Goal: Task Accomplishment & Management: Use online tool/utility

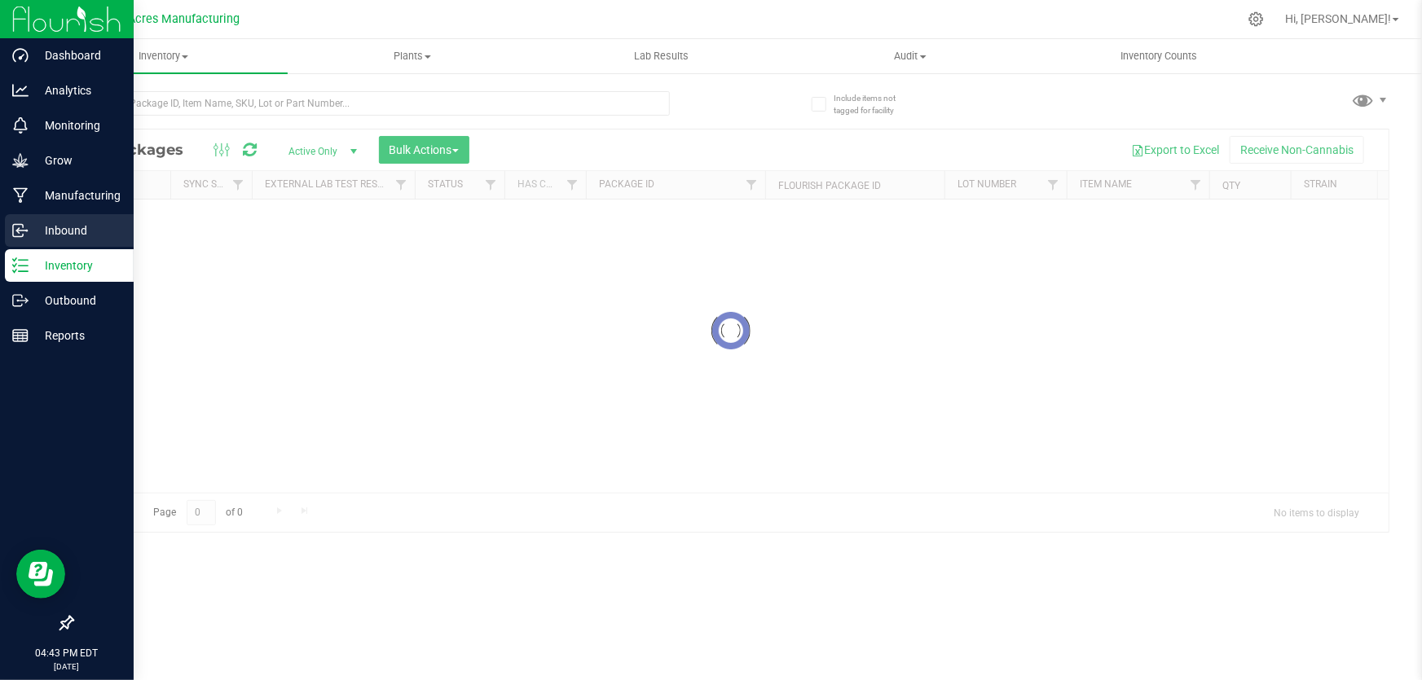
click at [29, 219] on div "Inbound" at bounding box center [69, 230] width 129 height 33
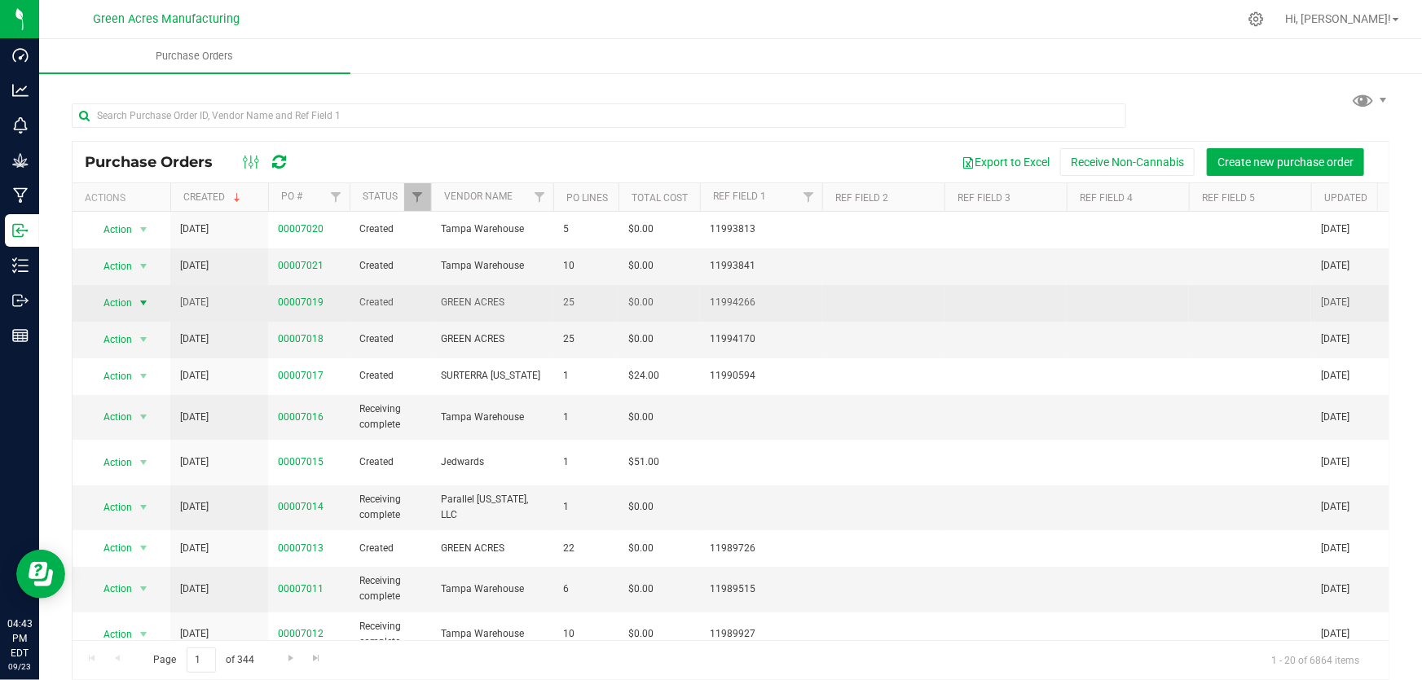
click at [122, 298] on span "Action" at bounding box center [111, 303] width 44 height 23
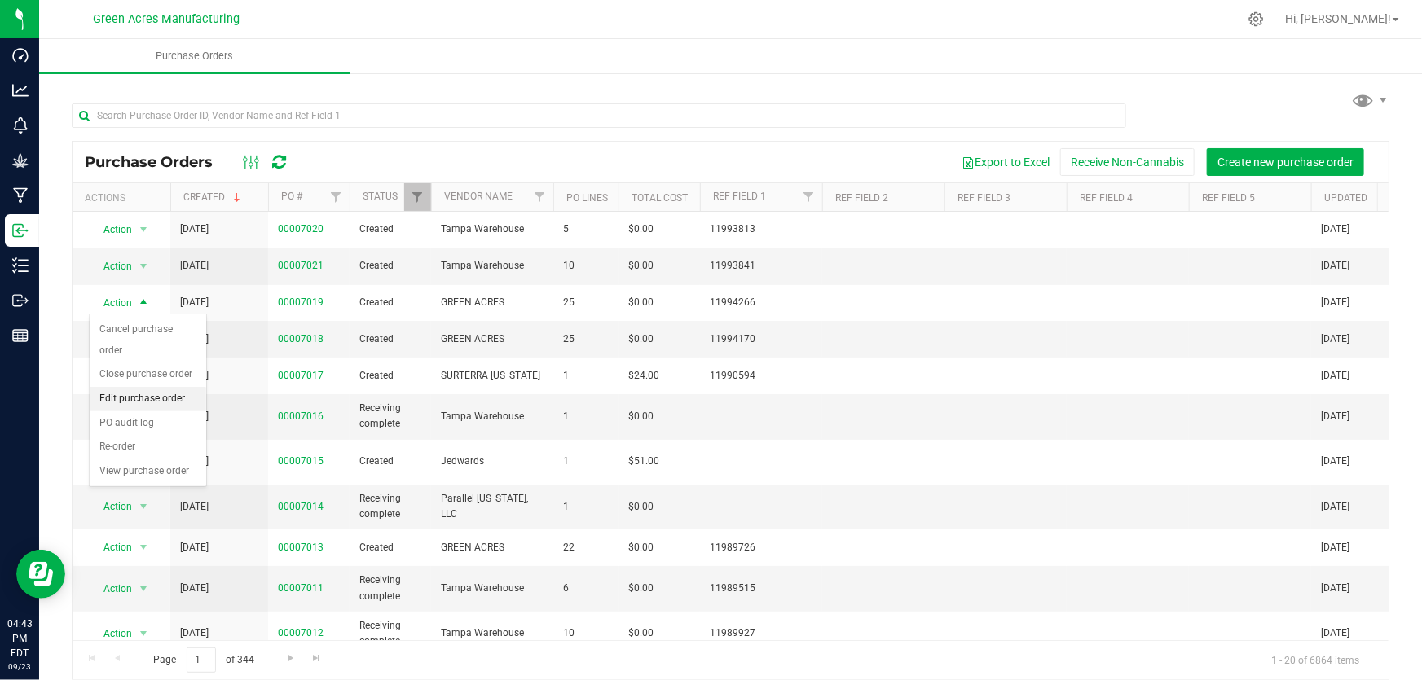
click at [150, 394] on li "Edit purchase order" at bounding box center [148, 399] width 117 height 24
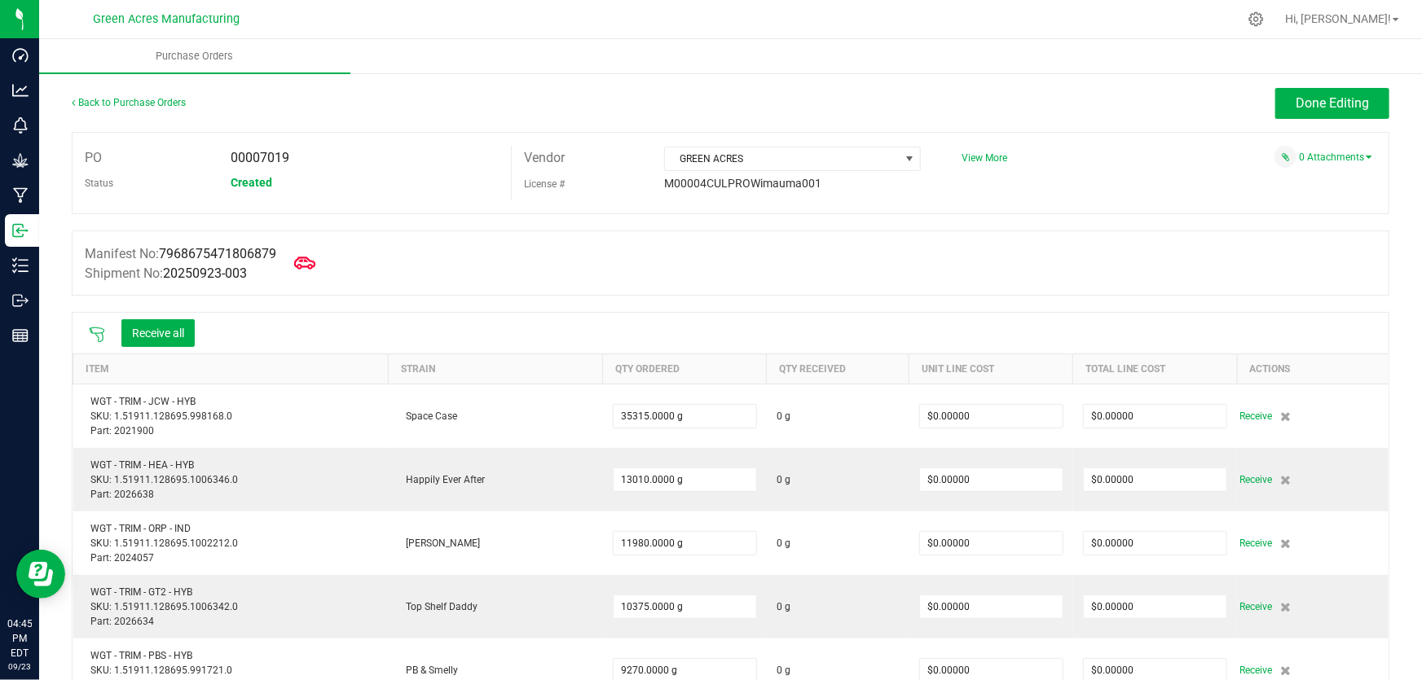
click at [310, 265] on icon at bounding box center [304, 263] width 21 height 21
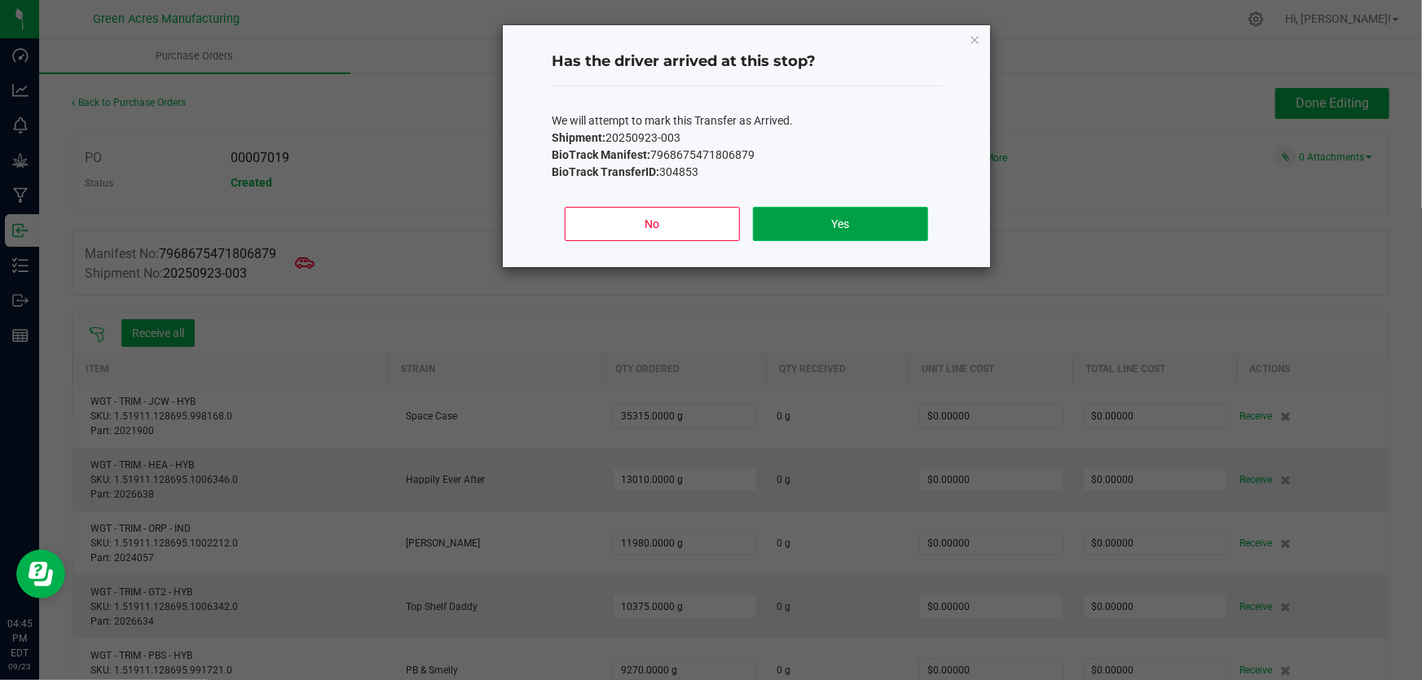
click at [827, 218] on button "Yes" at bounding box center [840, 224] width 175 height 34
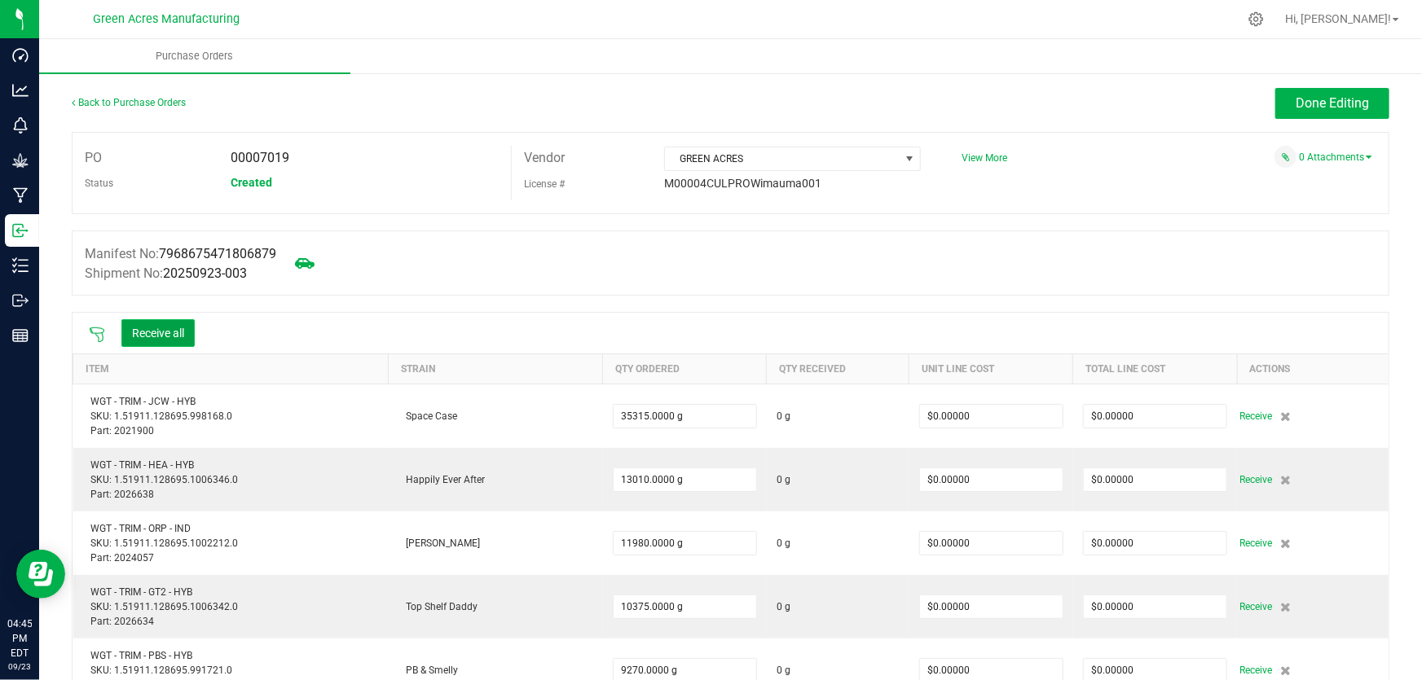
click at [173, 334] on button "Receive all" at bounding box center [157, 333] width 73 height 28
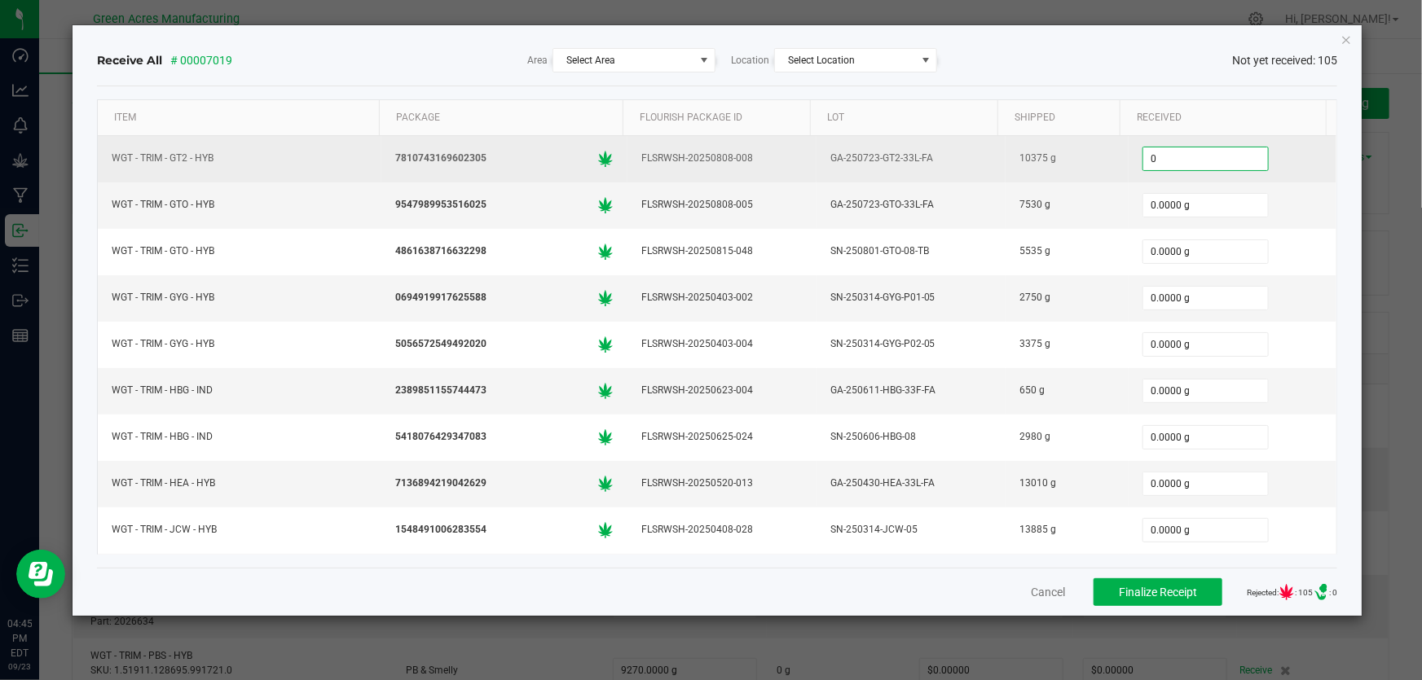
click at [1216, 161] on input "0" at bounding box center [1205, 158] width 125 height 23
type input "10375"
type input "0"
type input "10375.0000 g"
type input "7530.0000 g"
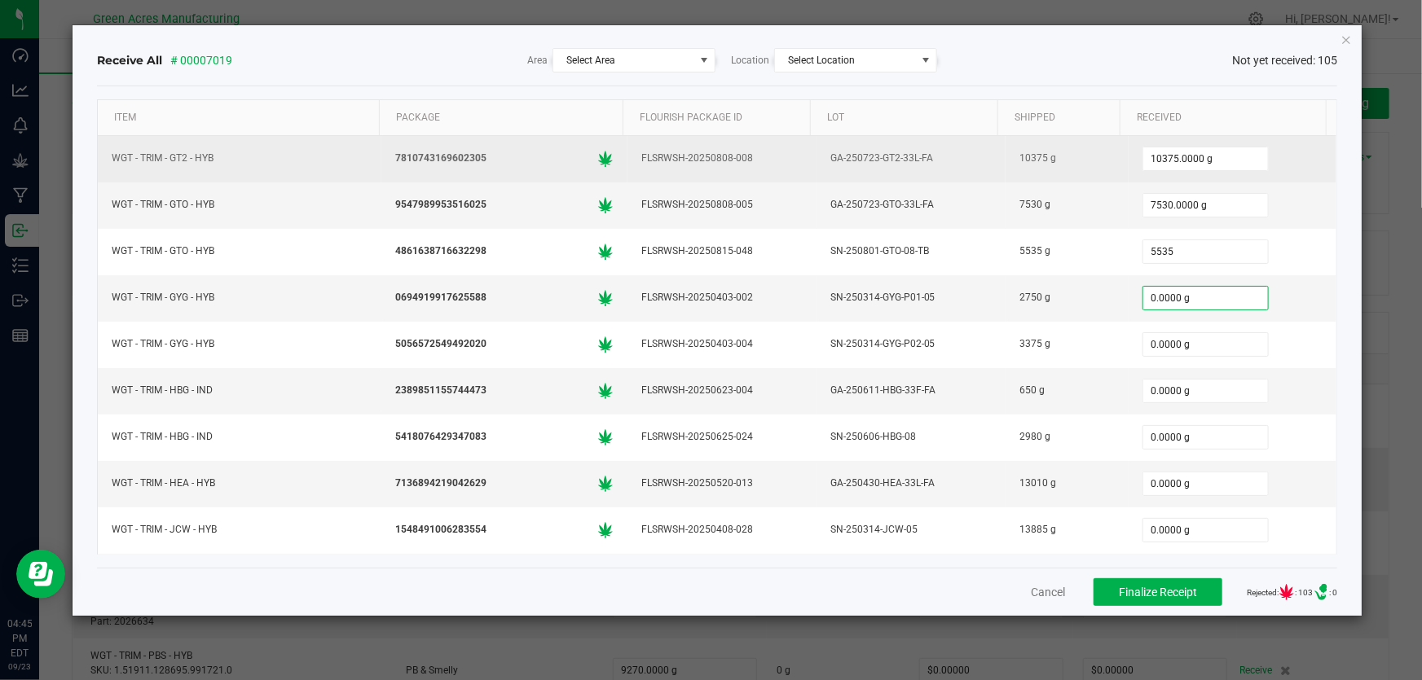
type input "5535.0000 g"
type input "2750.0000 g"
type input "3375.0000 g"
type input "2"
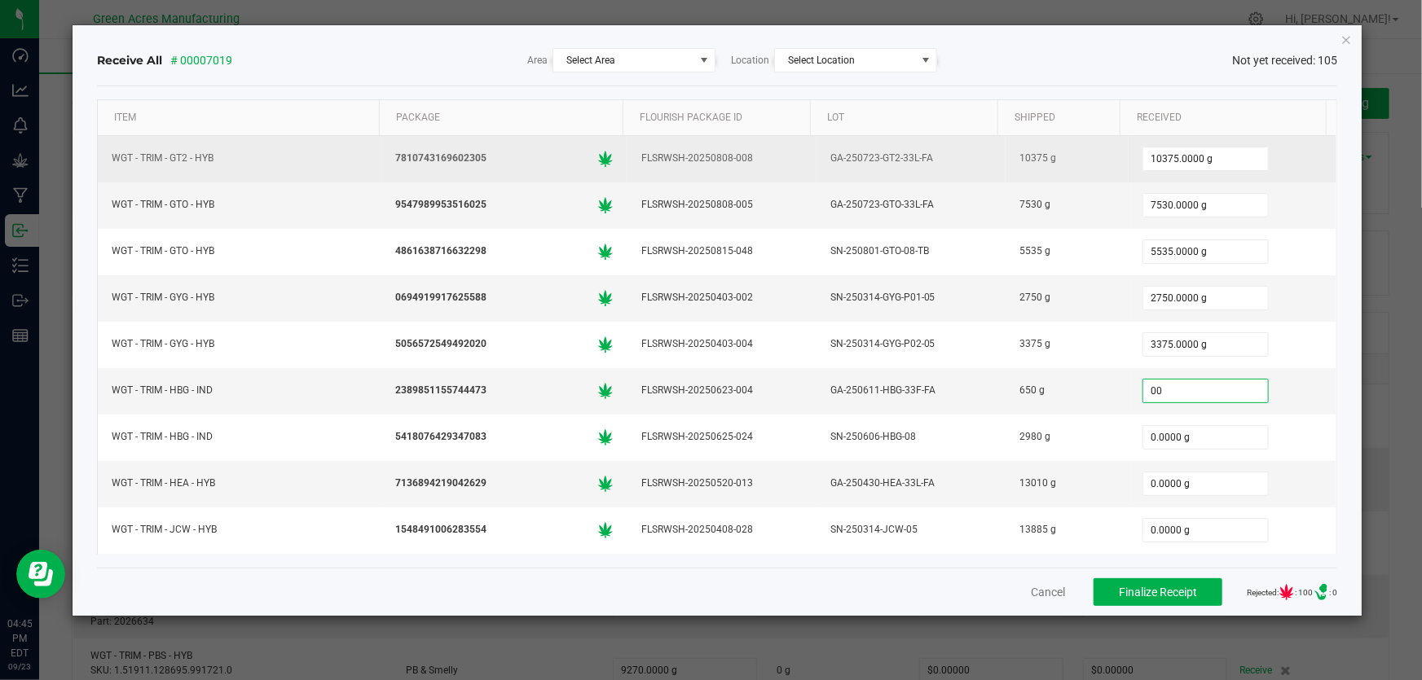
type input "0"
type input "650.0000 g"
type input "2980.0000 g"
type input "13010.0000 g"
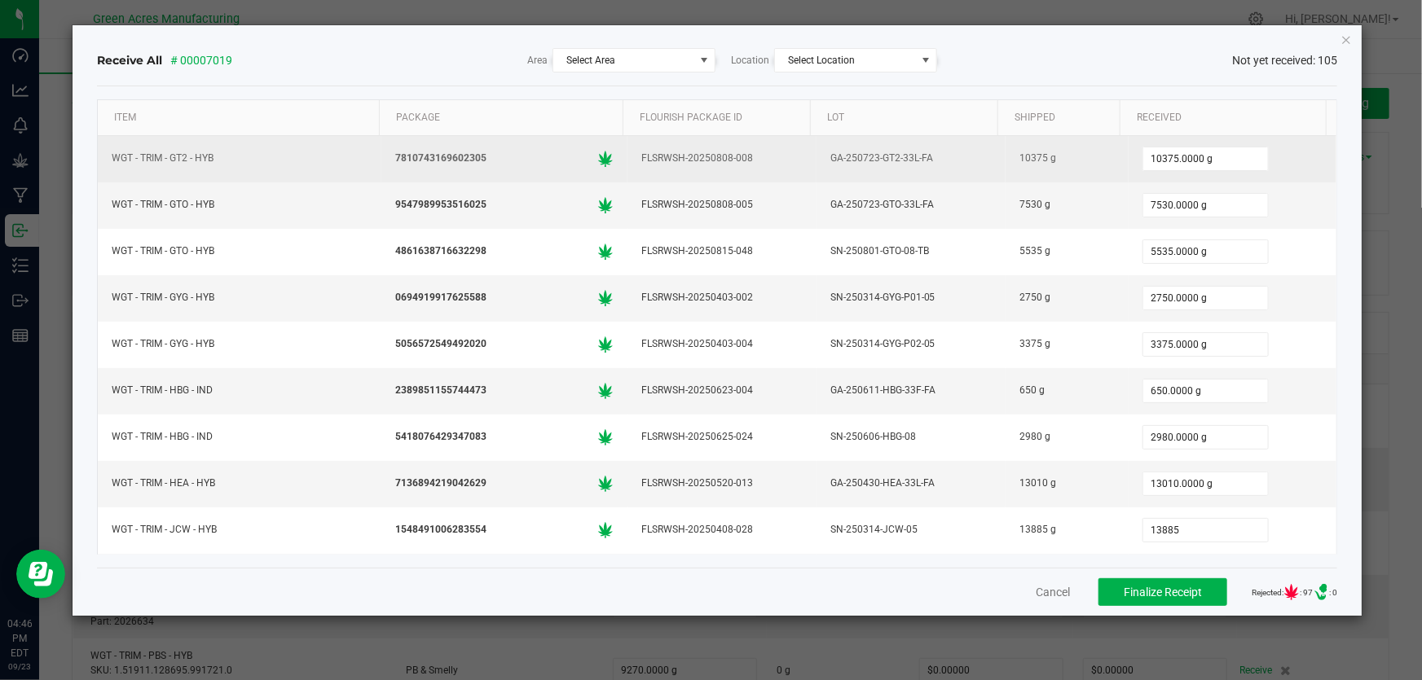
type input "13885.0000 g"
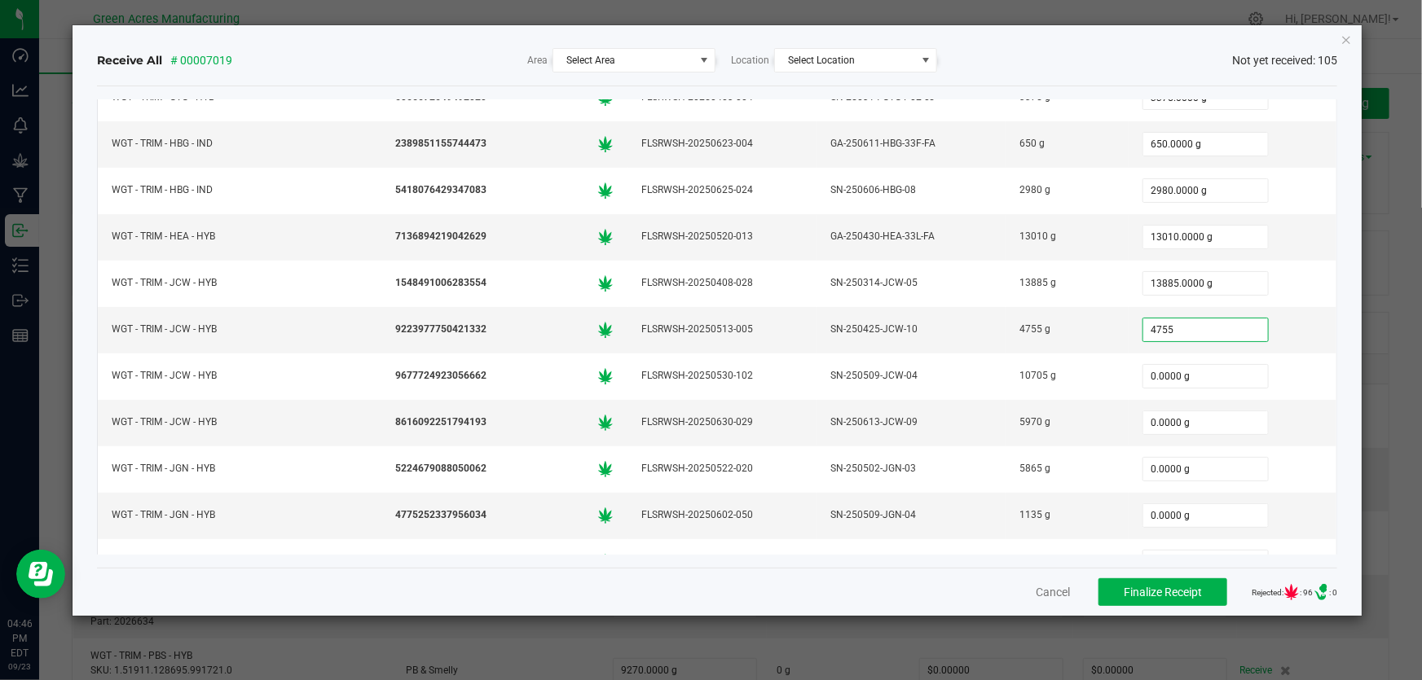
type input "4755"
type input "0"
type input "4755.0000 g"
type input "10705.0000 g"
type input "5970.0000 g"
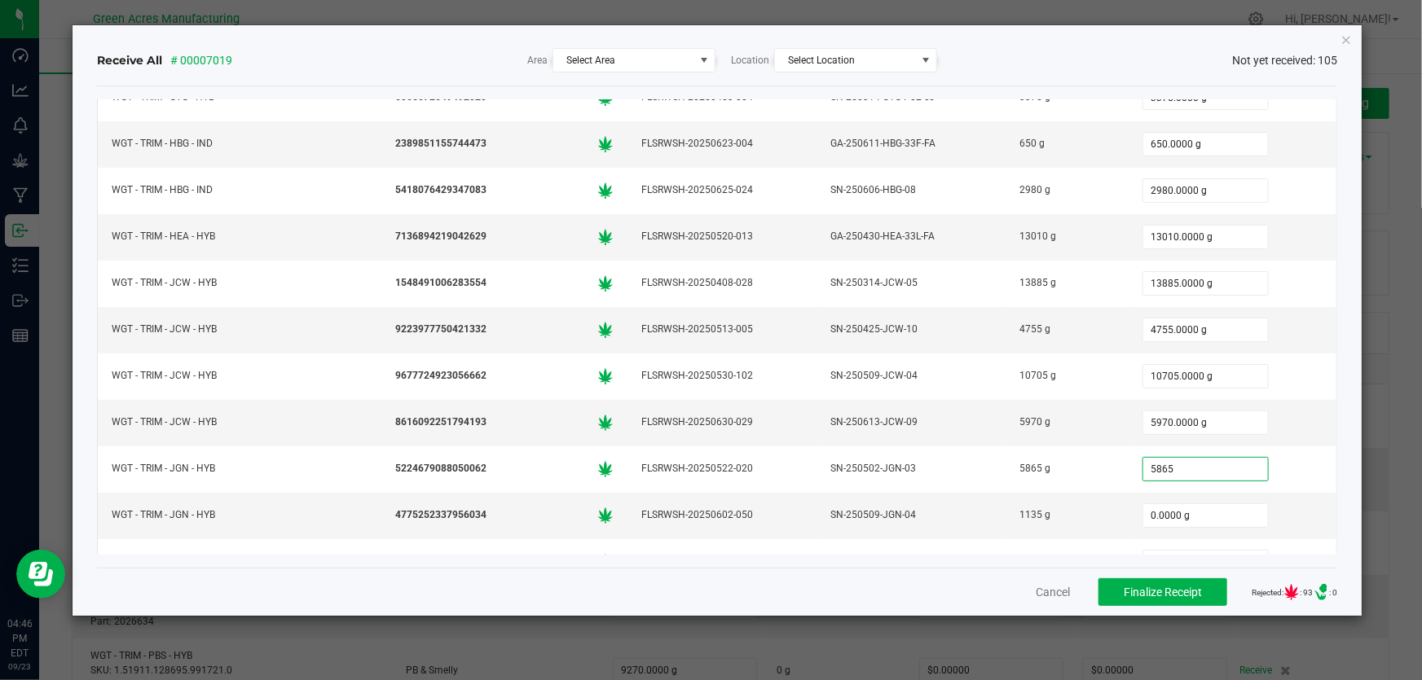
type input "5865"
type input "0"
type input "5865.0000 g"
type input "1135"
type input "0"
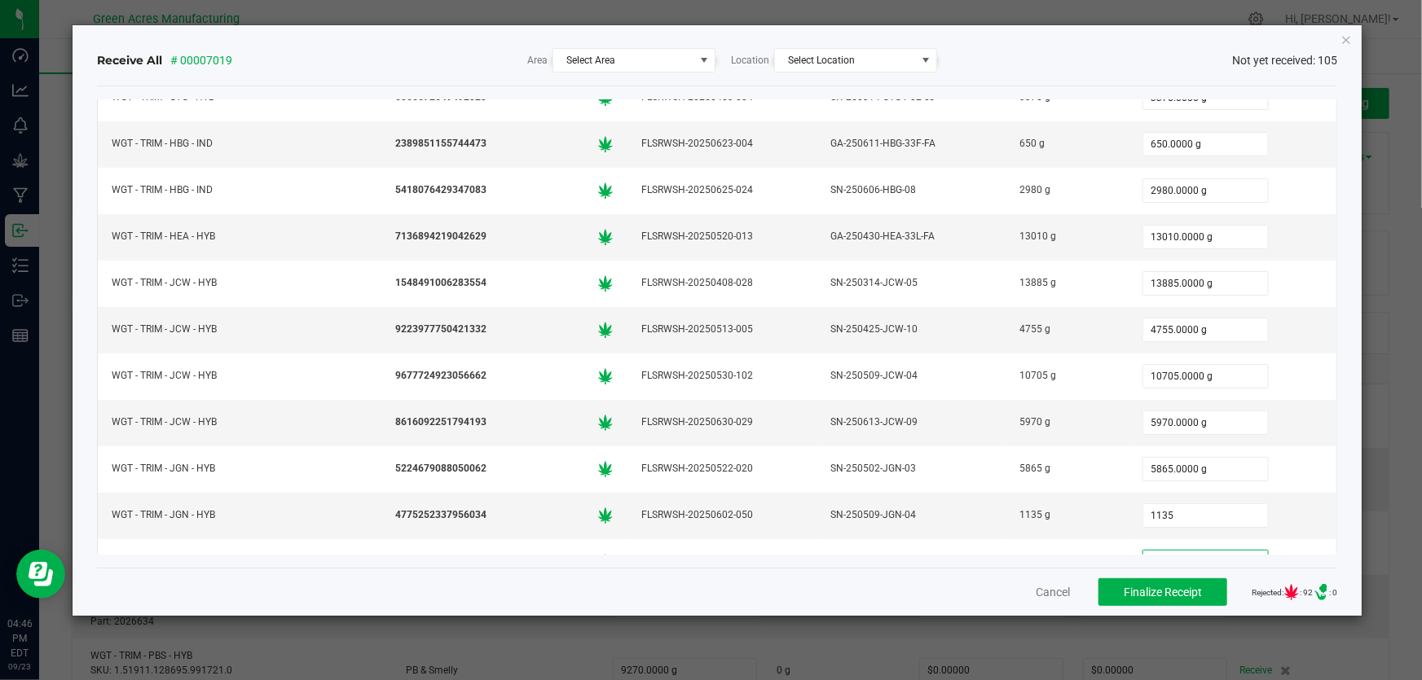
type input "1135.0000 g"
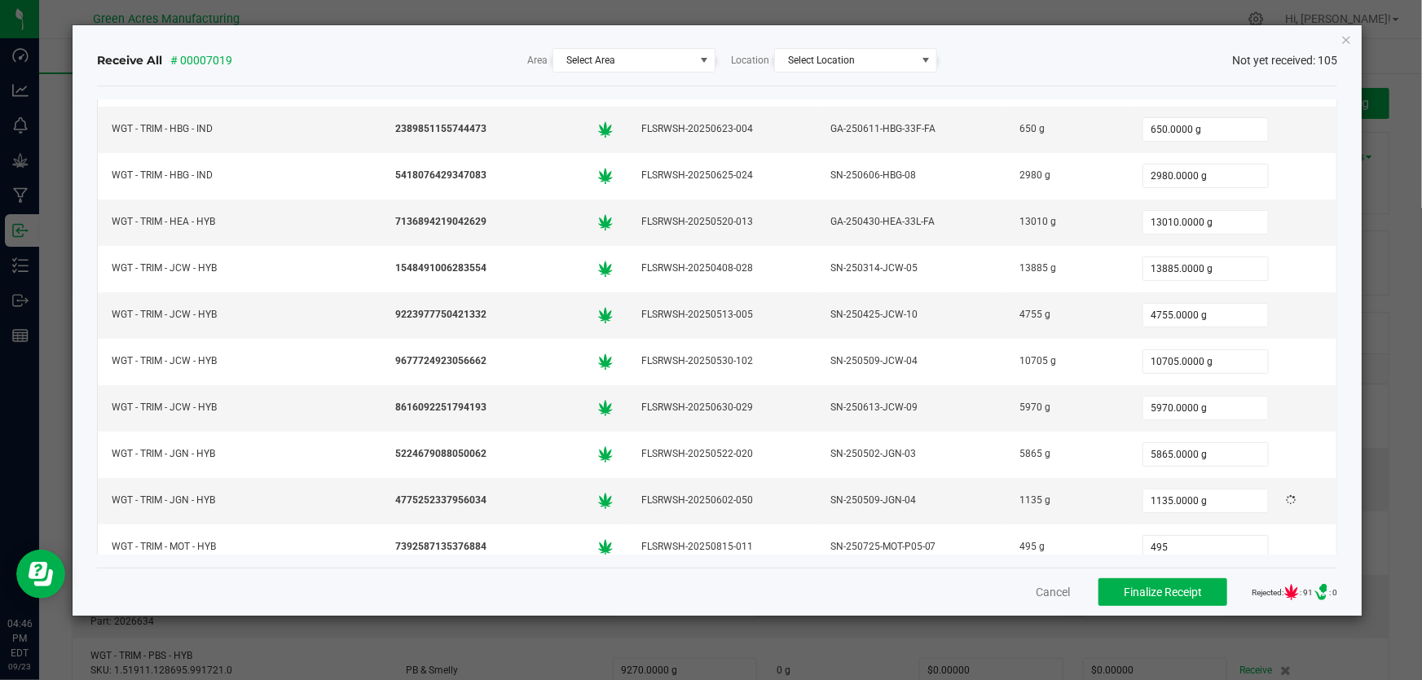
type input "495.0000 g"
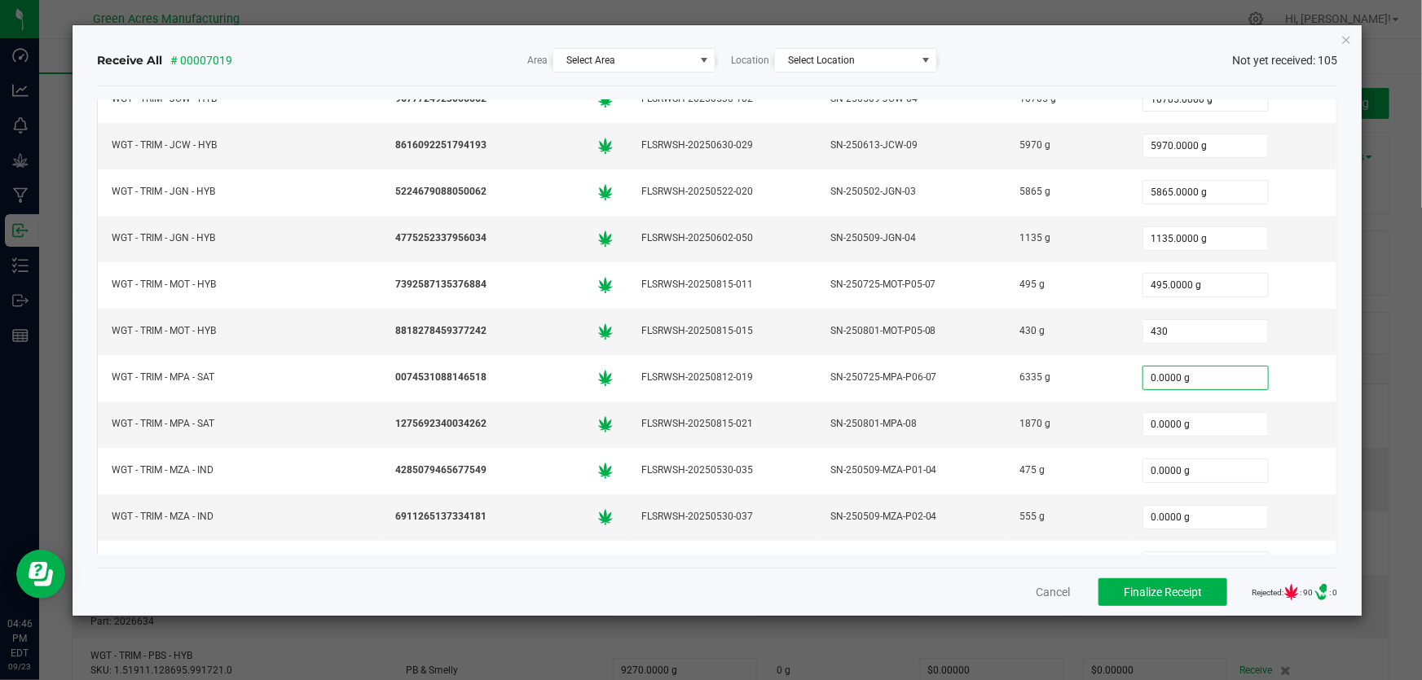
type input "430.0000 g"
type input "6335"
type input "0"
type input "6335.0000 g"
type input "1870.0000 g"
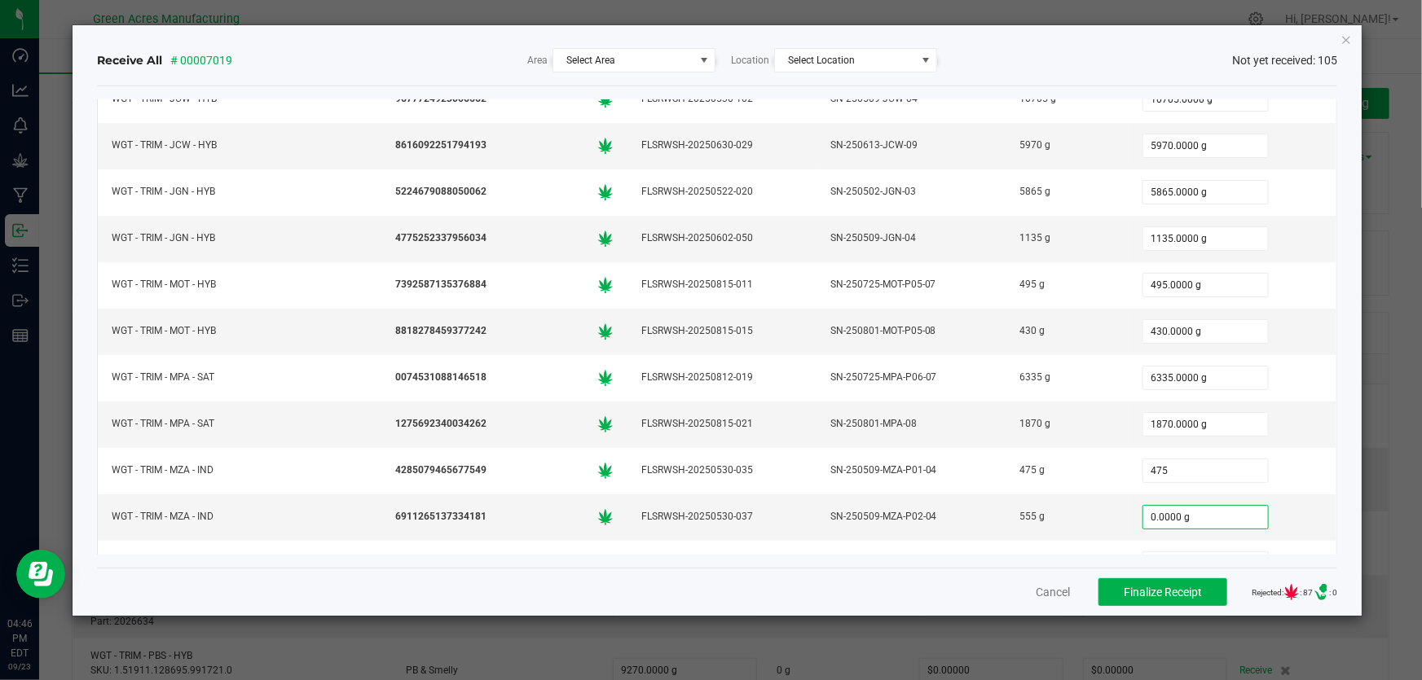
type input "475.0000 g"
type input "555.0000 g"
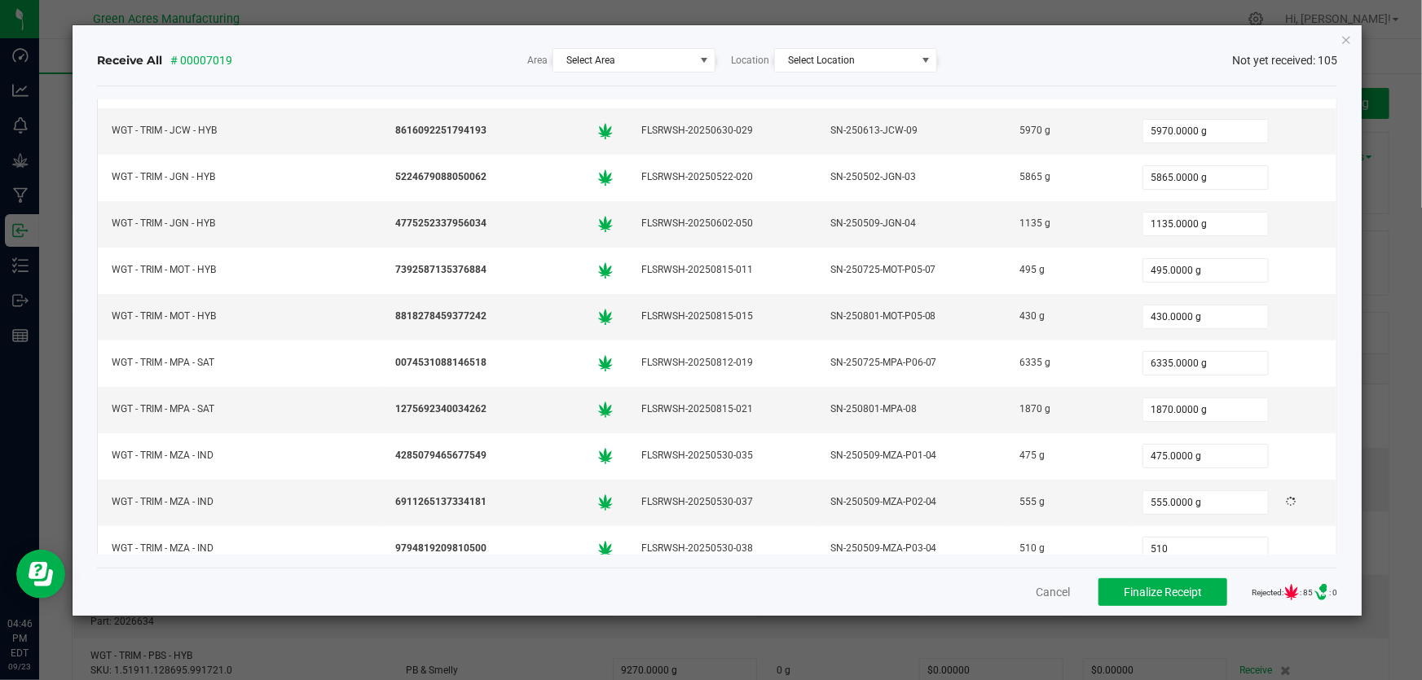
type input "510.0000 g"
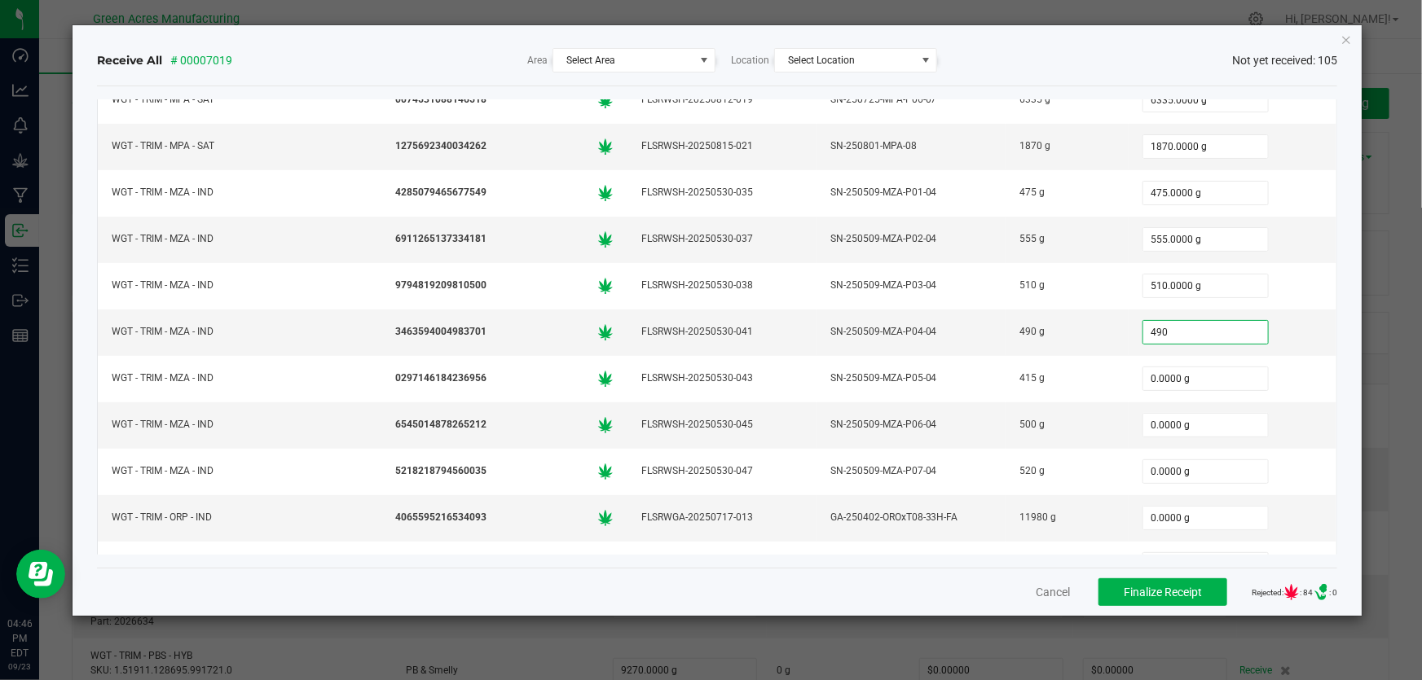
type input "490"
type input "0"
type input "490.0000 g"
type input "415.0000 g"
type input "500.0000 g"
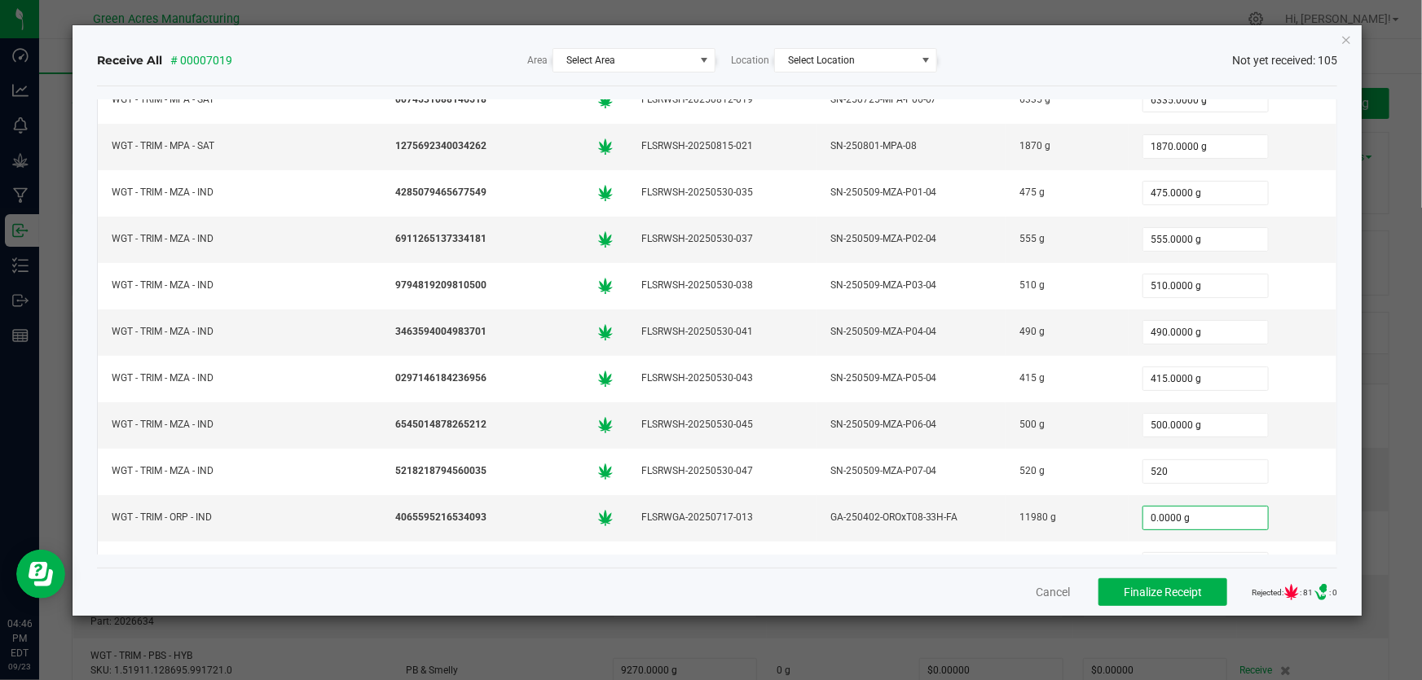
type input "520.0000 g"
type input "11980.0000 g"
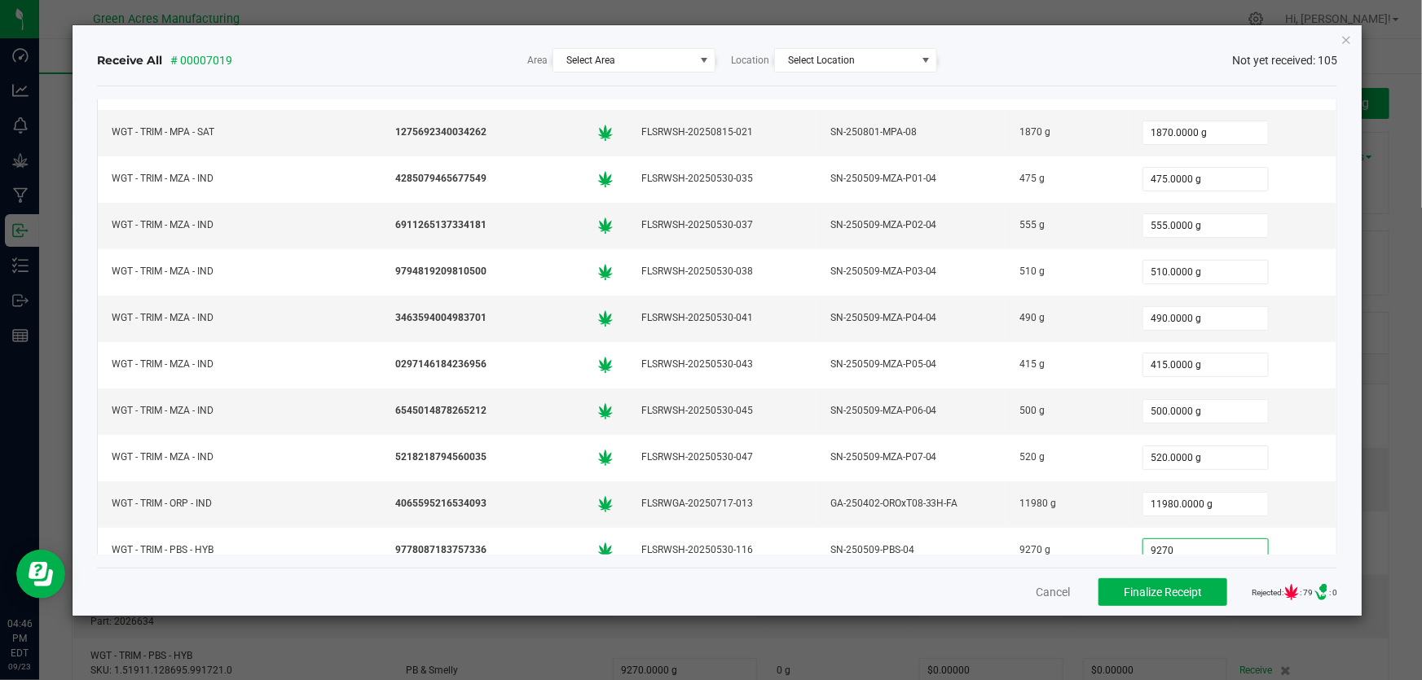
type input "9270.0000 g"
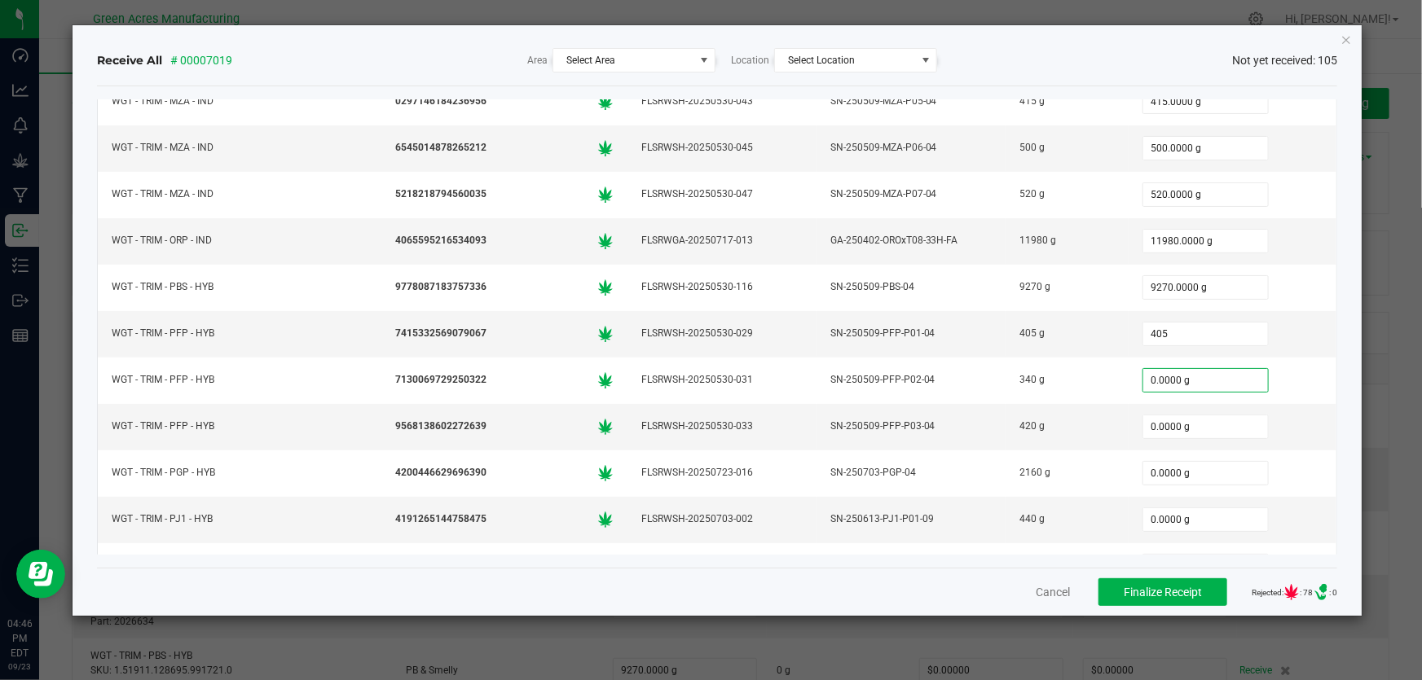
type input "405.0000 g"
type input "340.0000 g"
type input "420.0000 g"
type input "2160.0000 g"
type input "440"
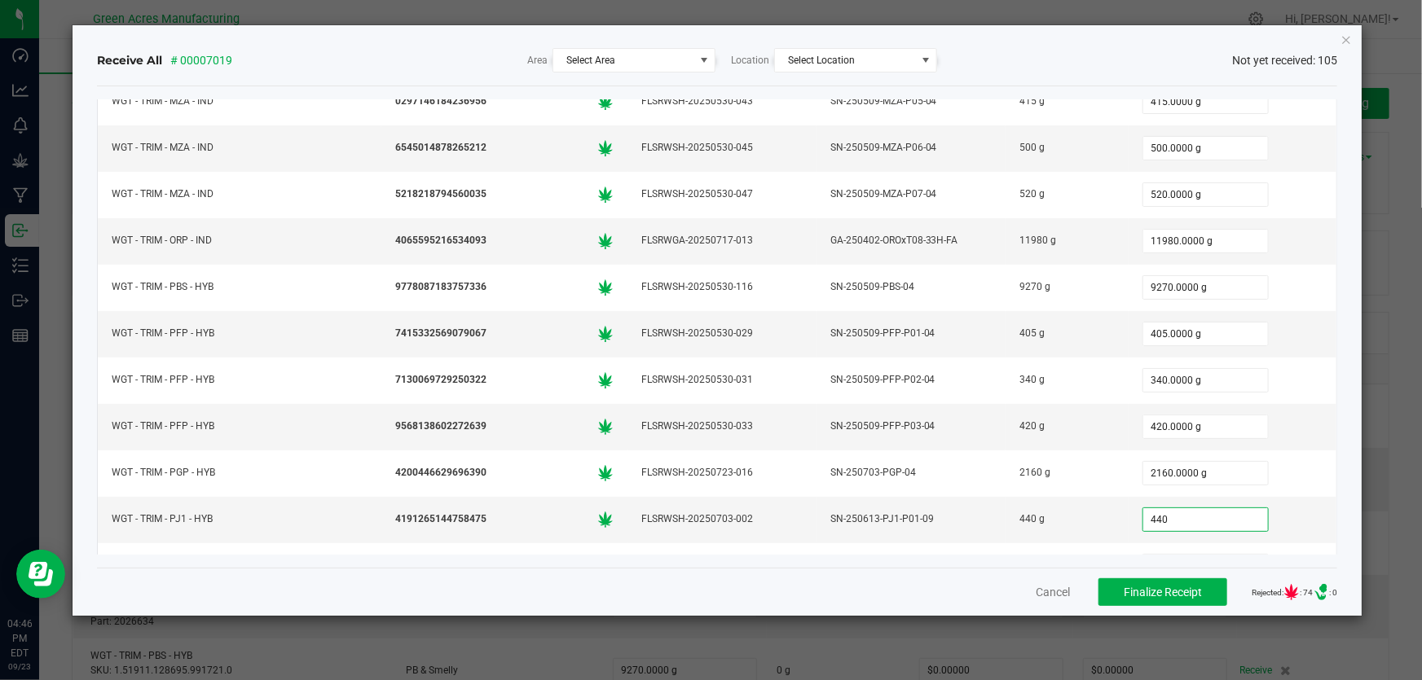
type input "0"
type input "440.0000 g"
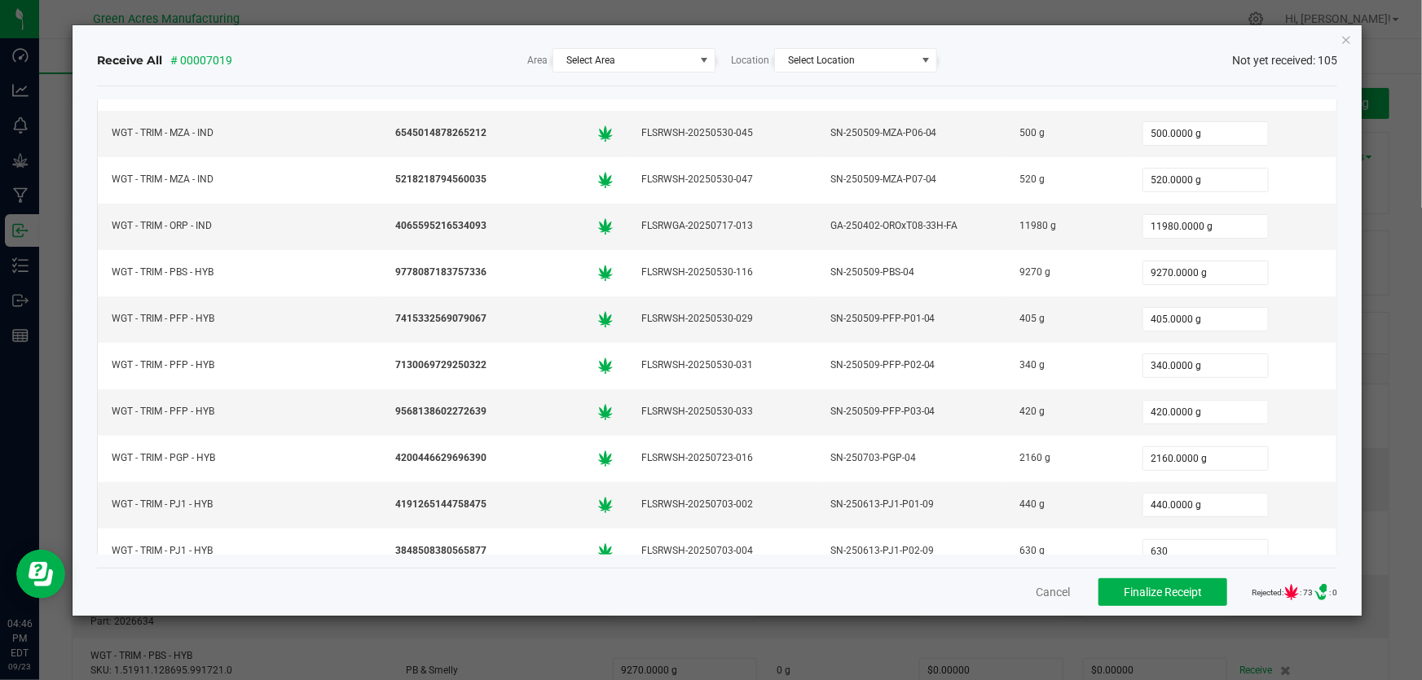
type input "630.0000 g"
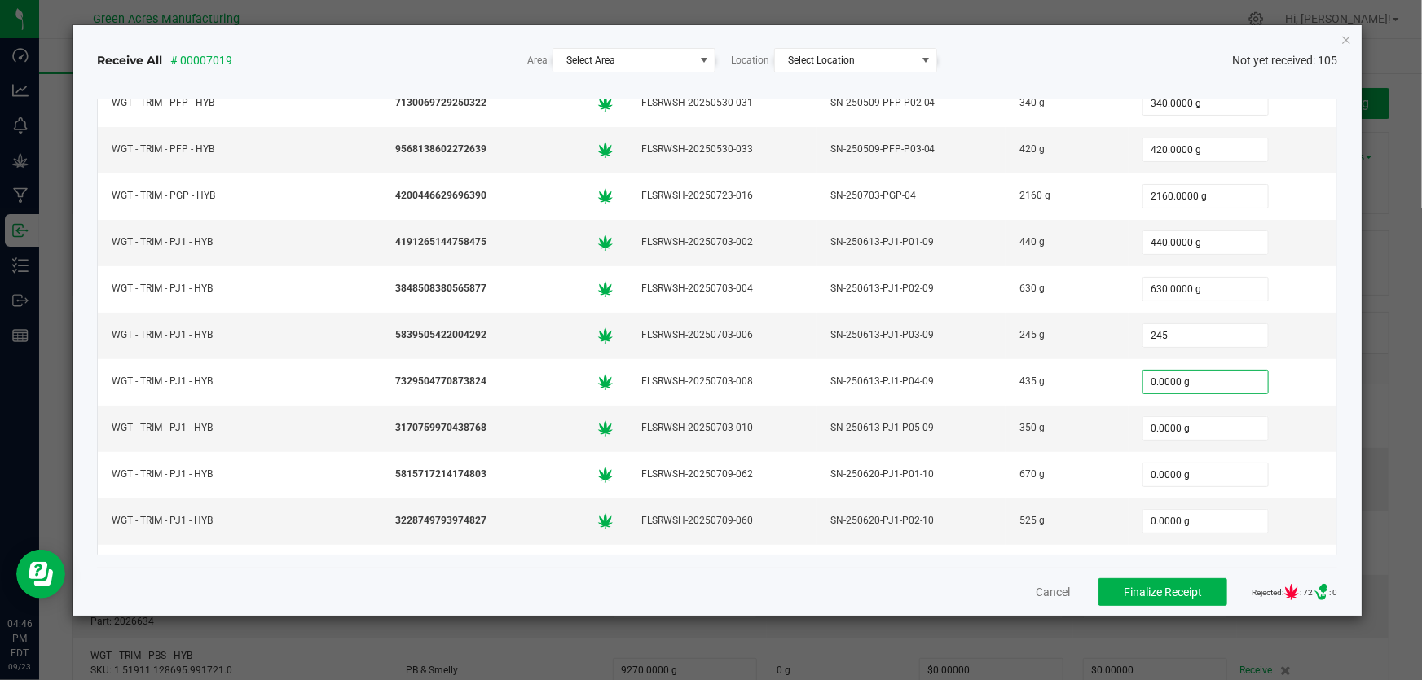
type input "245.0000 g"
type input "435.0000 g"
type input "350"
type input "0"
type input "350.0000 g"
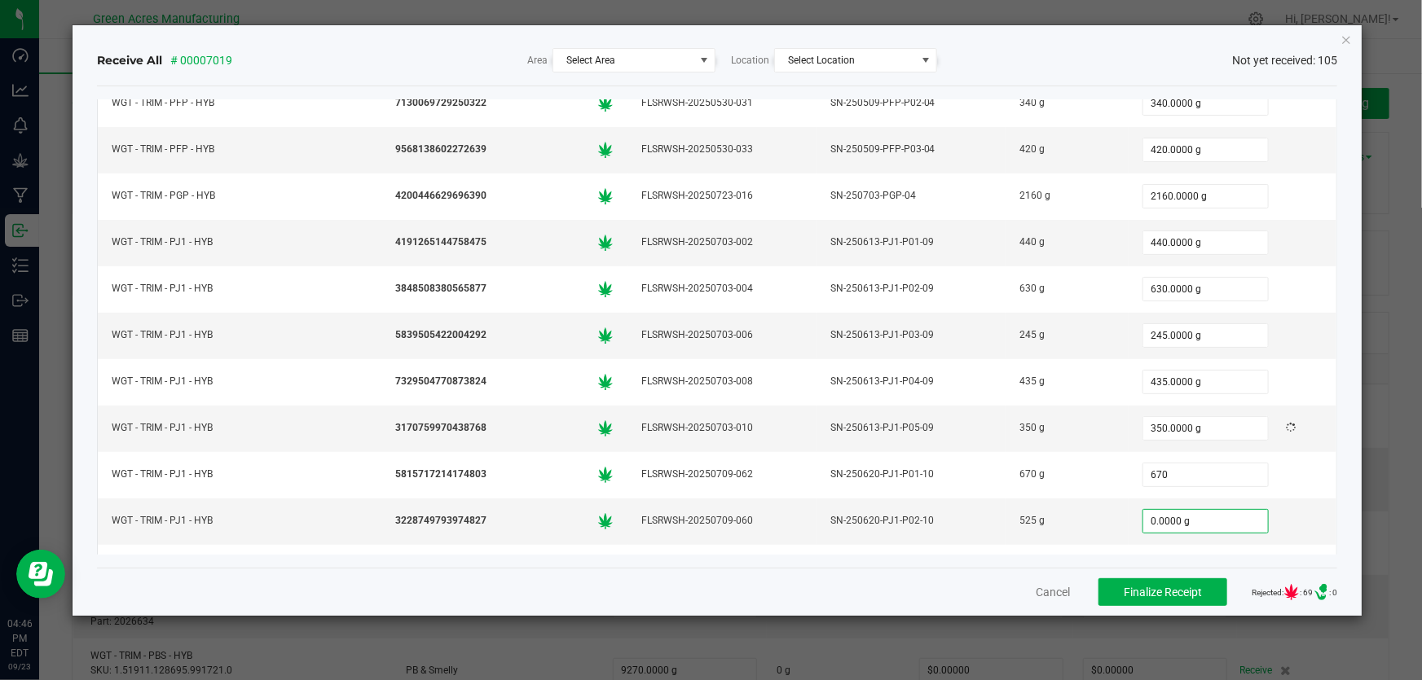
type input "670.0000 g"
type input "525"
type input "0"
type input "525.0000 g"
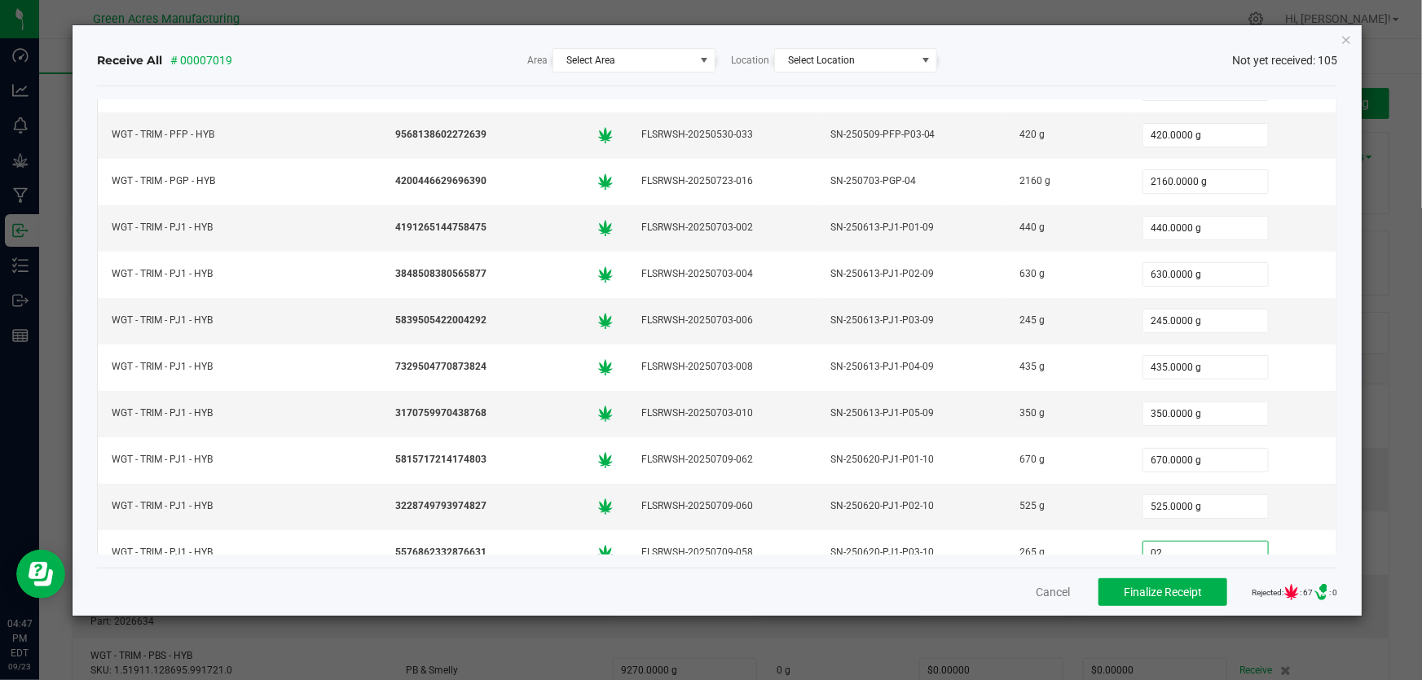
type input "2.0000 g"
type input "0"
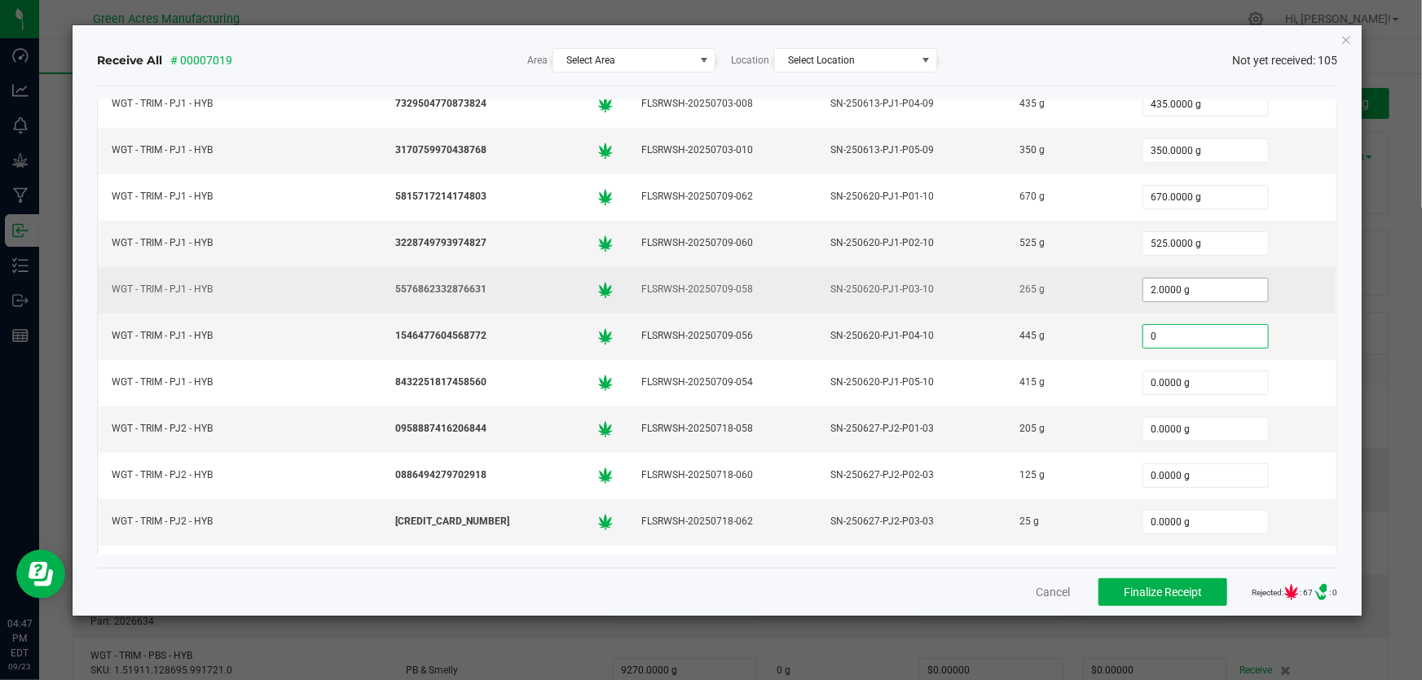
type input "2"
type input "0.0000 g"
click at [1223, 279] on input "2" at bounding box center [1205, 290] width 125 height 23
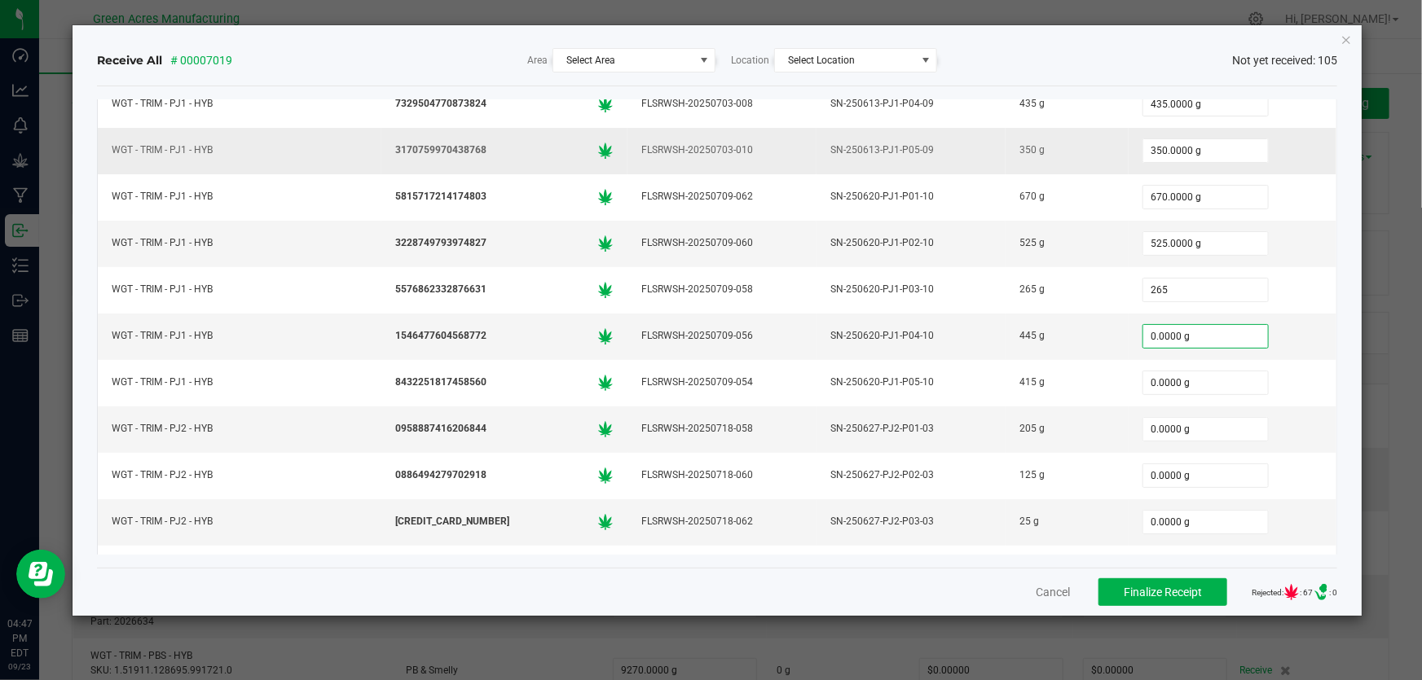
type input "265.0000 g"
type input "445.0000 g"
type input "415"
type input "0"
type input "415.0000 g"
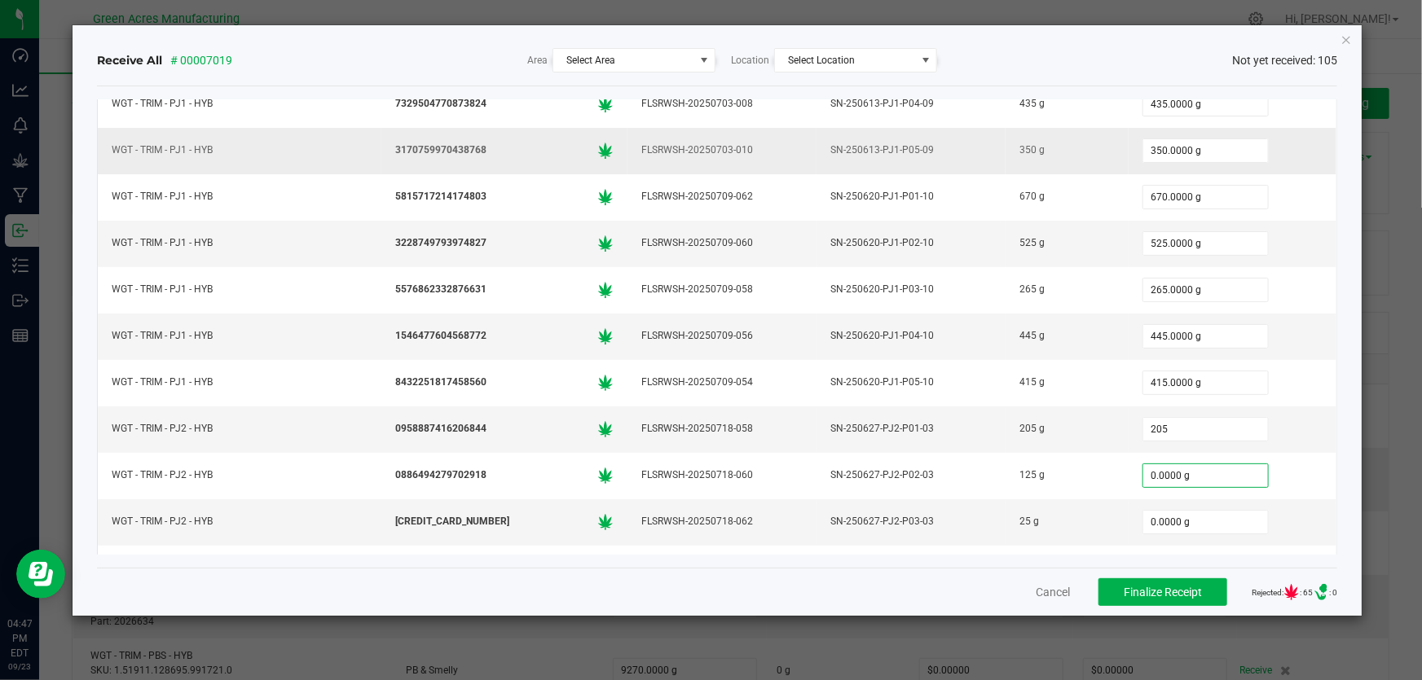
type input "205.0000 g"
type input "125"
type input "0"
type input "125.0000 g"
type input "25.0000 g"
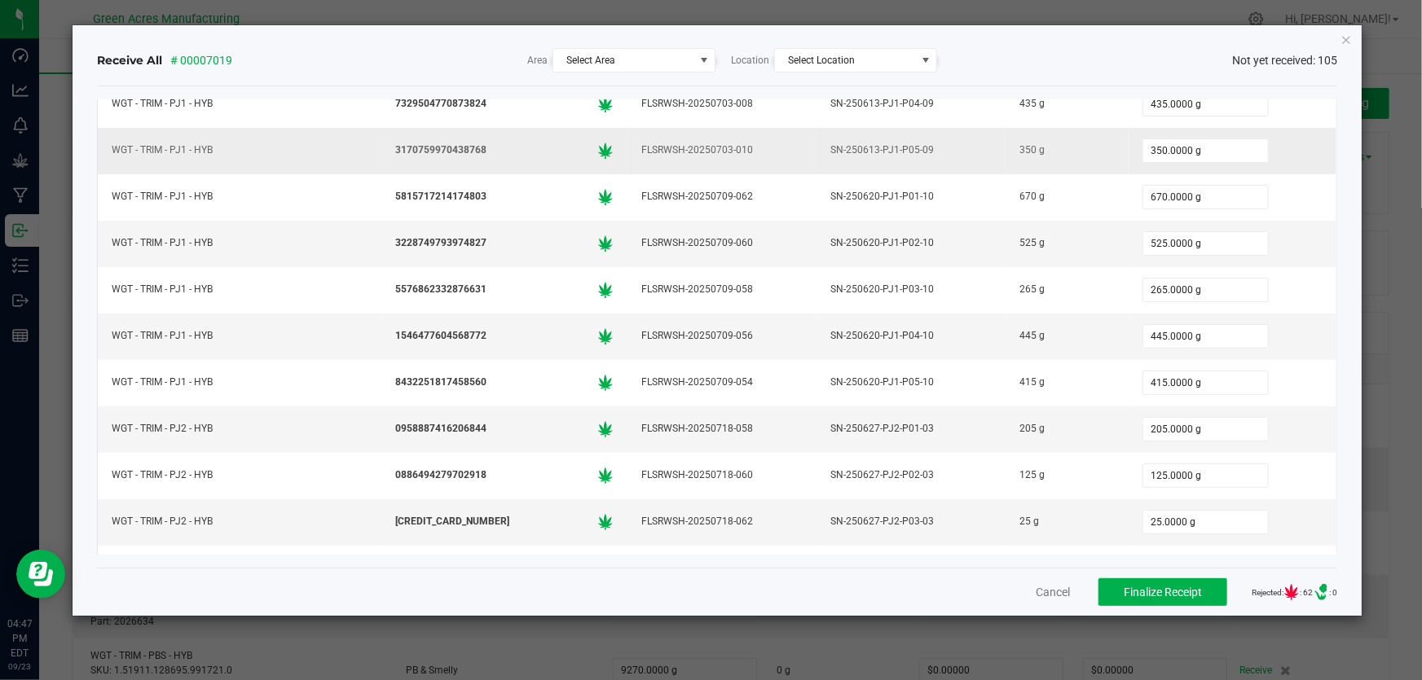
scroll to position [1647, 0]
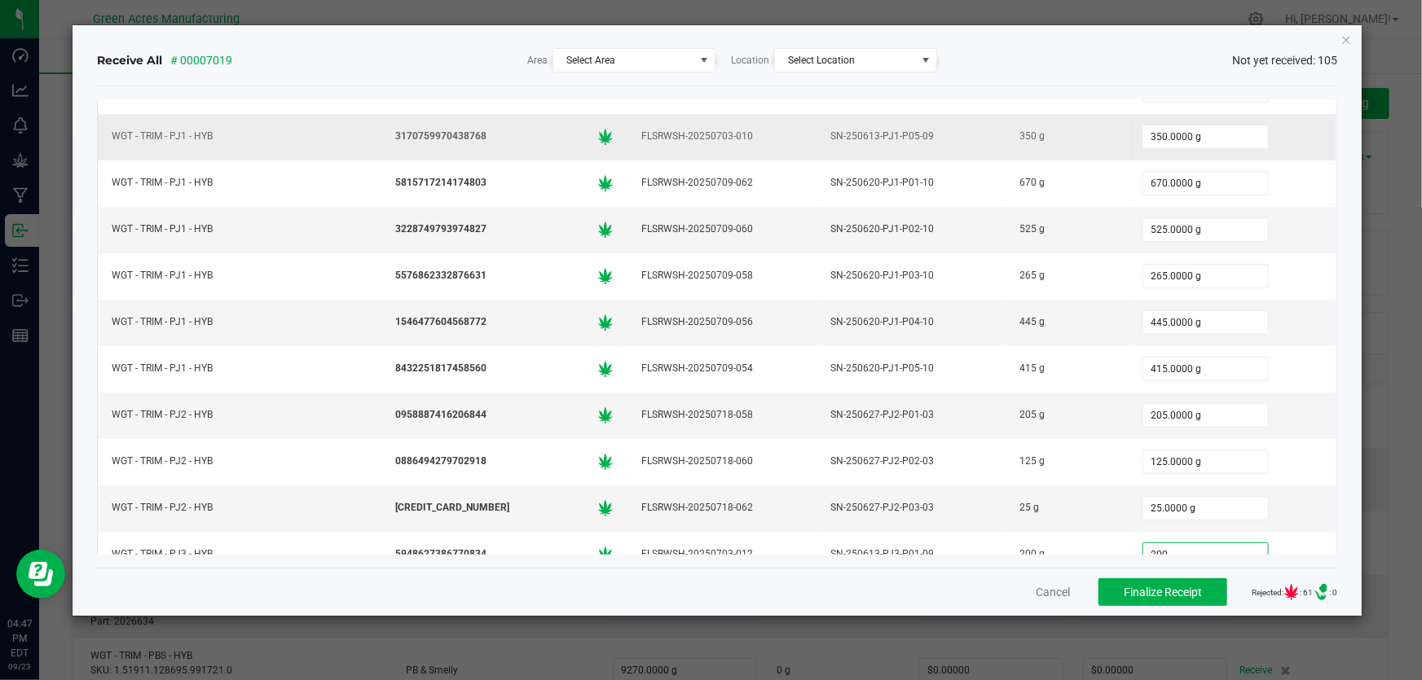
type input "200"
type input "0"
type input "200.0000 g"
type input "395"
type input "0"
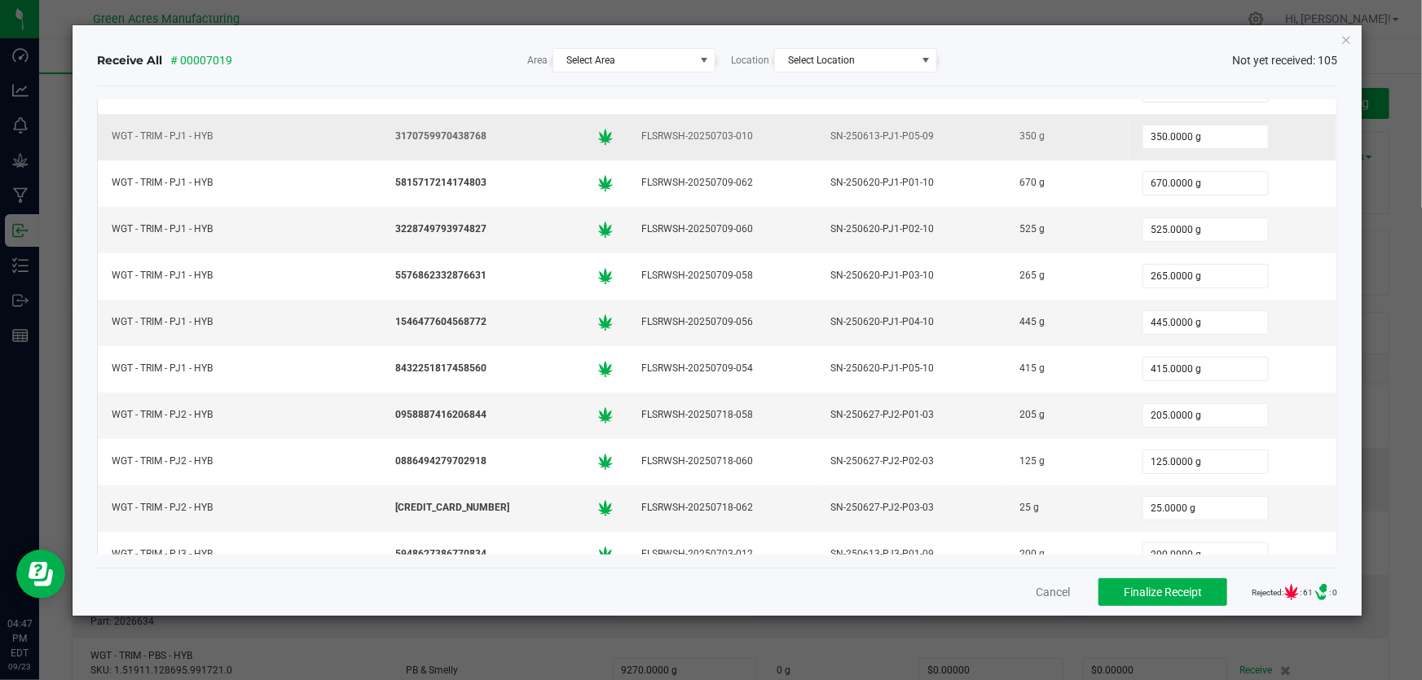
type input "395.0000 g"
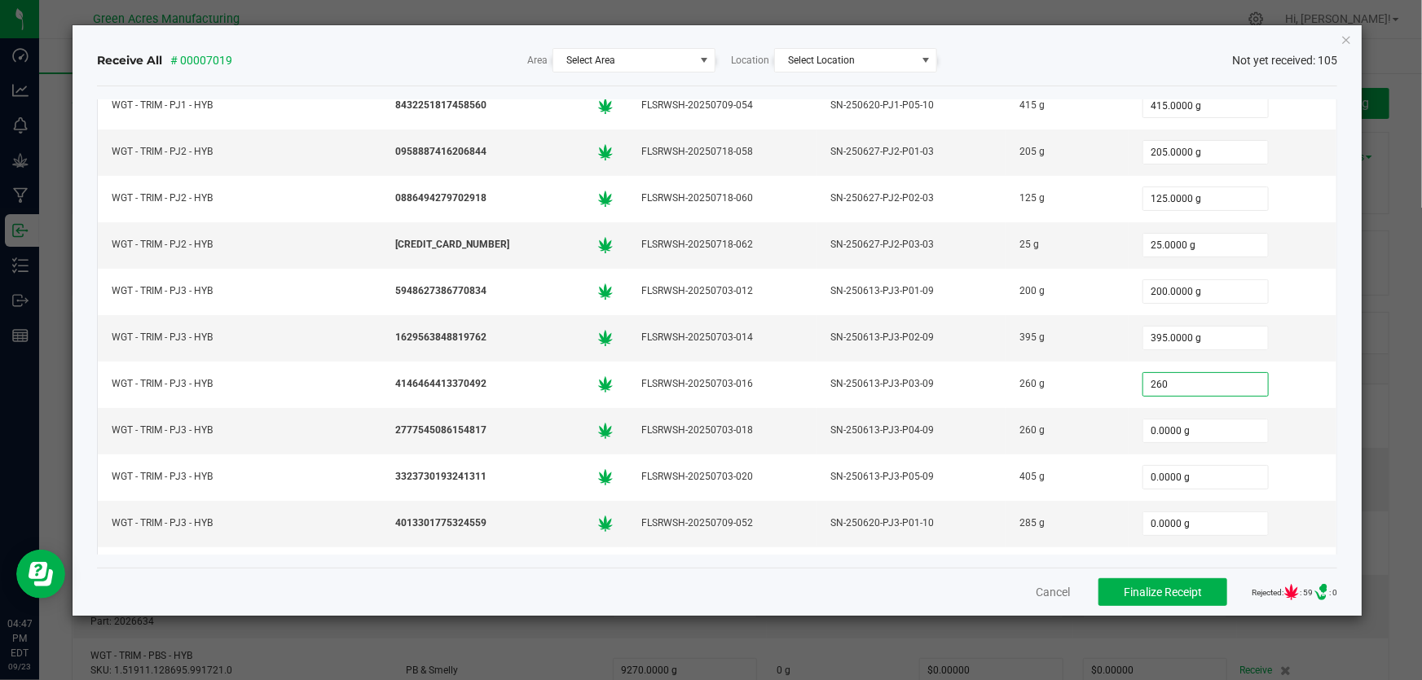
type input "260.0000 g"
type input "260"
type input "0"
type input "260.0000 g"
type input "405.0000 g"
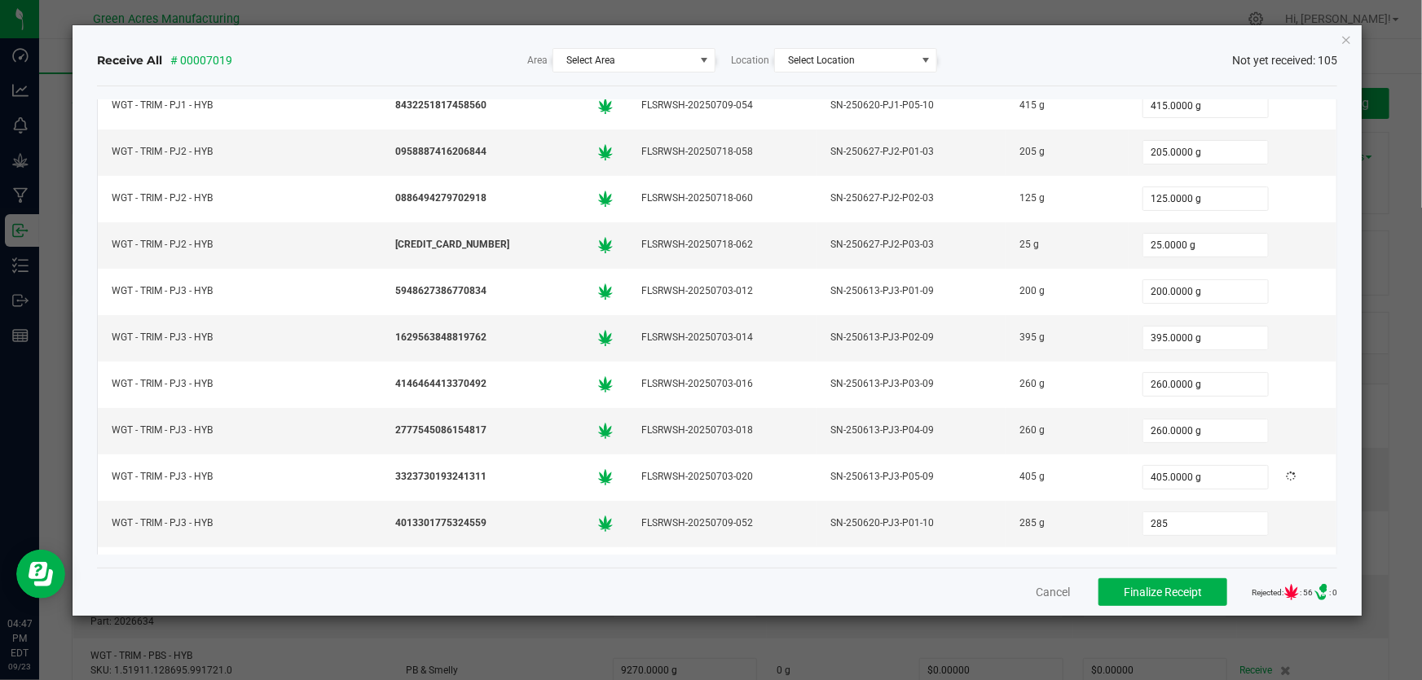
type input "285.0000 g"
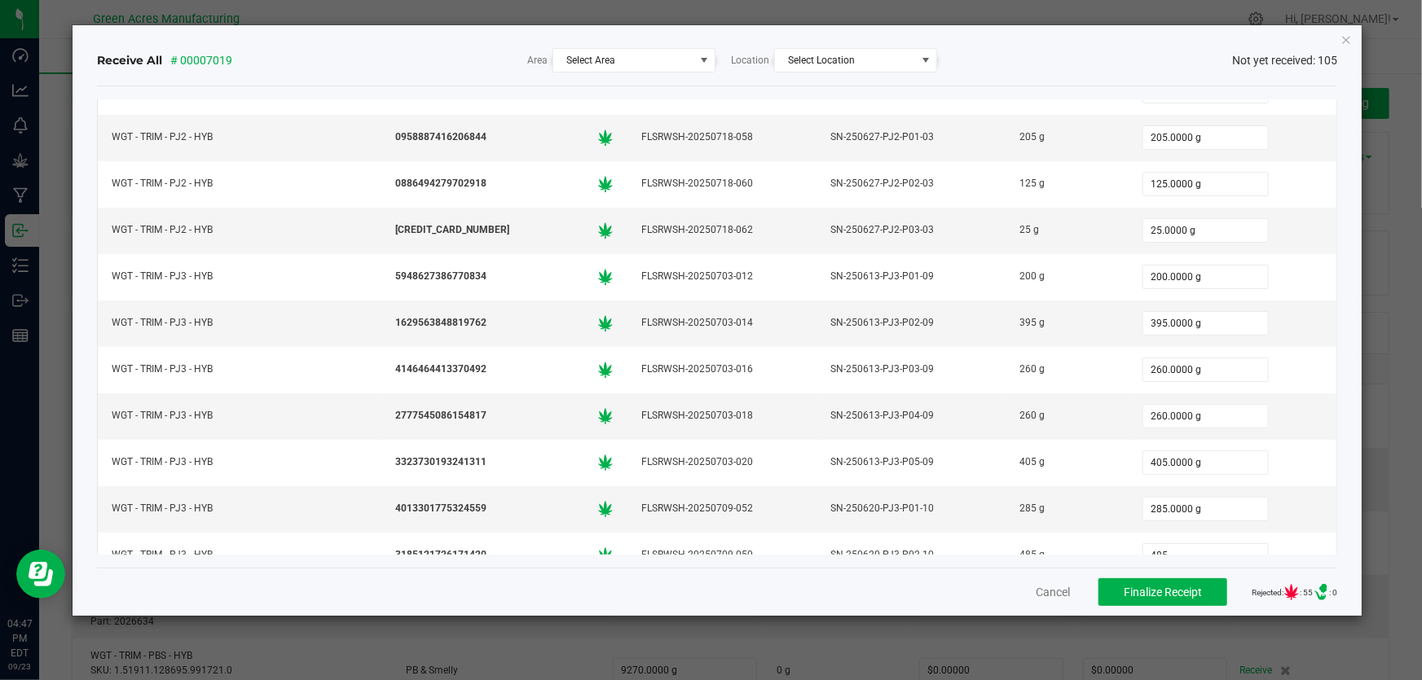
type input "485.0000 g"
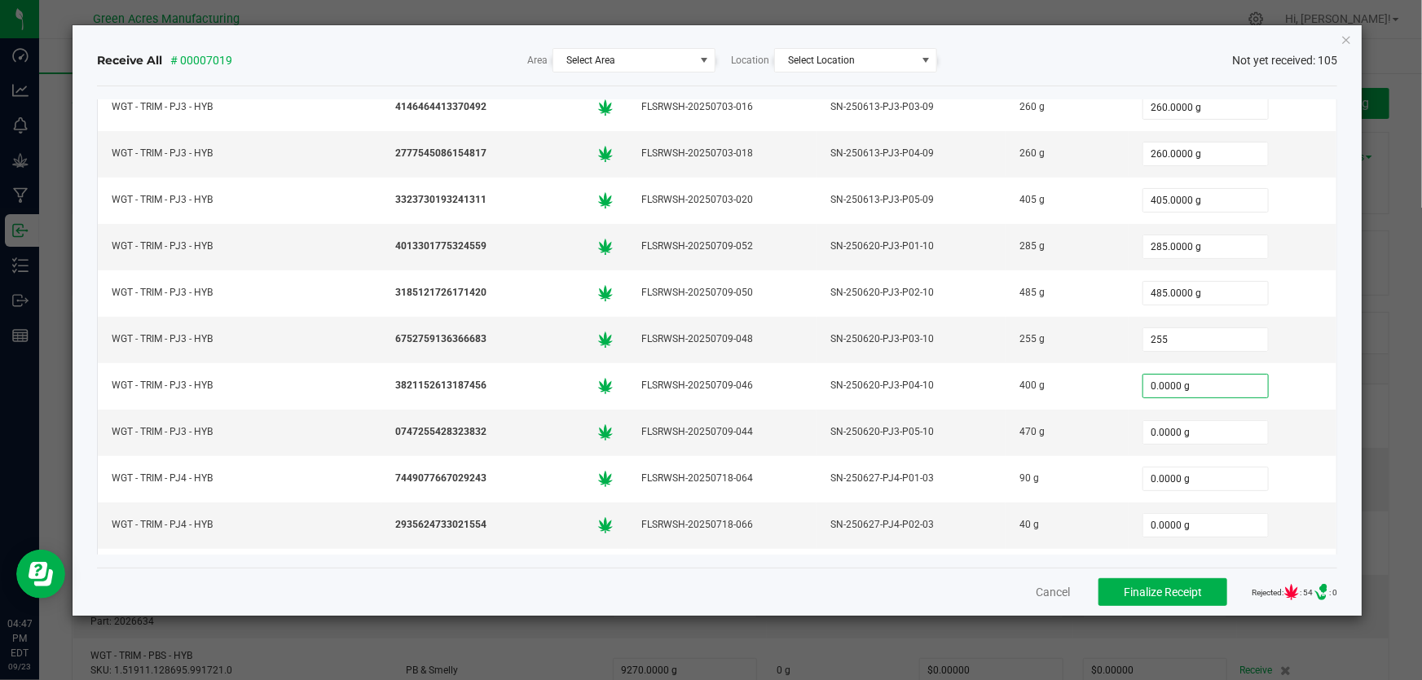
type input "255.0000 g"
type input "0"
type input "0.0000 g"
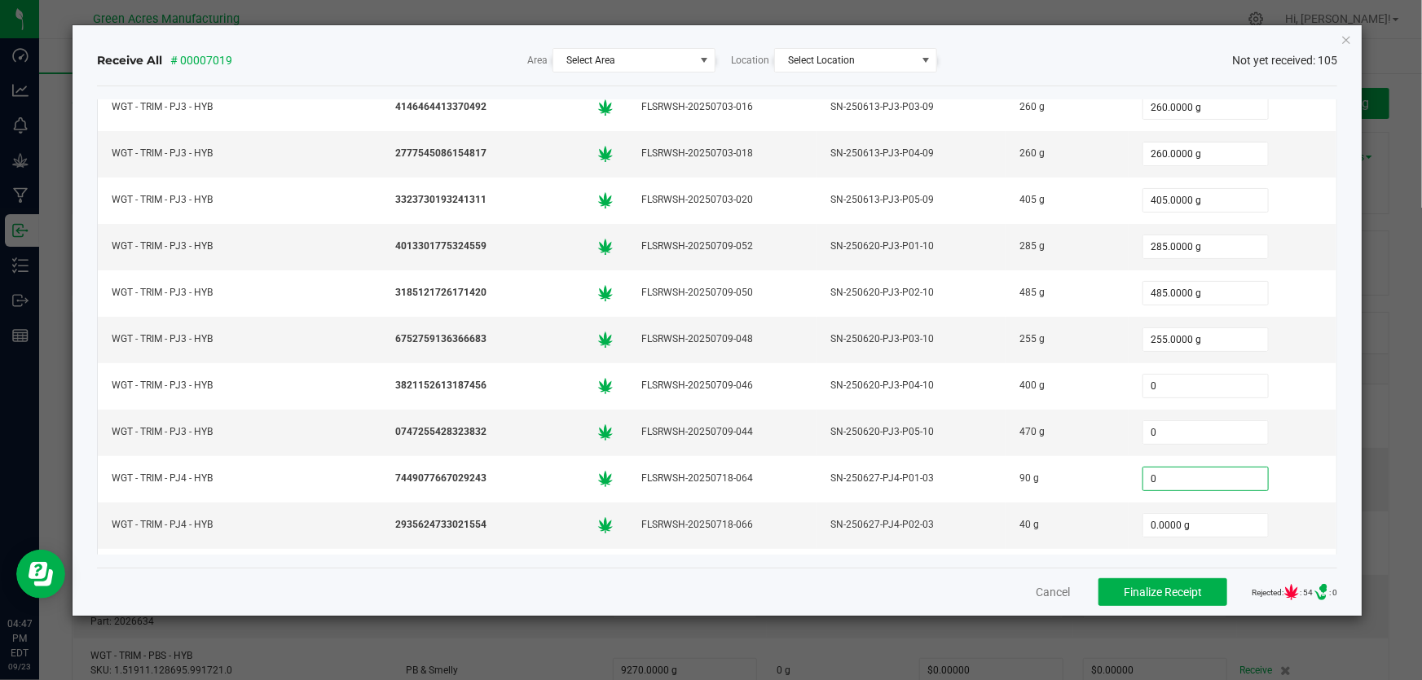
type input "0.0000 g"
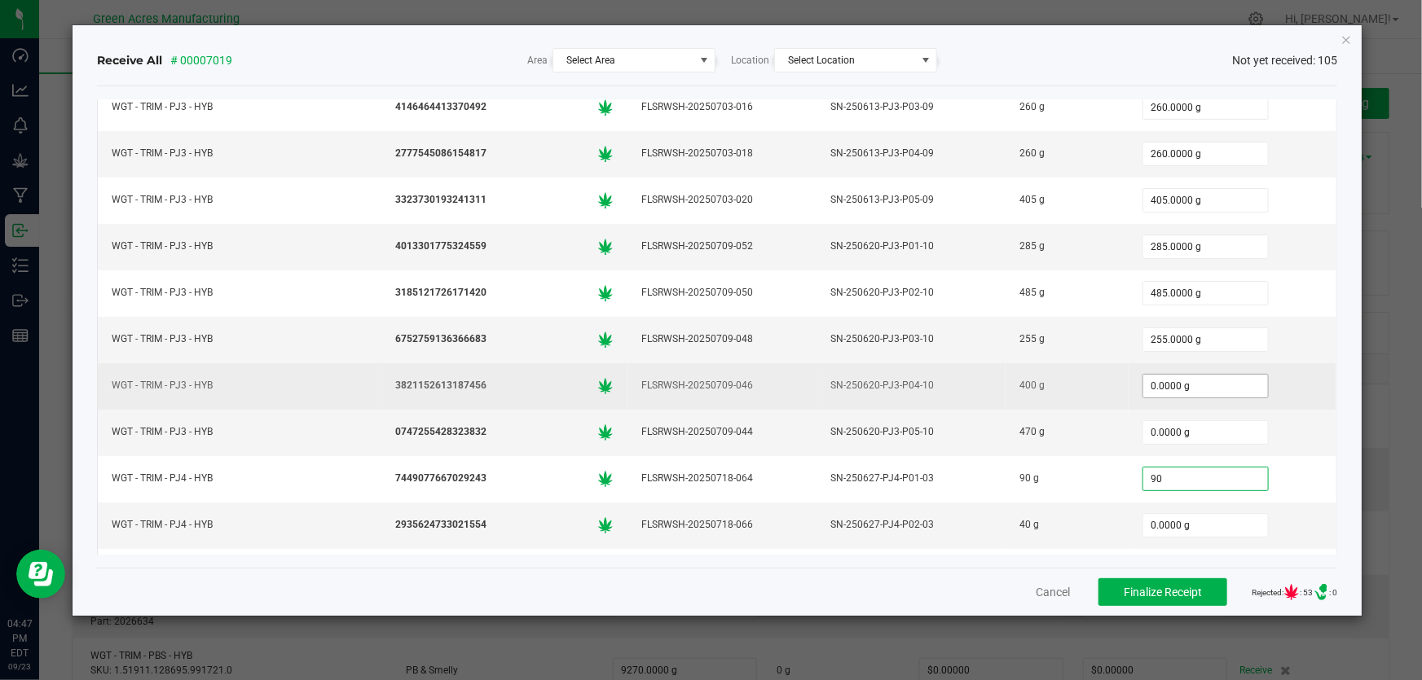
type input "90"
click at [1194, 375] on input "0.0000 g" at bounding box center [1205, 386] width 125 height 23
type input "0"
type input "90.0000 g"
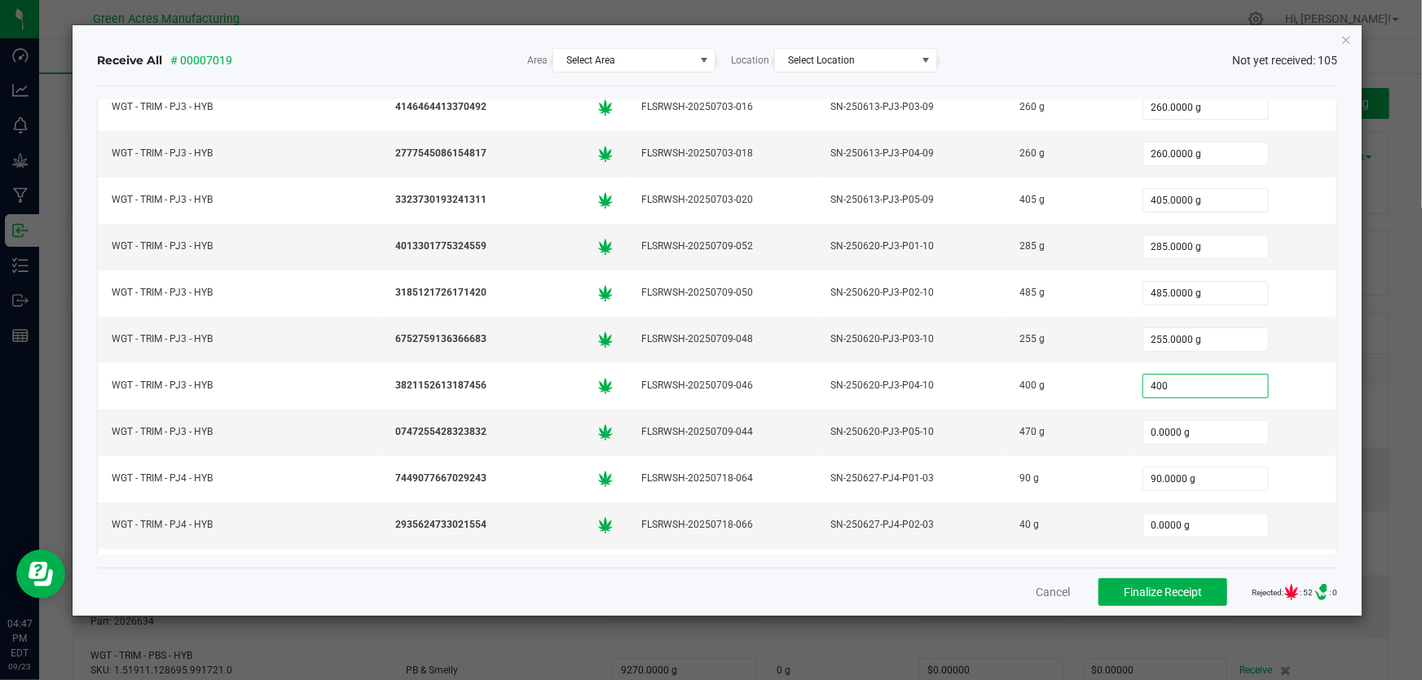
type input "400"
type input "0"
type input "400.0000 g"
type input "470"
type input "90"
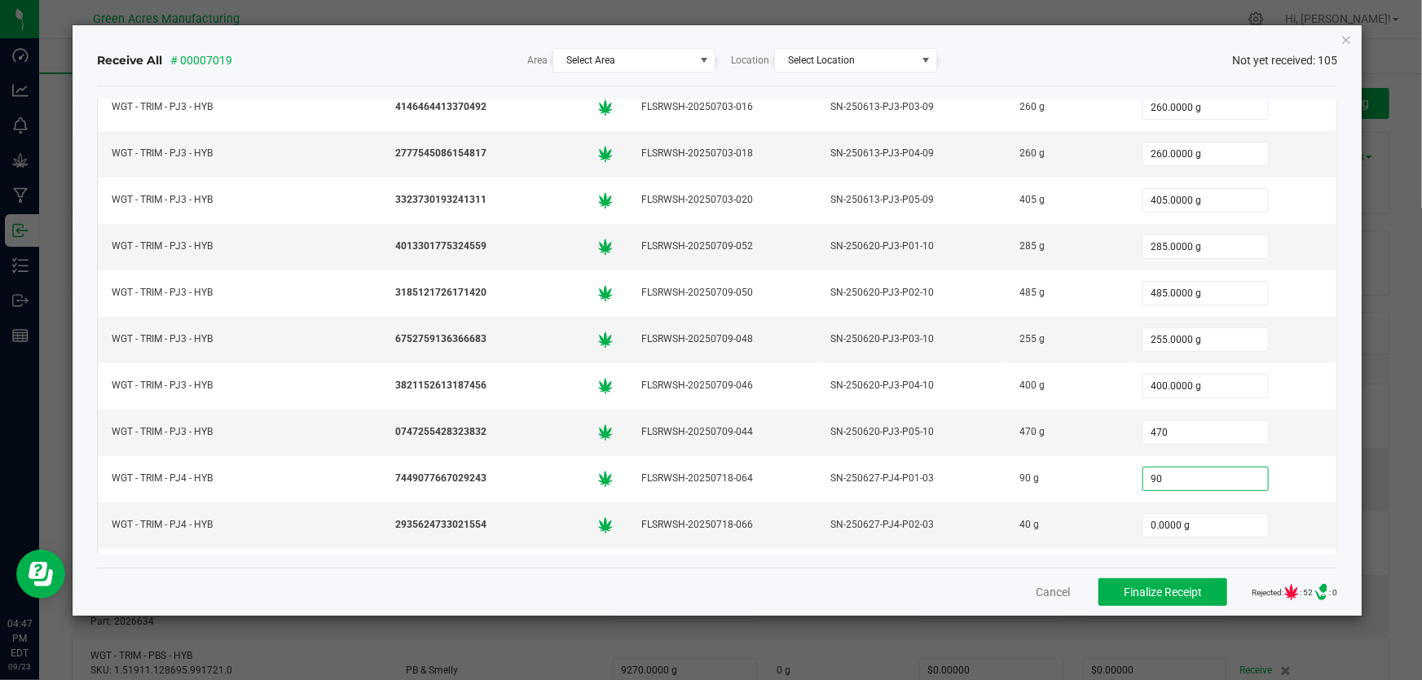
type input "470.0000 g"
type input "90.0000 g"
type input "40.0000 g"
type input "0"
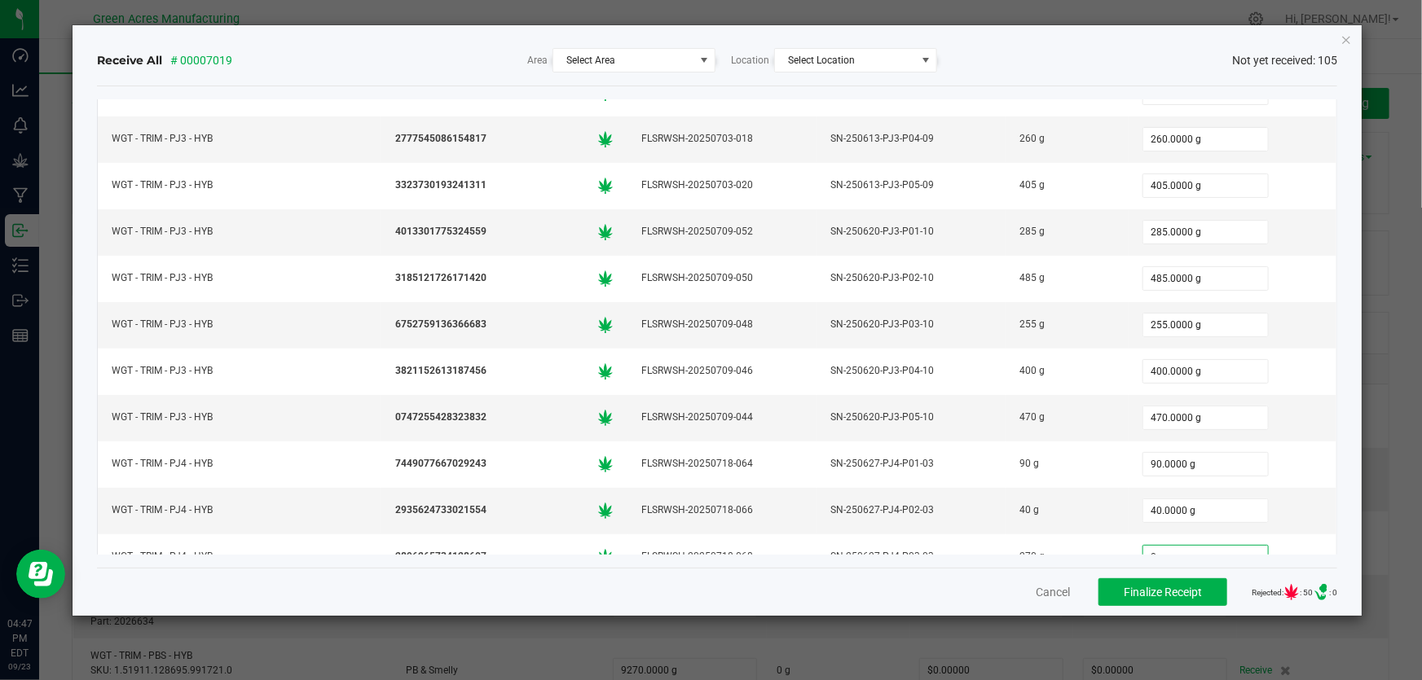
type input "0"
type input "0.0000 g"
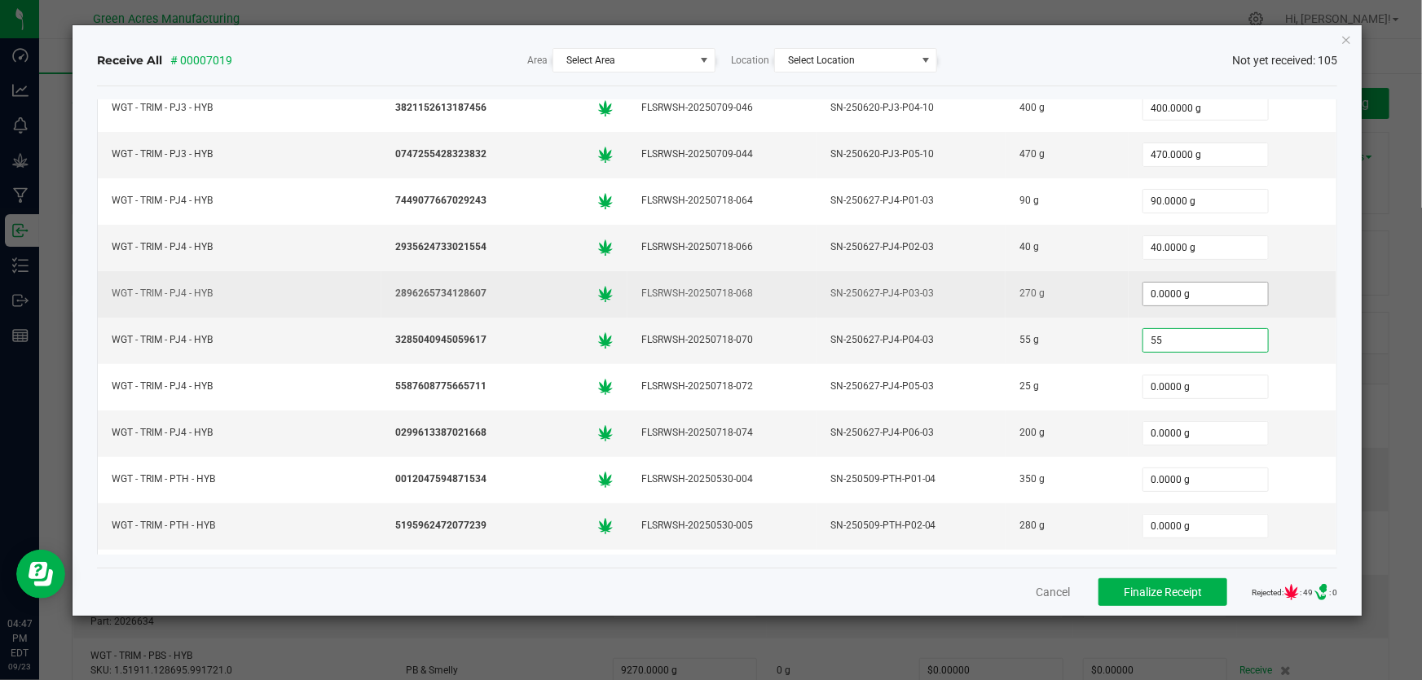
type input "55"
type input "0"
type input "55.0000 g"
click at [1213, 283] on input "0" at bounding box center [1205, 294] width 125 height 23
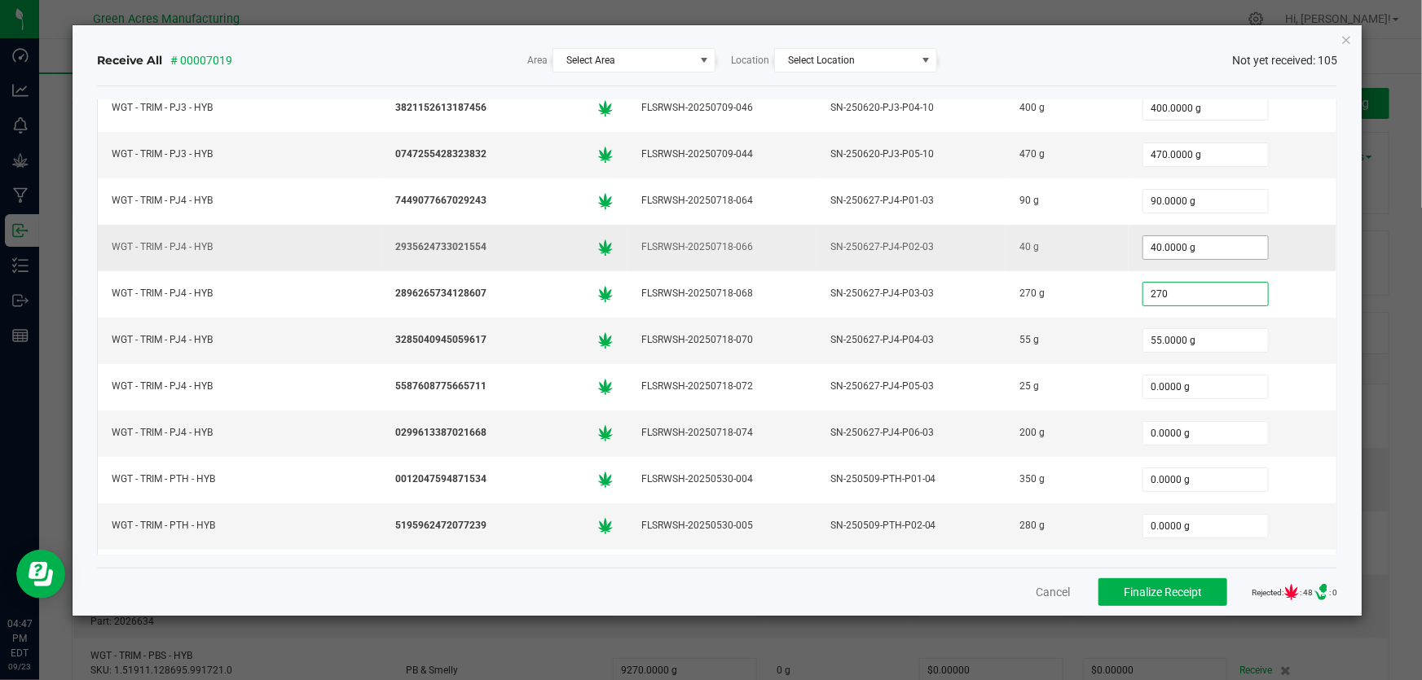
type input "270.0000 g"
type input "55.0000 g"
type input "25"
type input "0"
type input "25.0000 g"
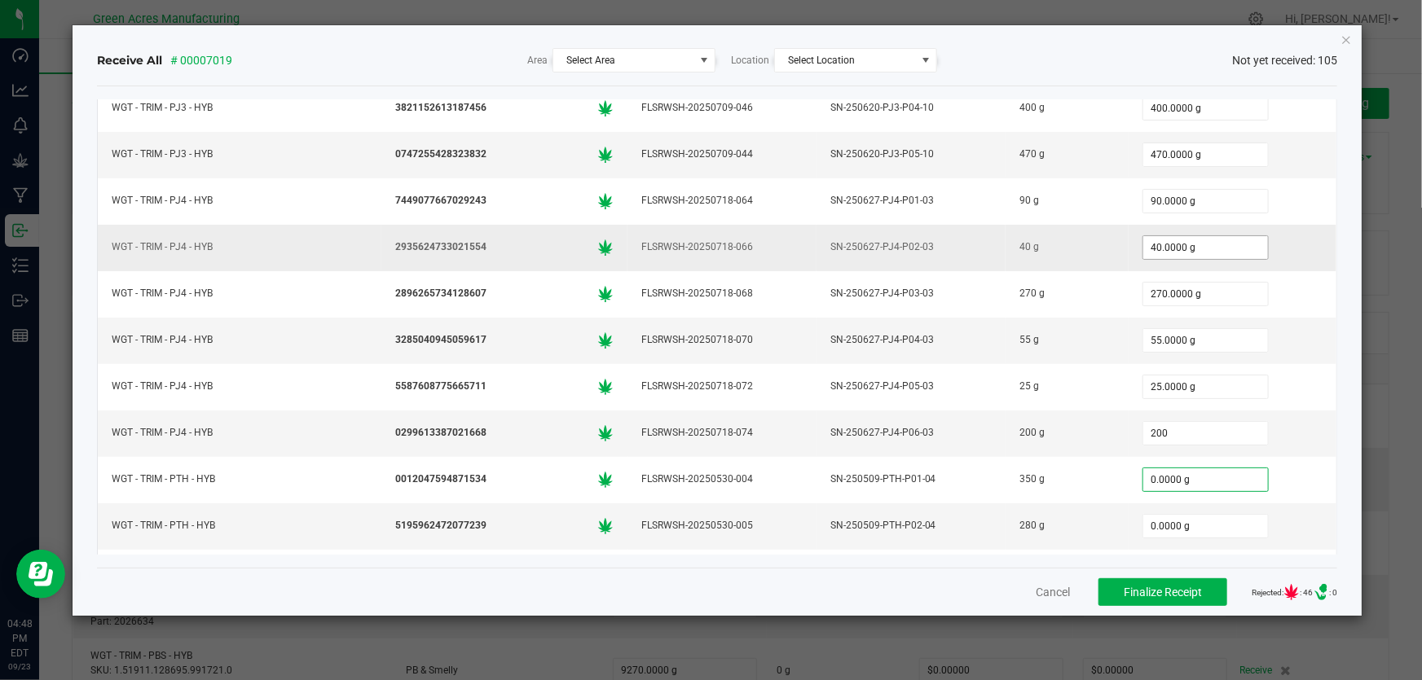
type input "200.0000 g"
type input "350.0000 g"
type input "280"
type input "0"
type input "280.0000 g"
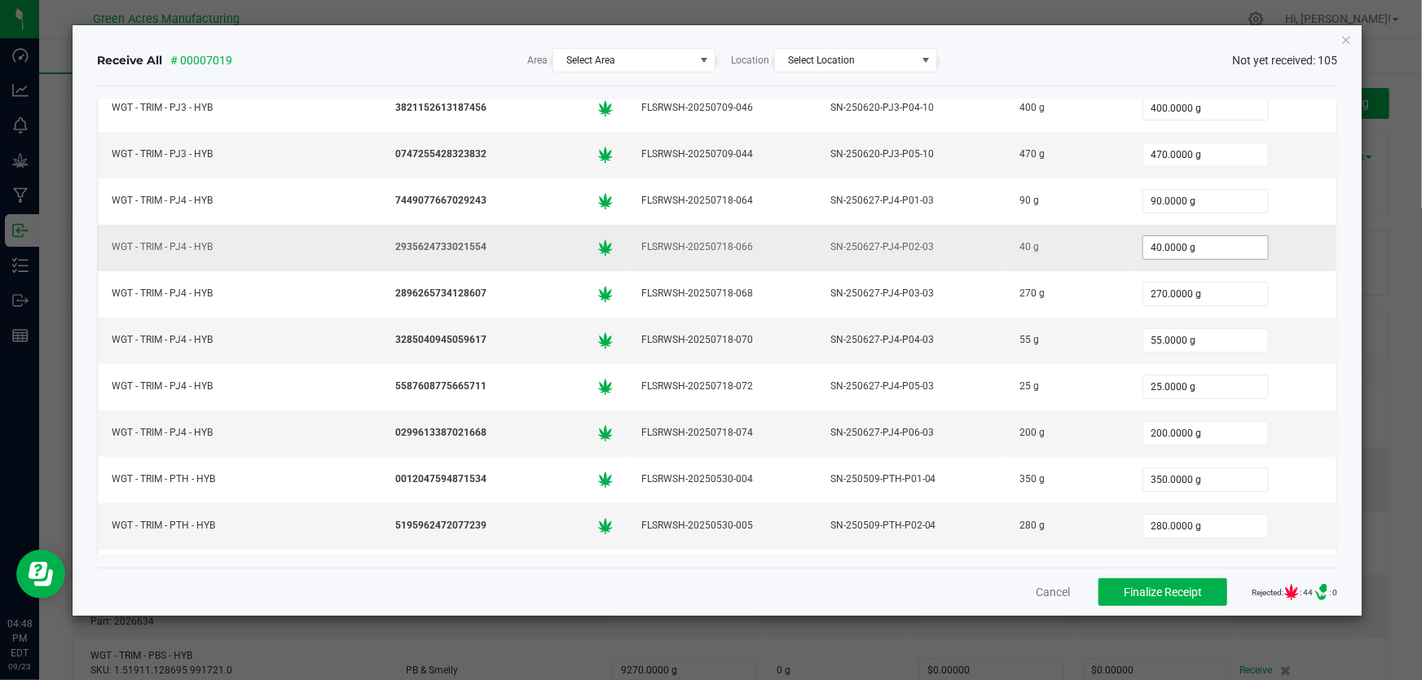
scroll to position [2479, 0]
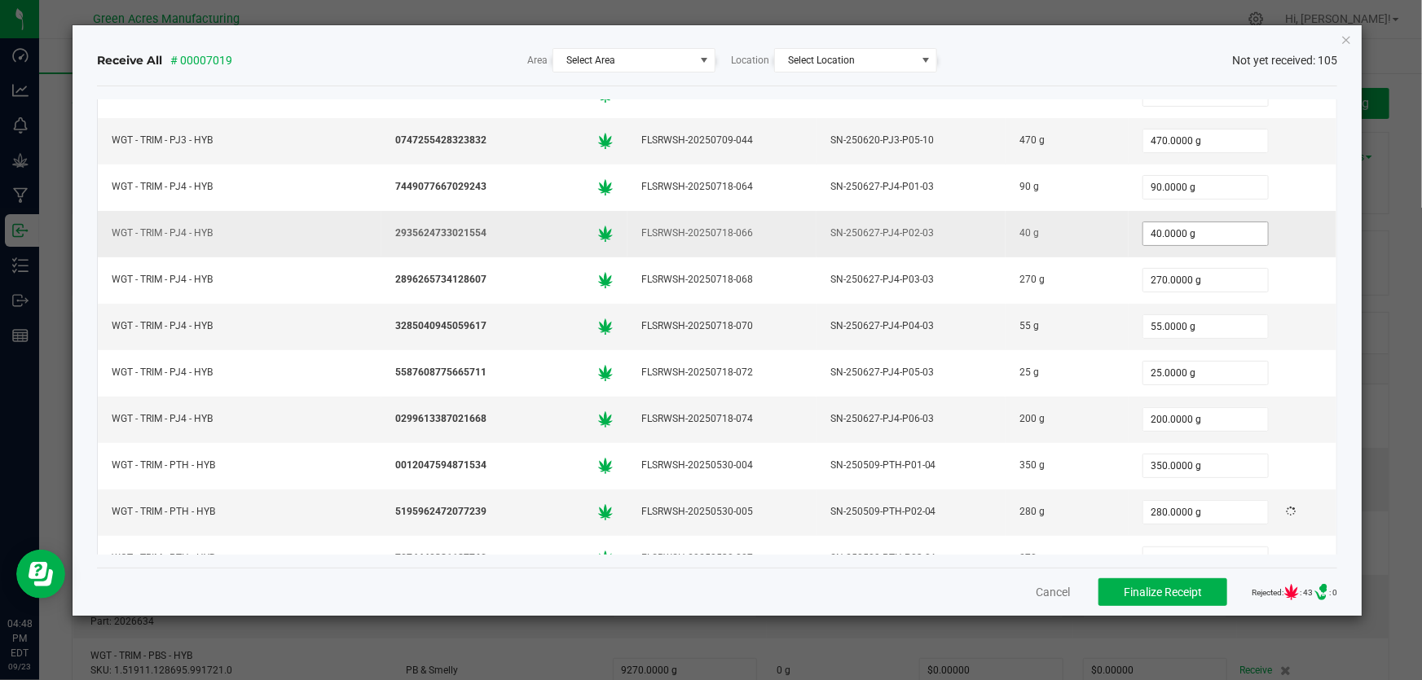
type input "270.0000 g"
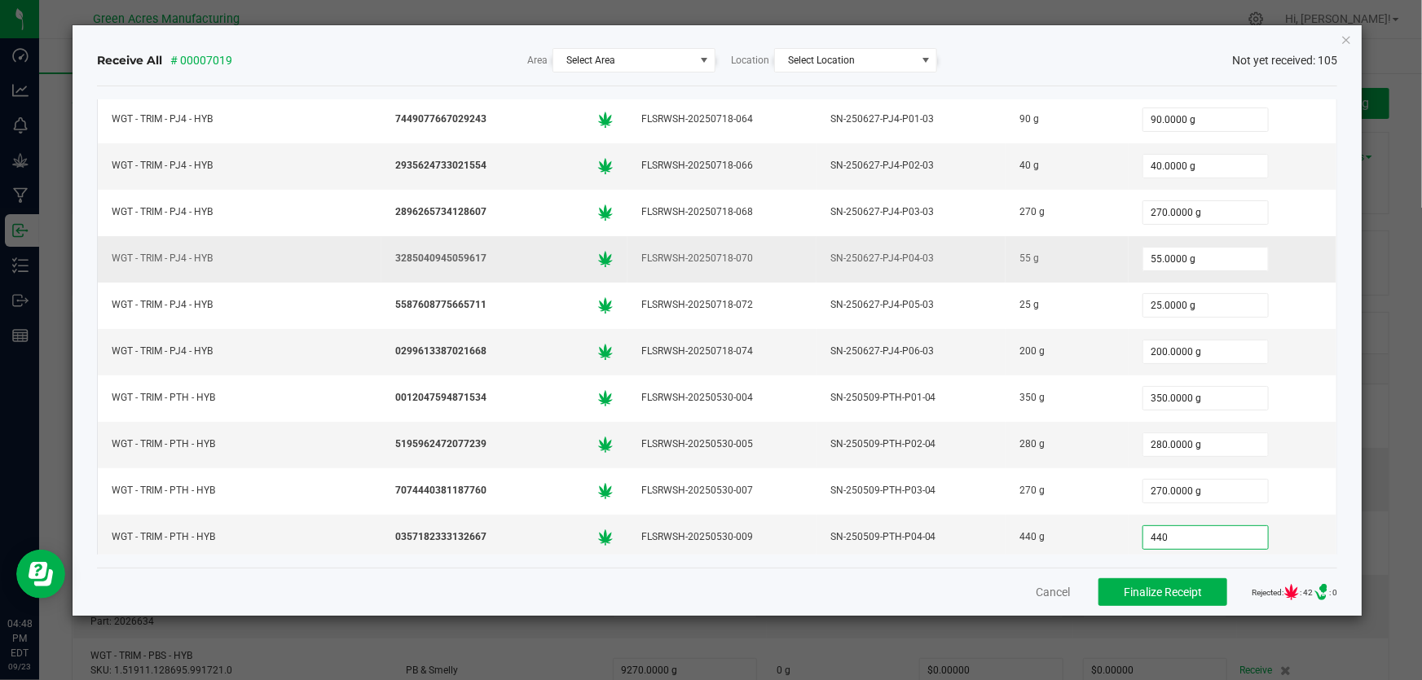
scroll to position [2520, 0]
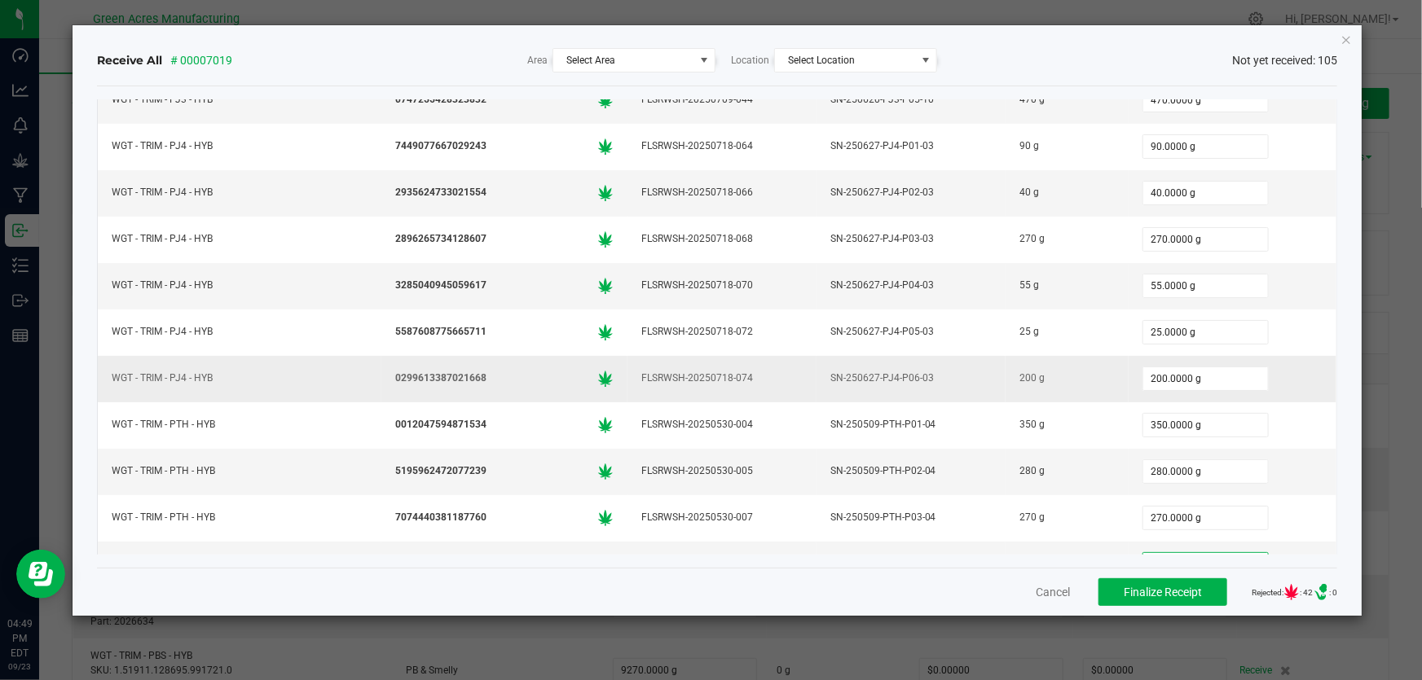
type input "440"
type input "0"
type input "440.0000 g"
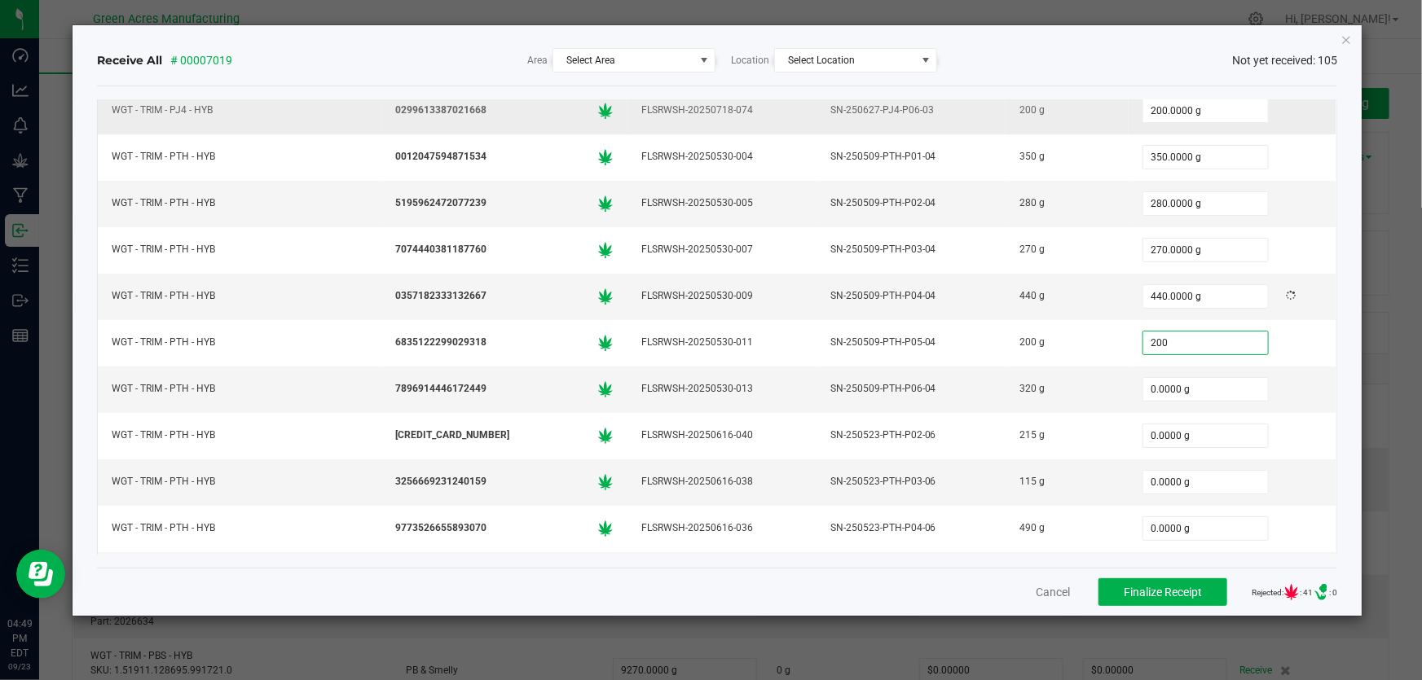
type input "200"
type input "0"
type input "200.0000 g"
type input "320"
type input "0"
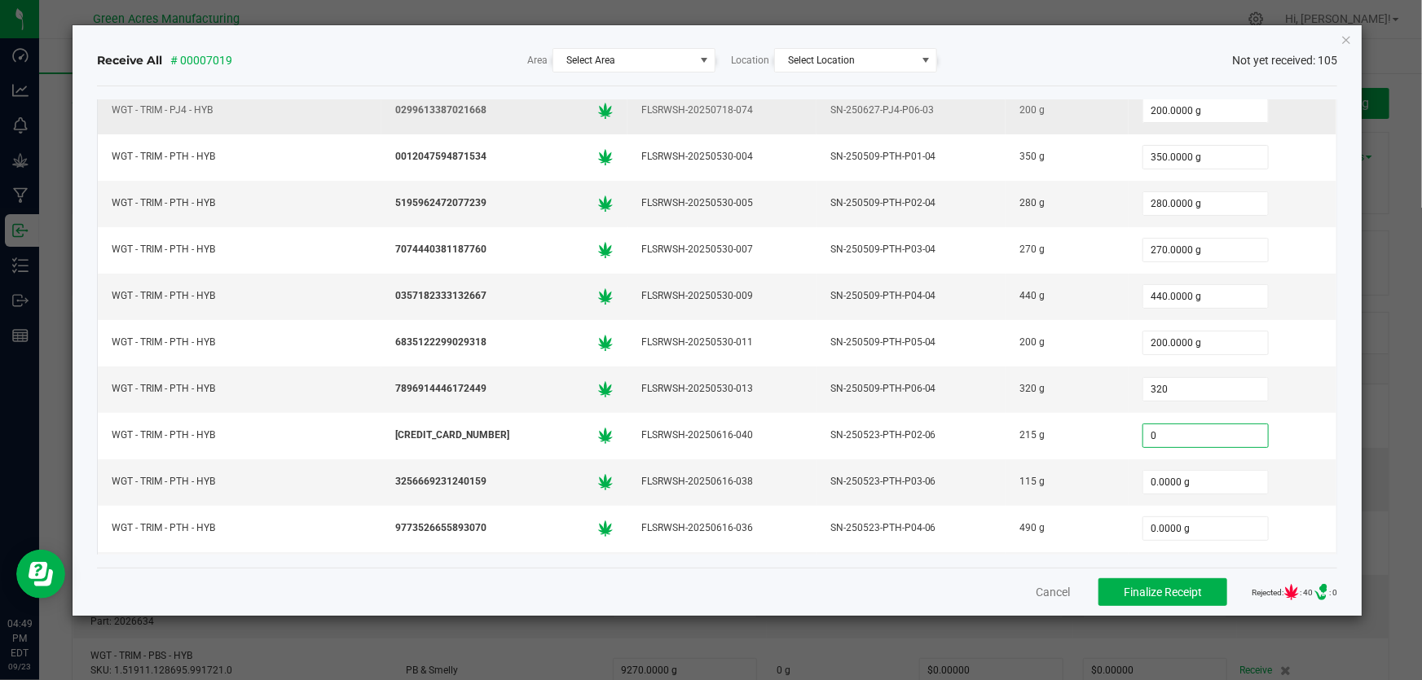
type input "320.0000 g"
type input "215"
type input "0"
type input "215.0000 g"
type input "115"
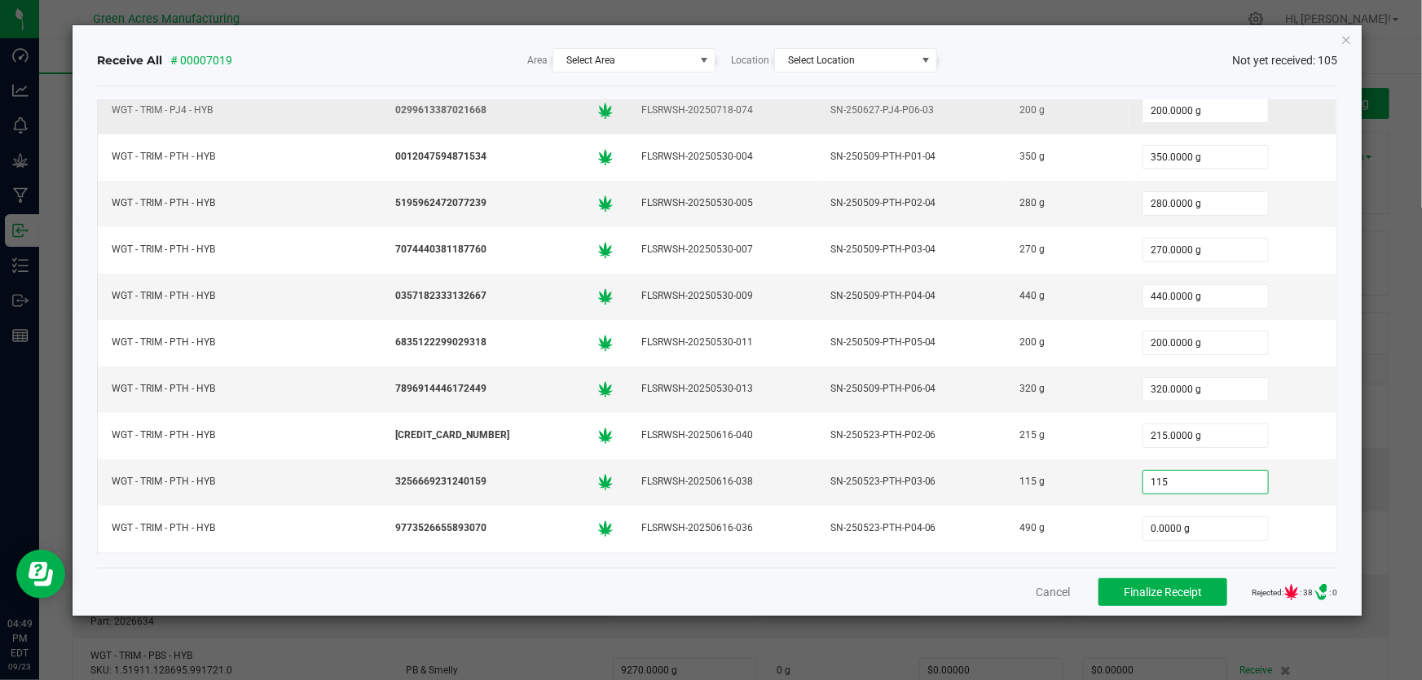
type input "0"
type input "115.0000 g"
type input "222.0000 g"
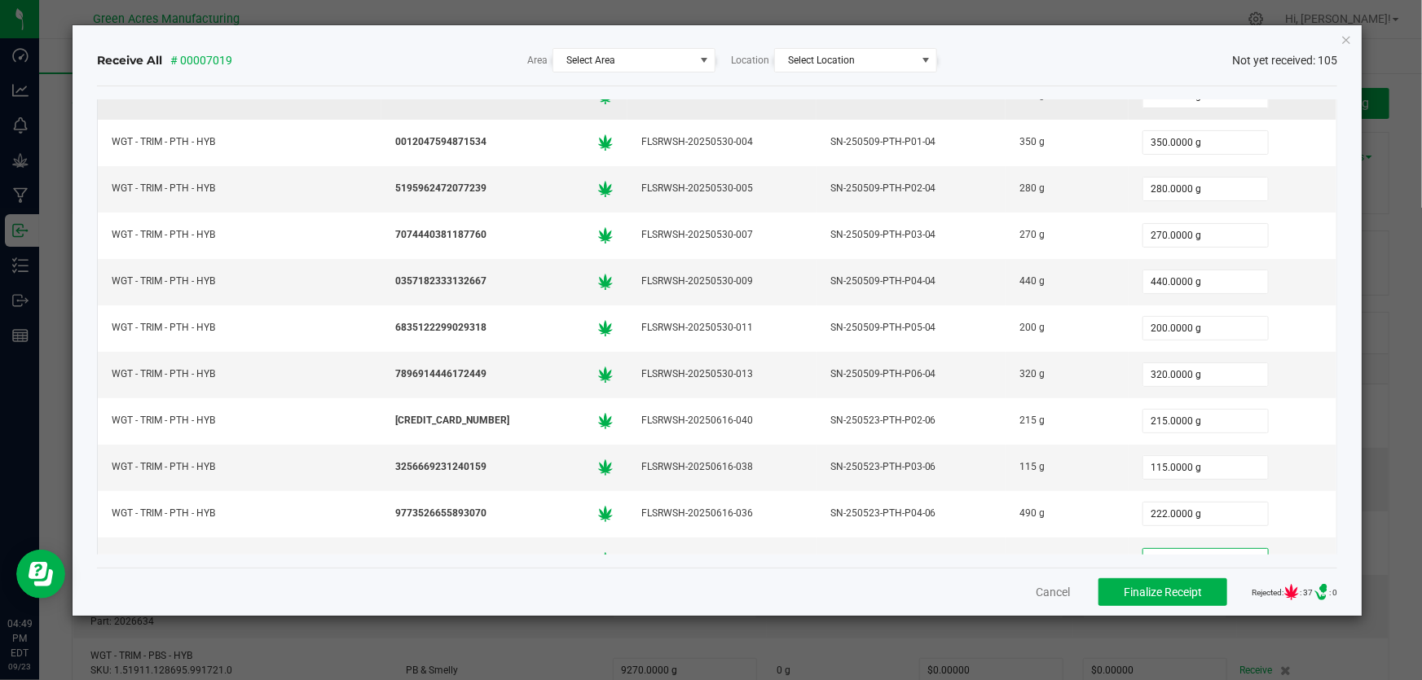
type input "190"
type input "0"
type input "190.0000 g"
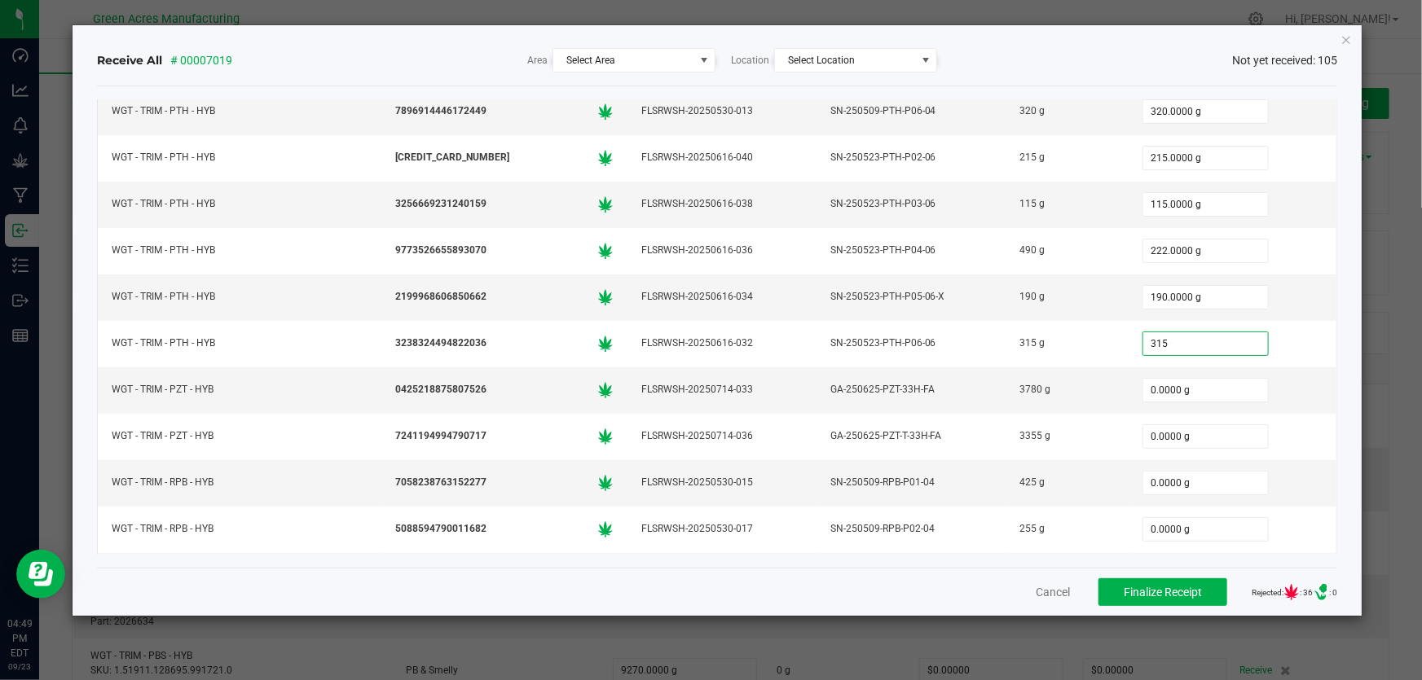
type input "315"
type input "0"
type input "315.0000 g"
type input "3780.0000 g"
type input "3355"
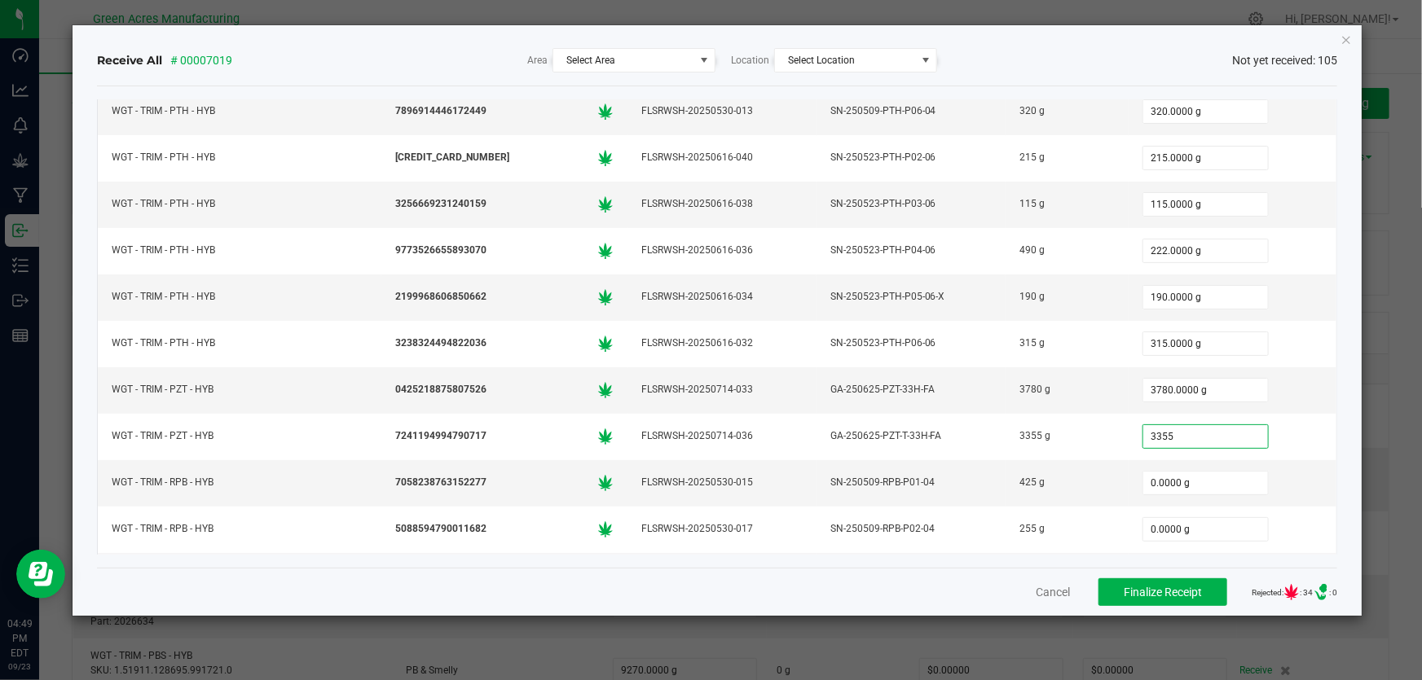
type input "0"
type input "3355.0000 g"
type input "425.0000 g"
type input "255.0000 g"
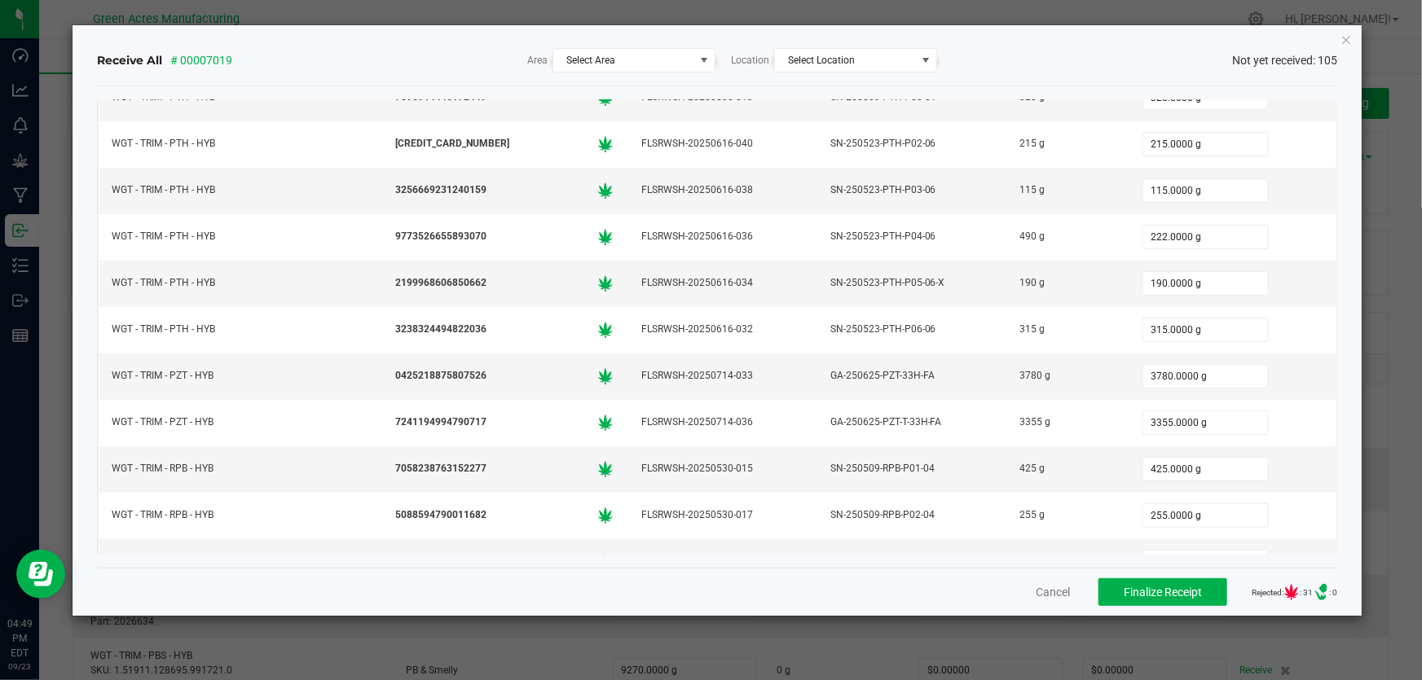
type input "330.0000 g"
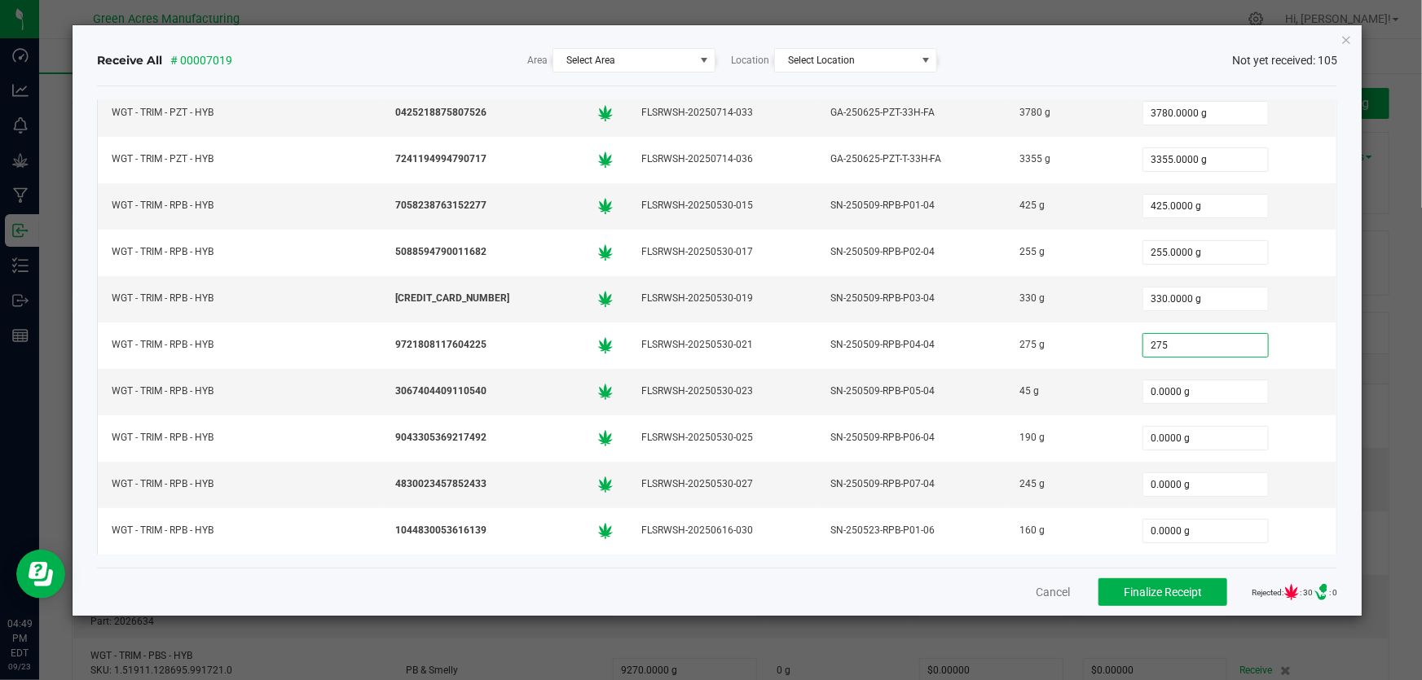
type input "275"
type input "0"
type input "275.0000 g"
type input "45"
type input "0"
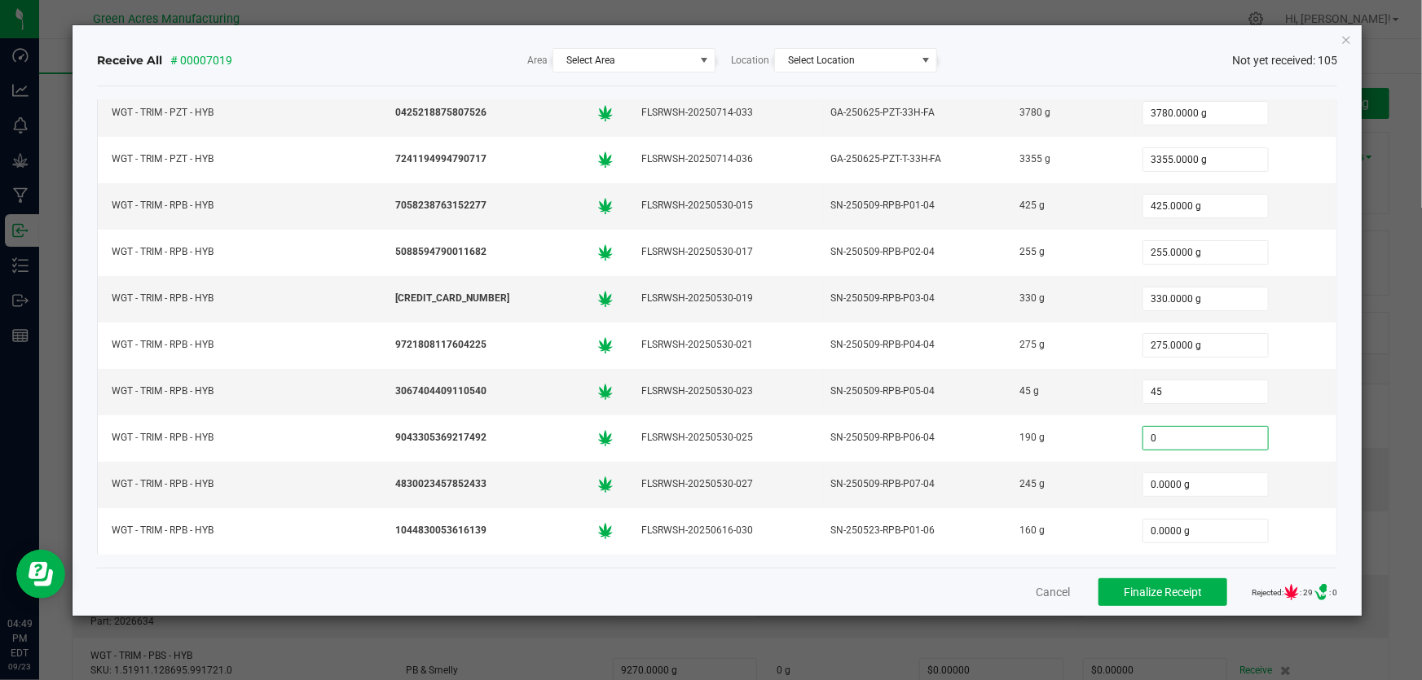
type input "45.0000 g"
type input "190"
type input "0"
type input "190.0000 g"
type input "245.0000 g"
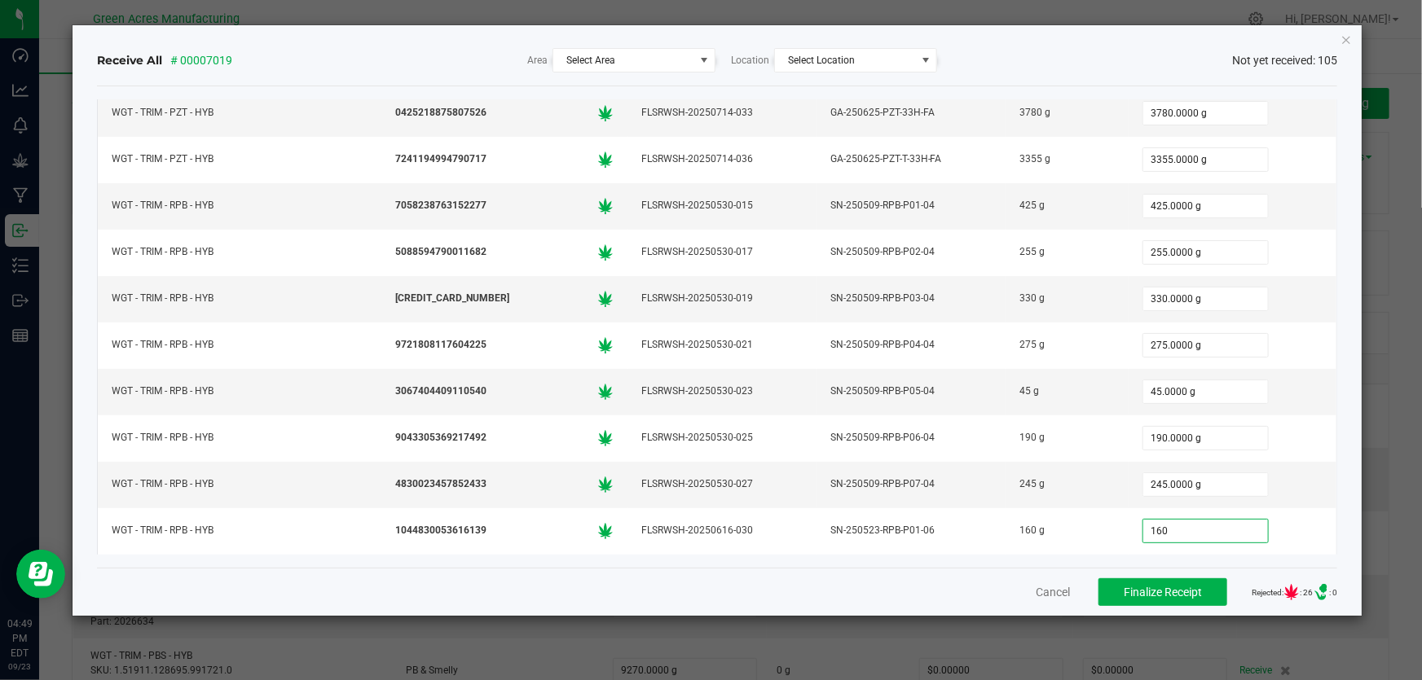
type input "160"
type input "0"
type input "160.0000 g"
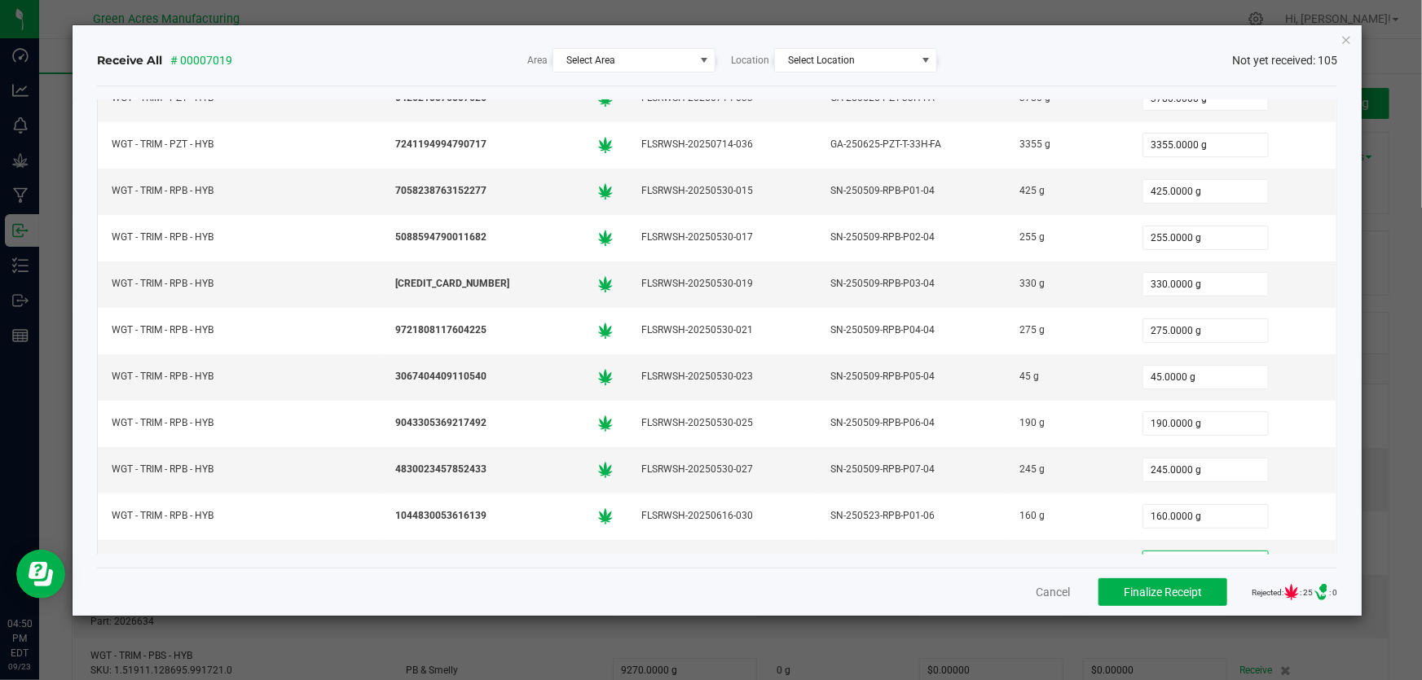
type input "290"
type input "0"
type input "290.0000 g"
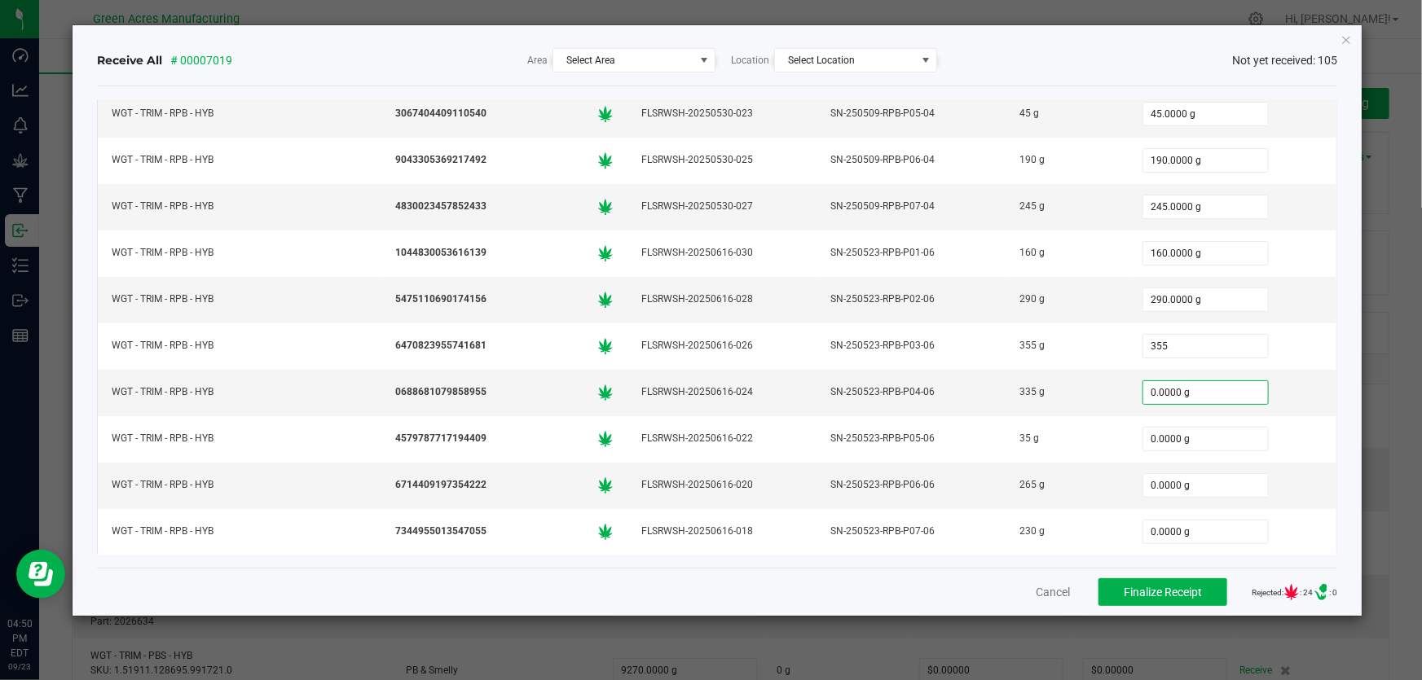
type input "355.0000 g"
type input "335.0000 g"
type input "35"
type input "0"
type input "35.0000 g"
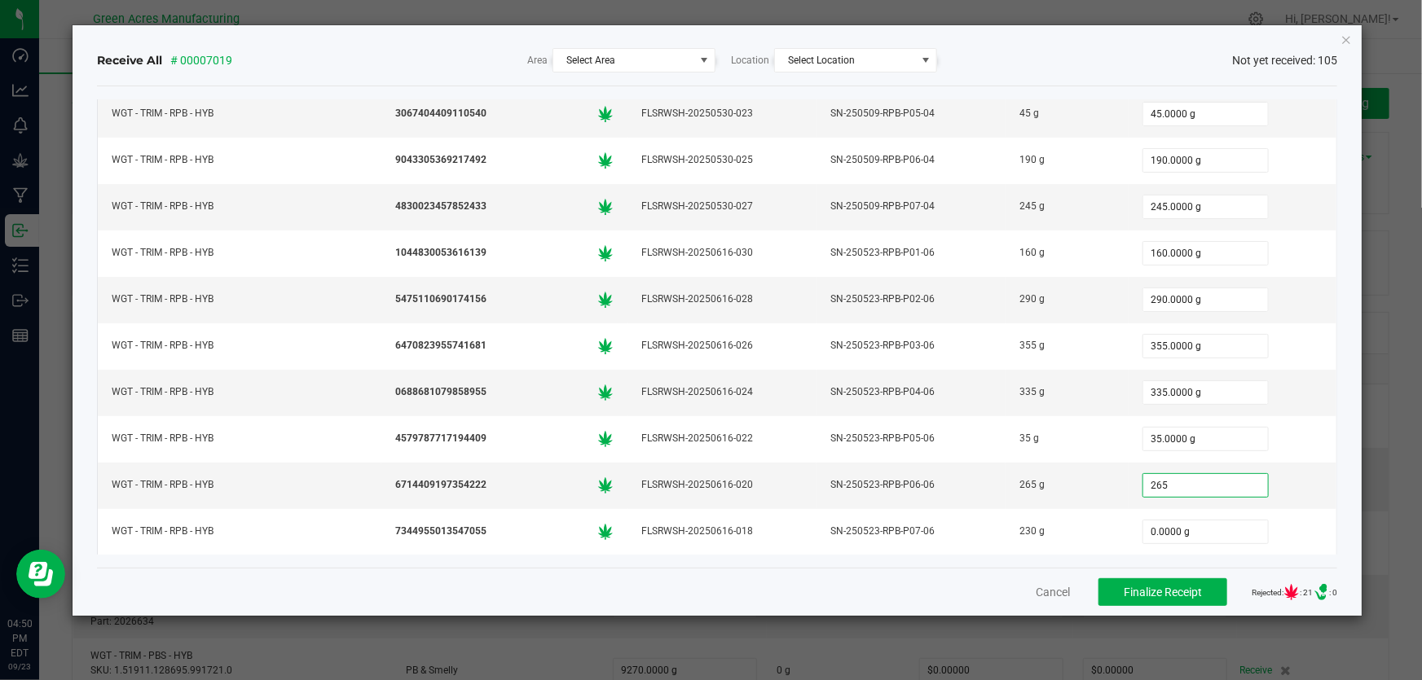
type input "265.0000 g"
type input "230"
type input "0"
type input "230.0000 g"
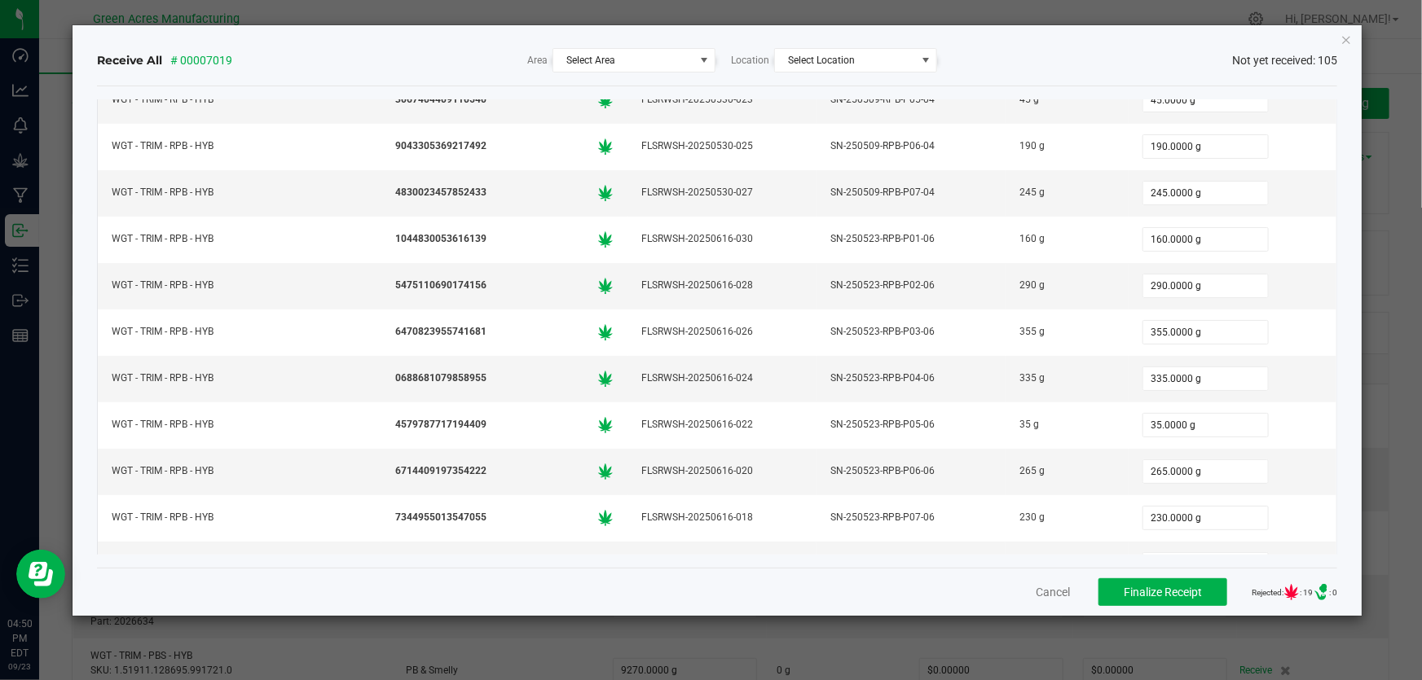
type input "470.0000 g"
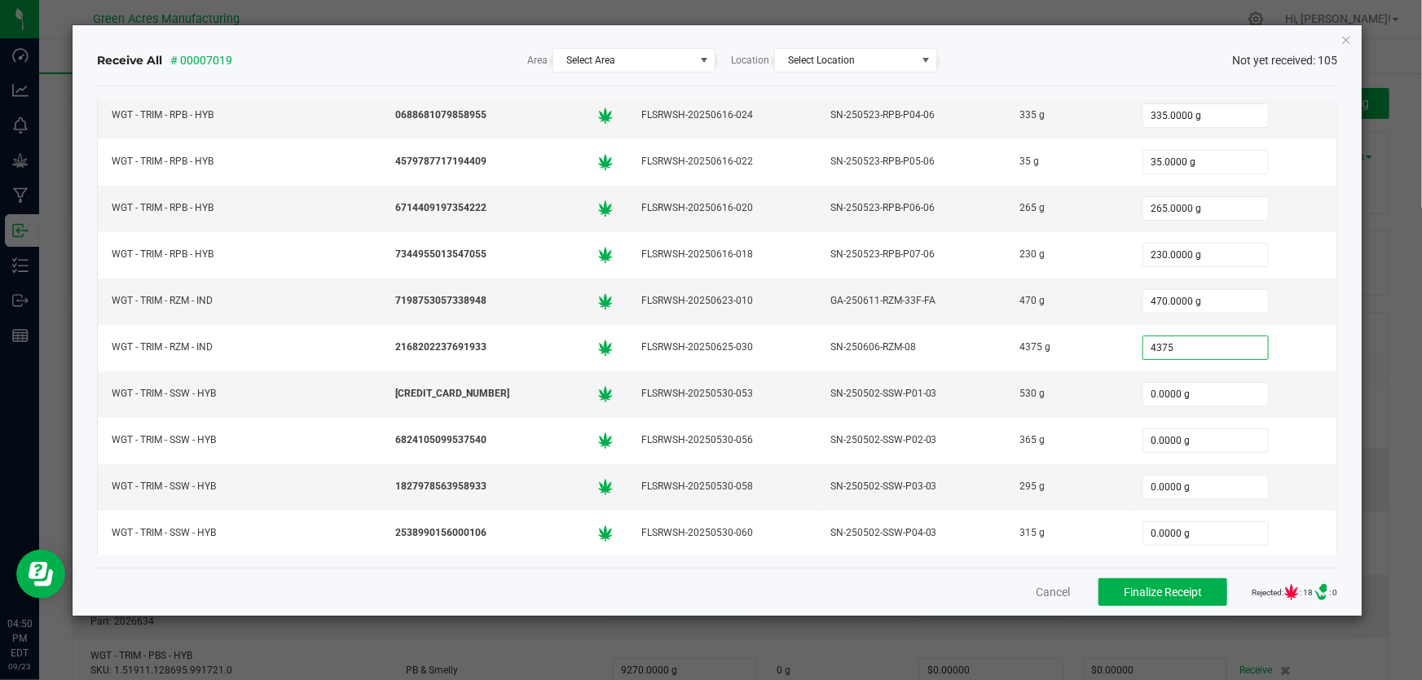
type input "4375"
type input "0"
type input "4375.0000 g"
type input "530"
type input "0"
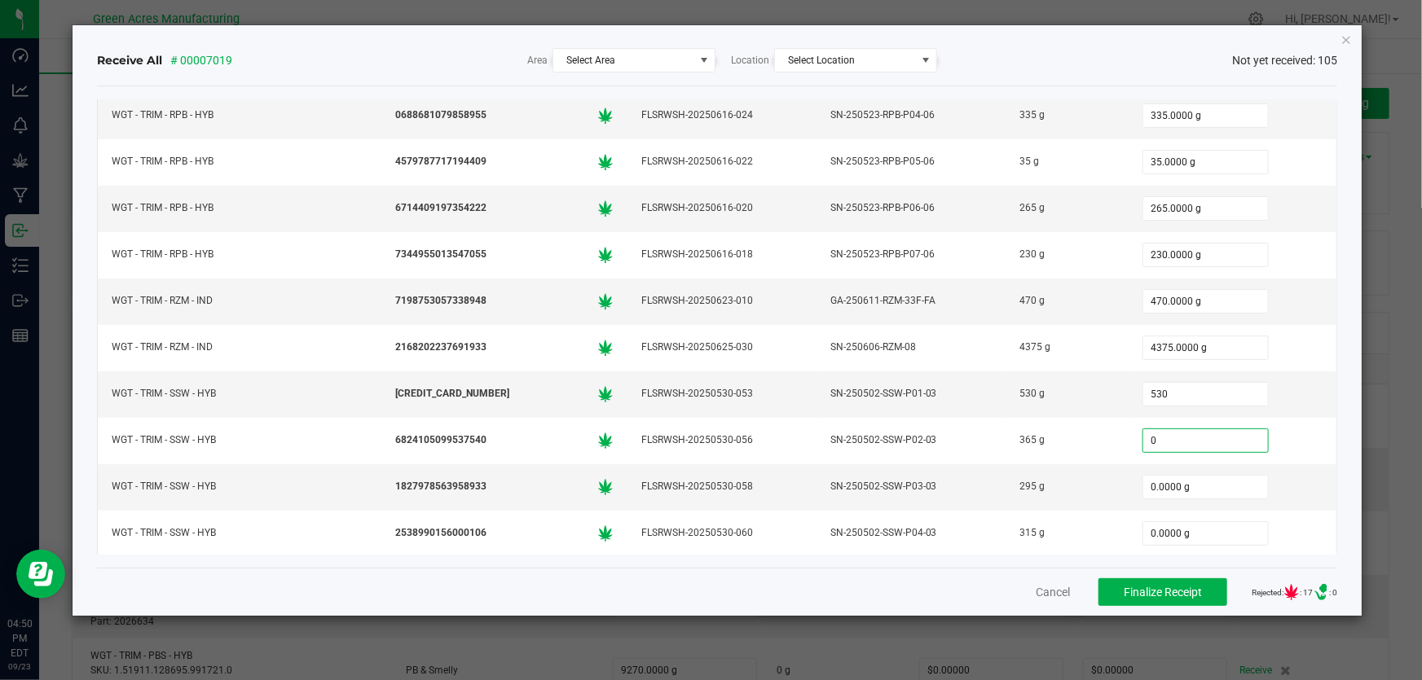
type input "530.0000 g"
type input "365.0000 g"
type input "295.0000 g"
type input "315"
type input "0"
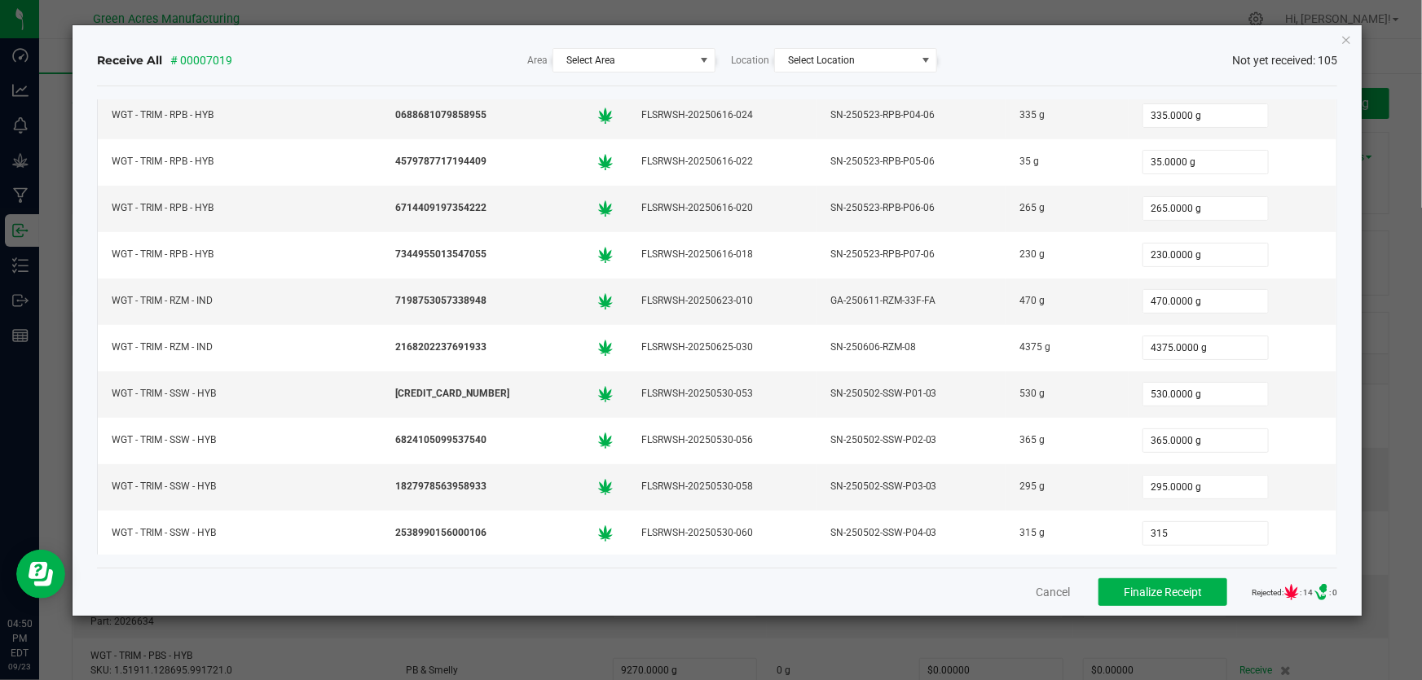
type input "315.0000 g"
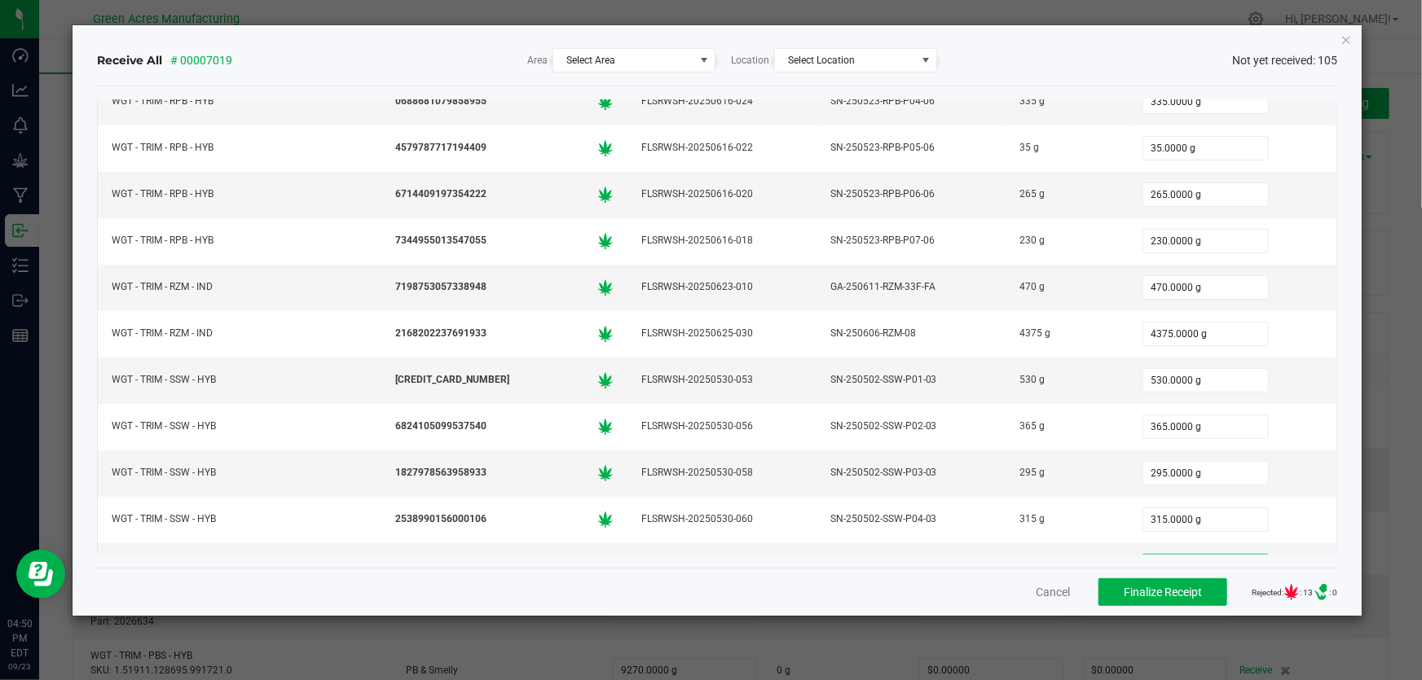
type input "550"
type input "0"
type input "550.0000 g"
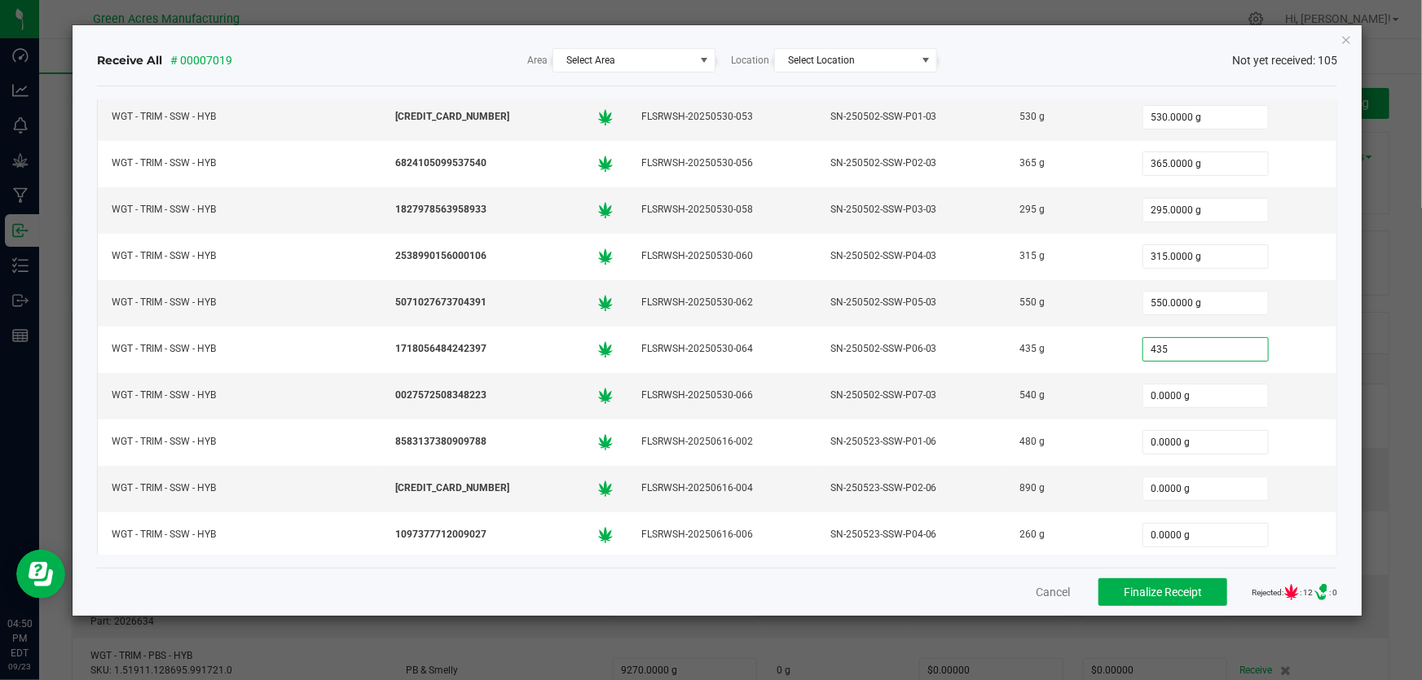
type input "435"
type input "0"
type input "435.0000 g"
type input "540.0000 g"
type input "480"
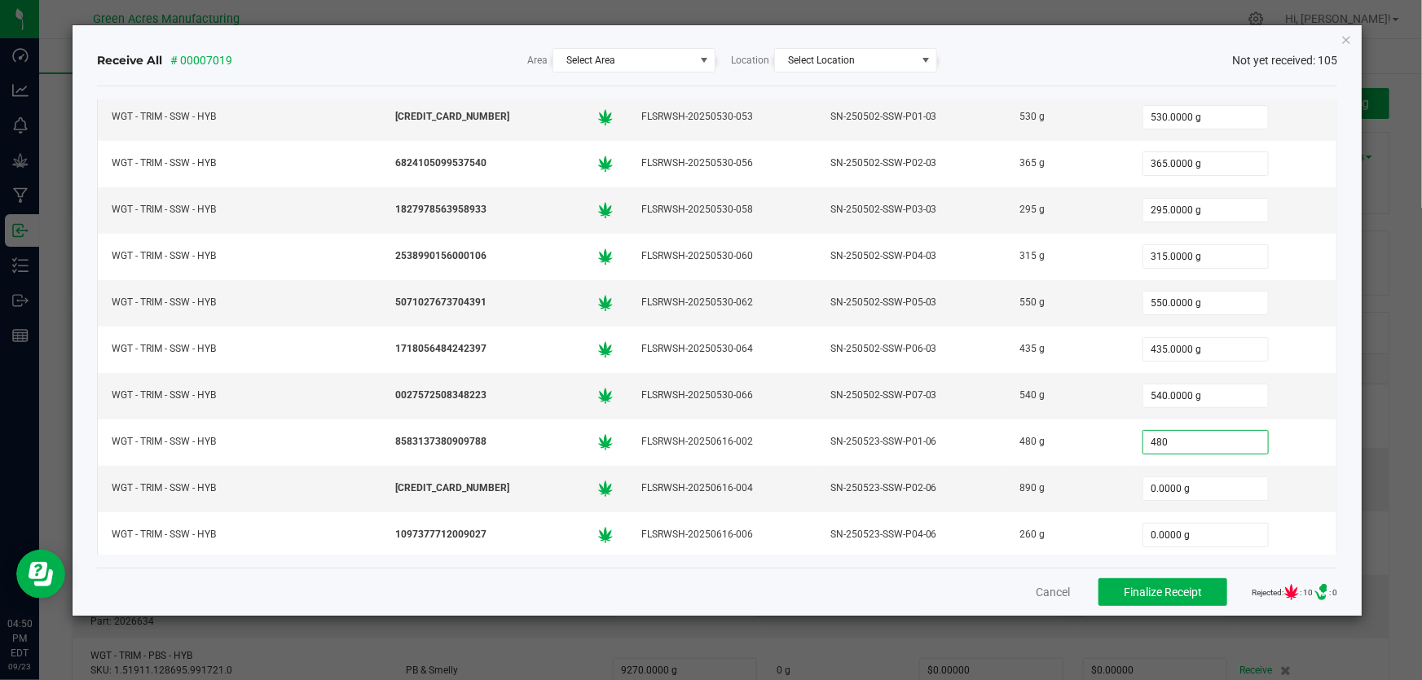
type input "0"
type input "480.0000 g"
type input "890"
type input "0"
type input "890.0000 g"
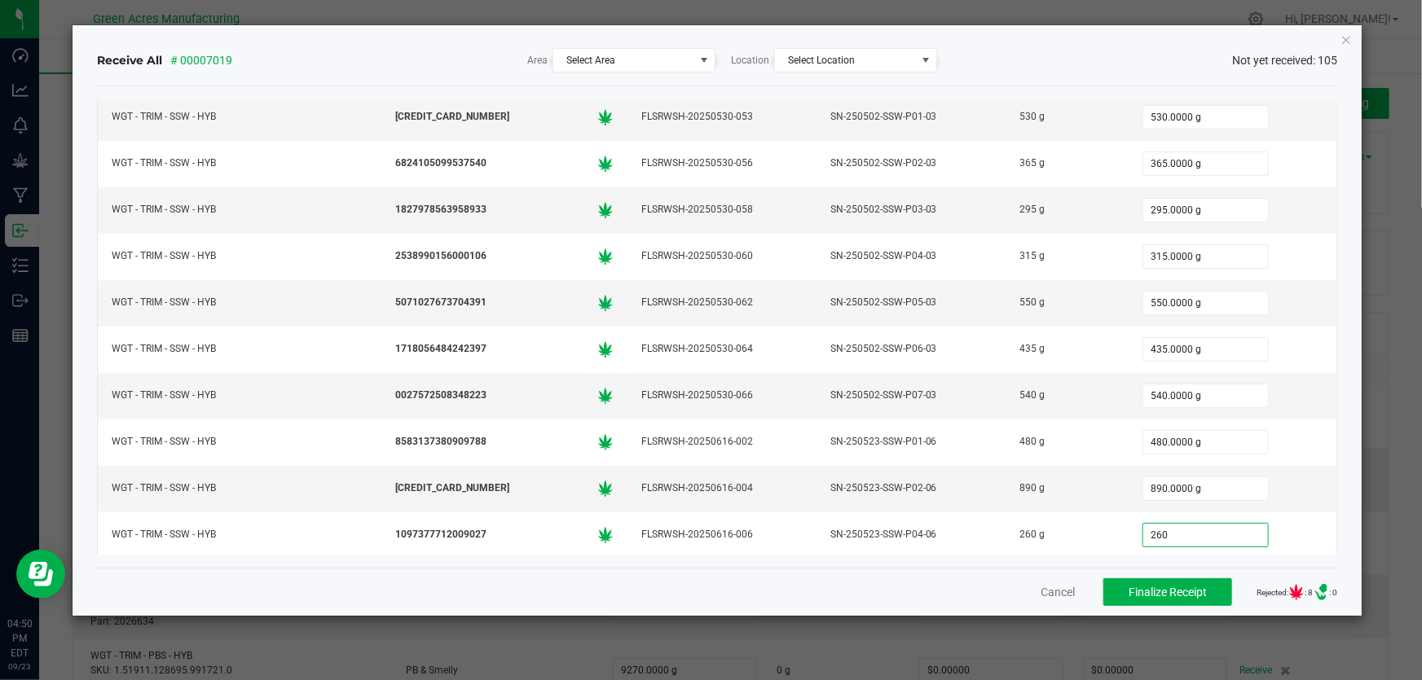
type input "260"
type input "0"
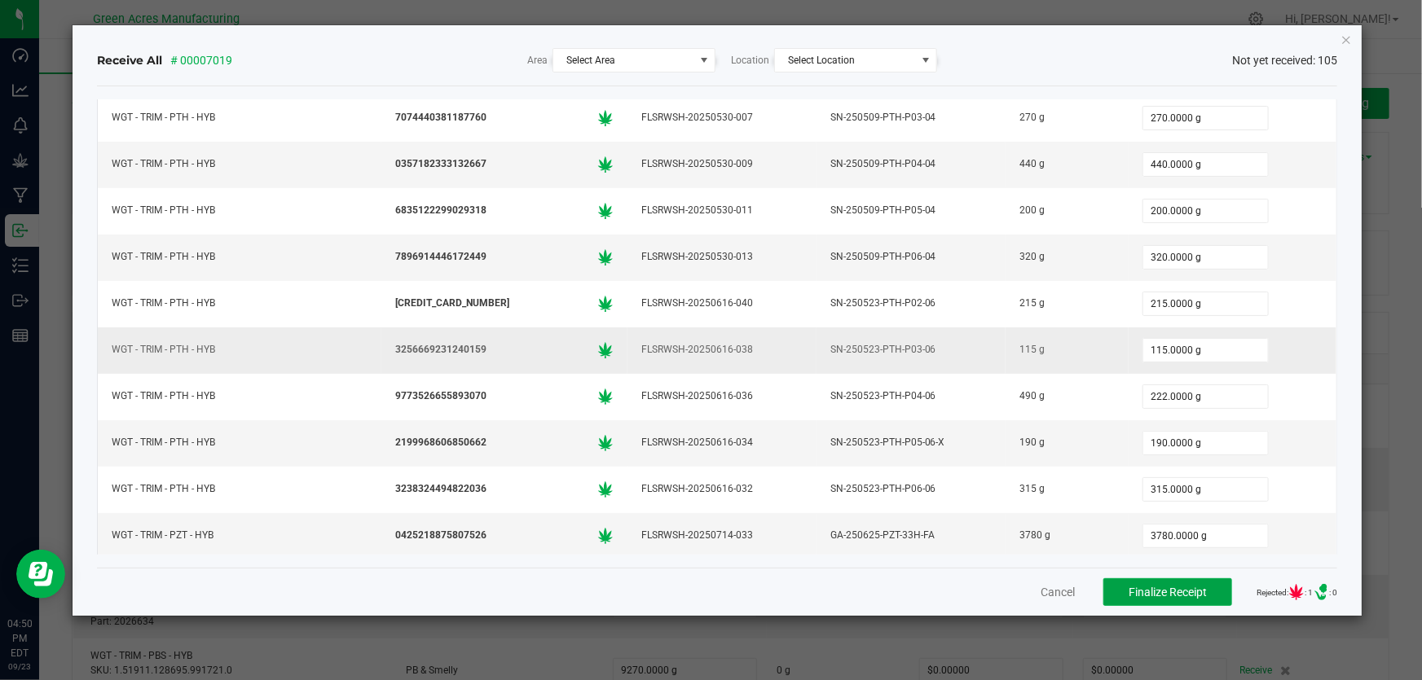
scroll to position [2877, 0]
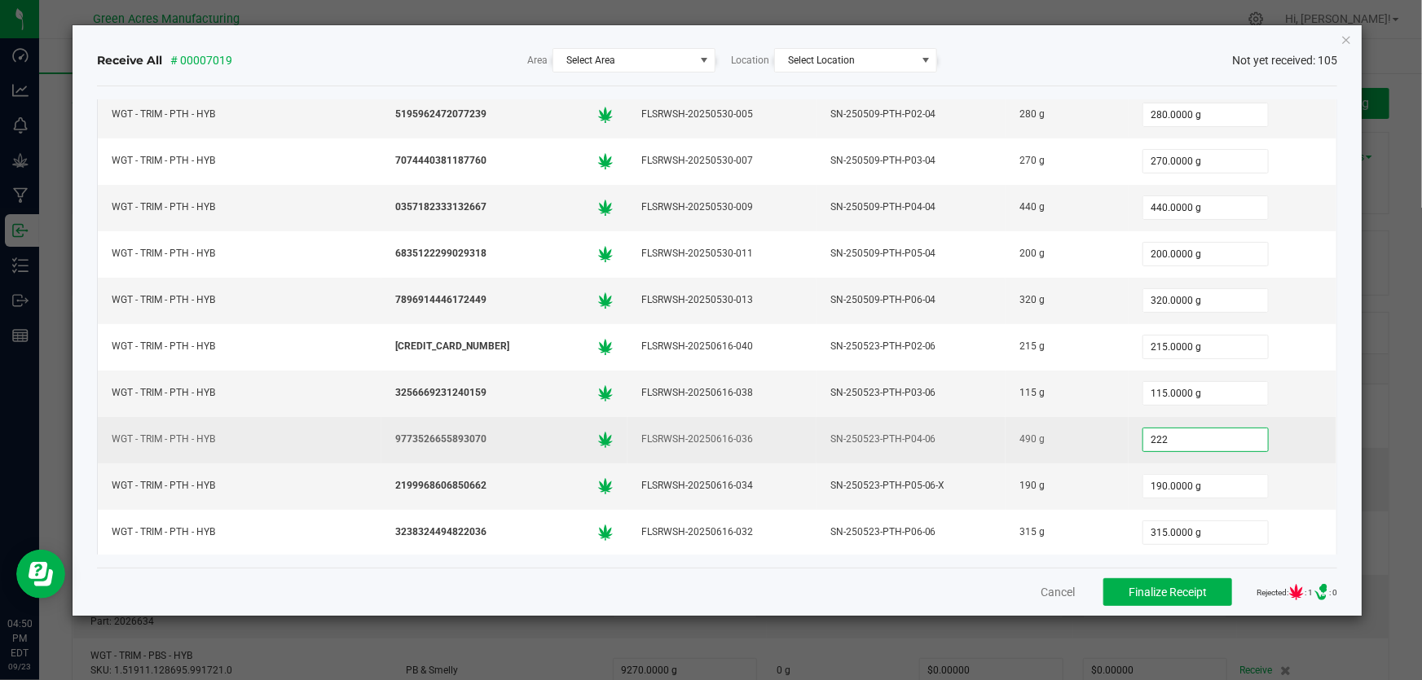
click at [1203, 429] on input "222" at bounding box center [1205, 440] width 125 height 23
click at [1295, 437] on div "490.0000 g" at bounding box center [1232, 440] width 188 height 33
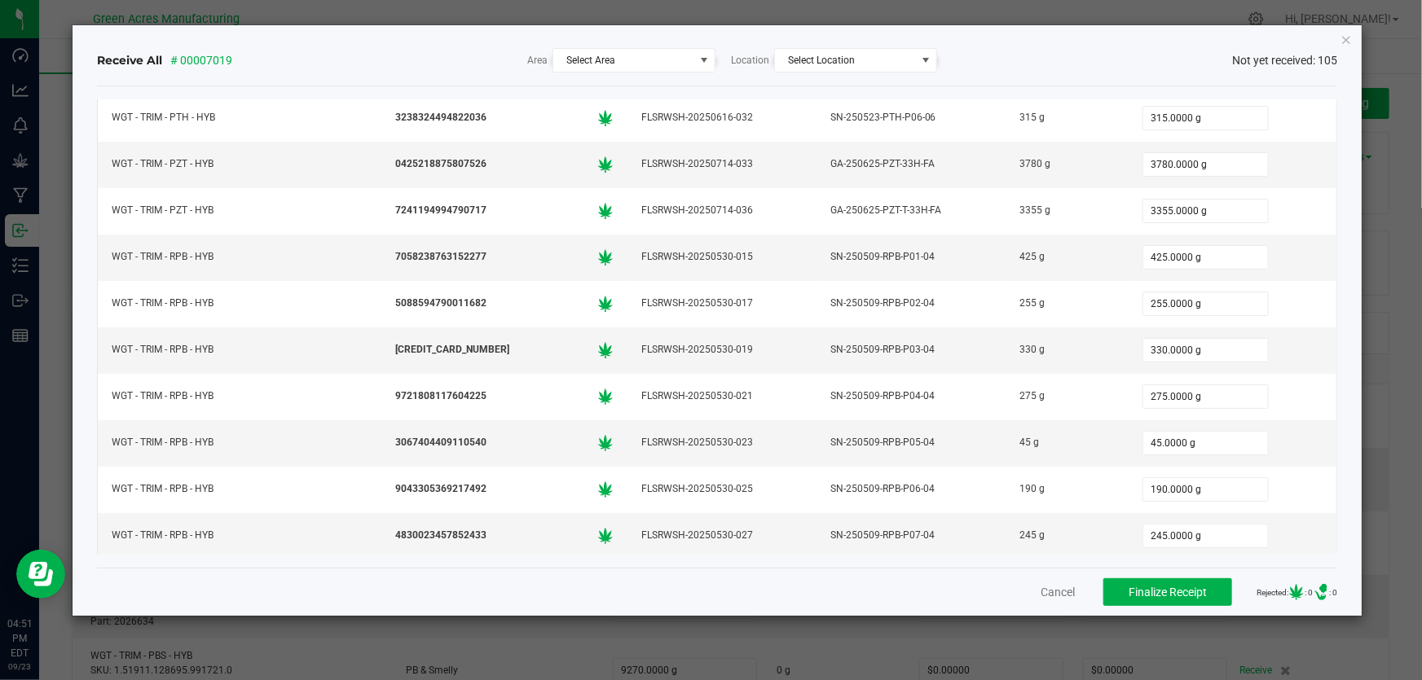
scroll to position [4432, 0]
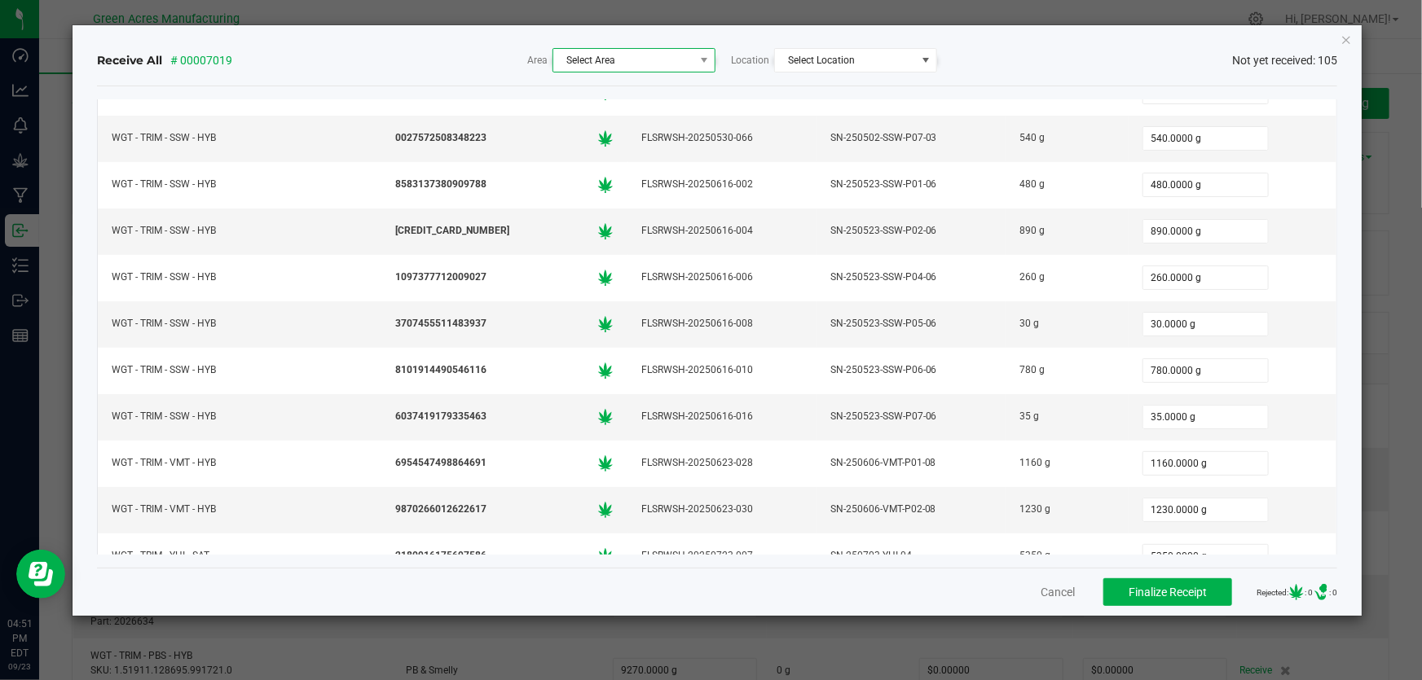
click at [679, 60] on span "Select Area" at bounding box center [623, 60] width 141 height 23
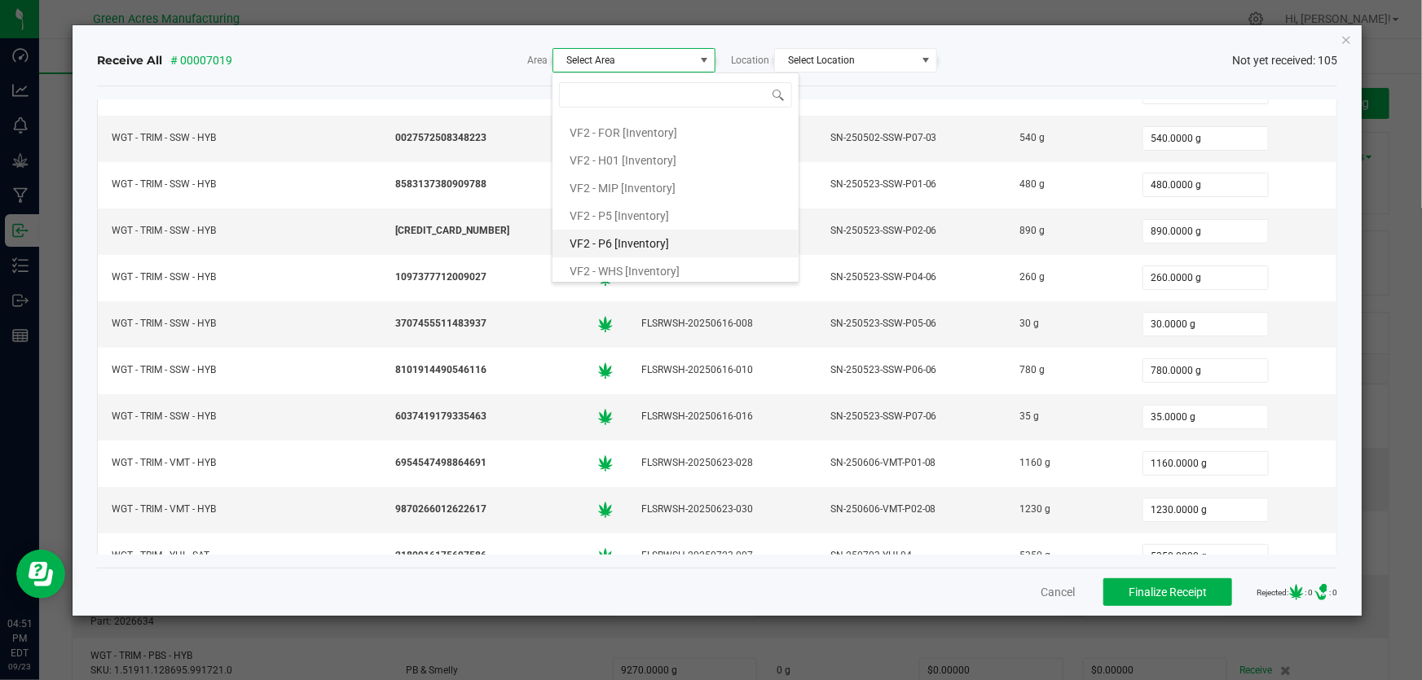
scroll to position [1021, 0]
click at [657, 212] on span "VF2 - P6 [Inventory]" at bounding box center [619, 217] width 99 height 24
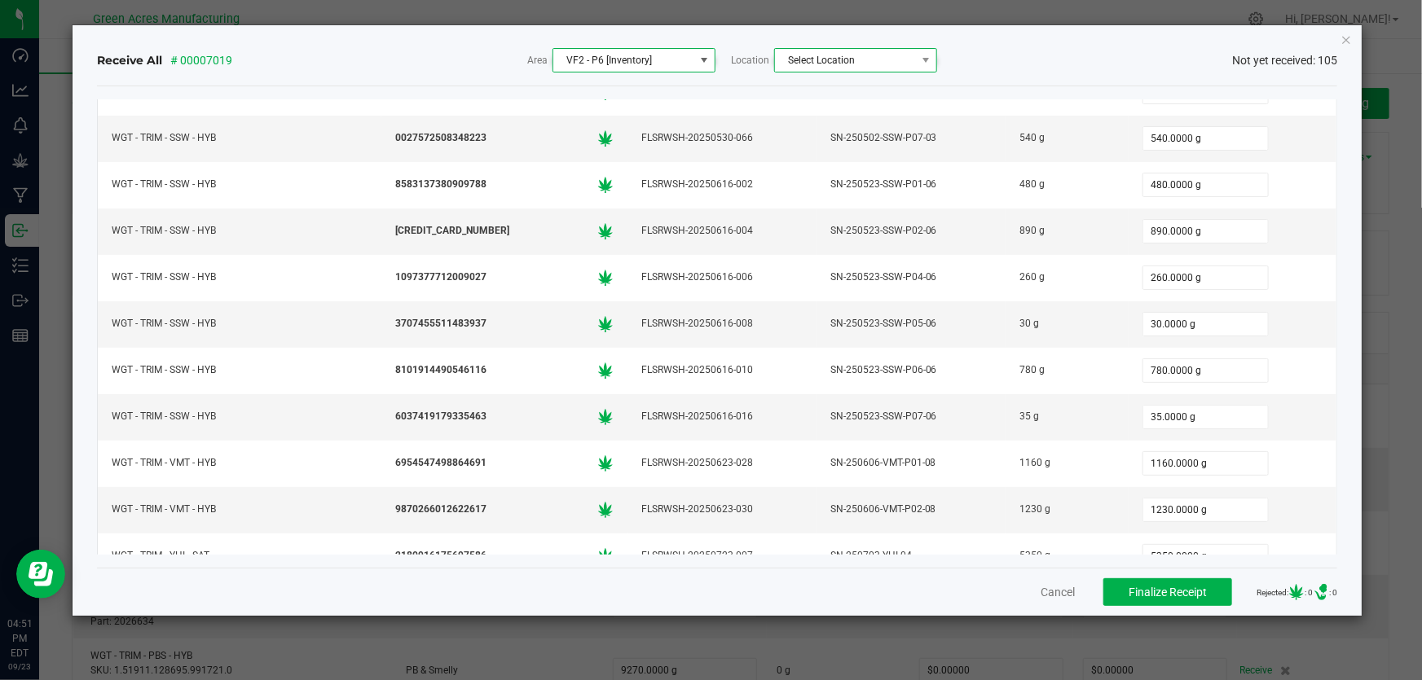
click at [878, 59] on span "Select Location" at bounding box center [845, 60] width 141 height 23
click at [929, 128] on li "FLW - Cannabis Storage" at bounding box center [884, 130] width 222 height 28
click at [1005, 62] on div "Receive All # 00007019 Area VF2 - P6 [Inventory] Location FLW - Cannabis Storag…" at bounding box center [717, 60] width 1240 height 24
click at [666, 65] on span "VF2 - P6 [Inventory]" at bounding box center [623, 60] width 141 height 23
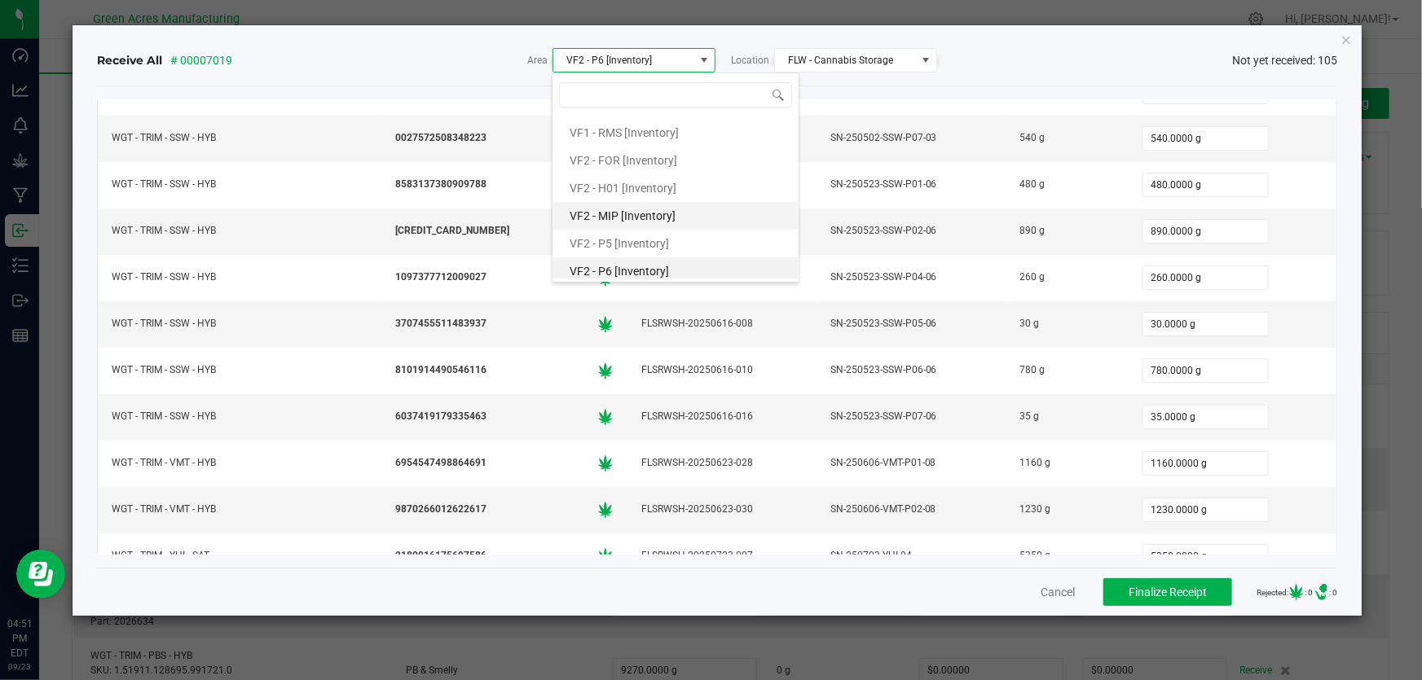
scroll to position [1021, 0]
click at [984, 51] on div "Receive All # 00007019 Area VF2 - P6 [Inventory] Location FLW - Cannabis Storag…" at bounding box center [717, 60] width 1240 height 24
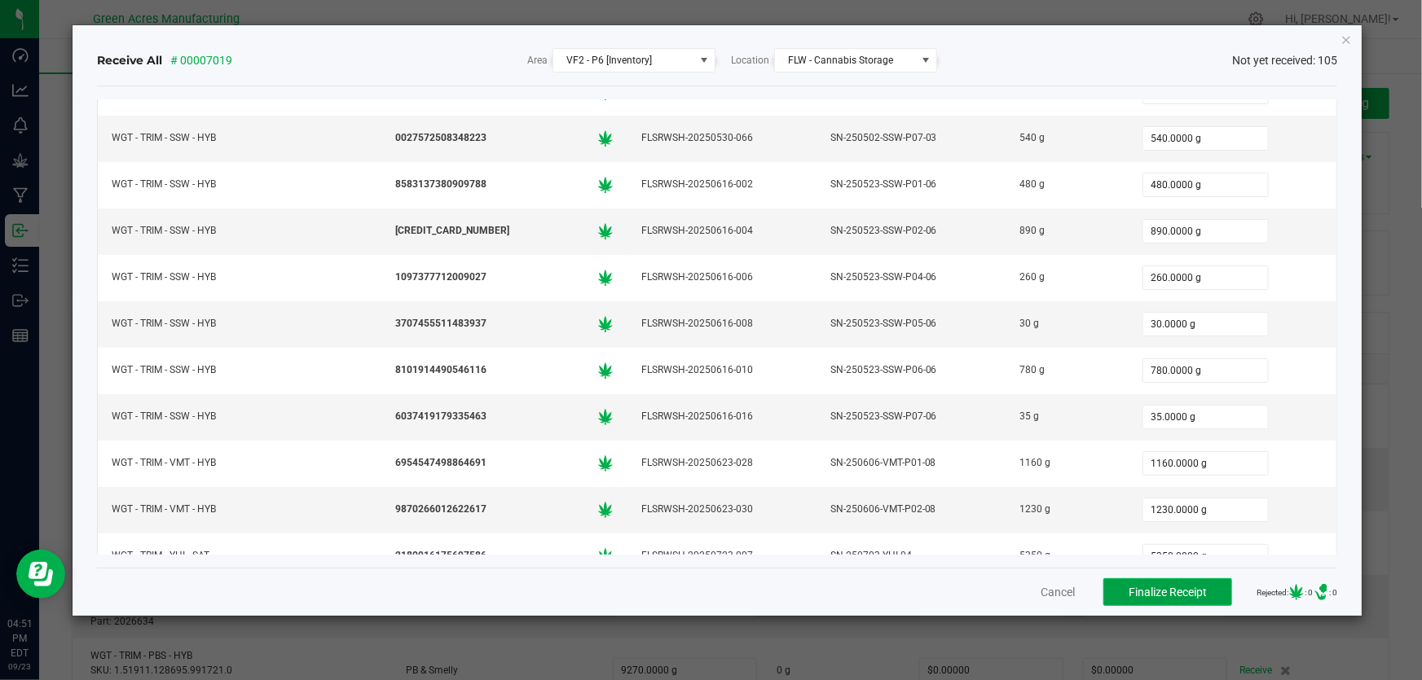
click at [1150, 586] on span "Finalize Receipt" at bounding box center [1167, 592] width 78 height 13
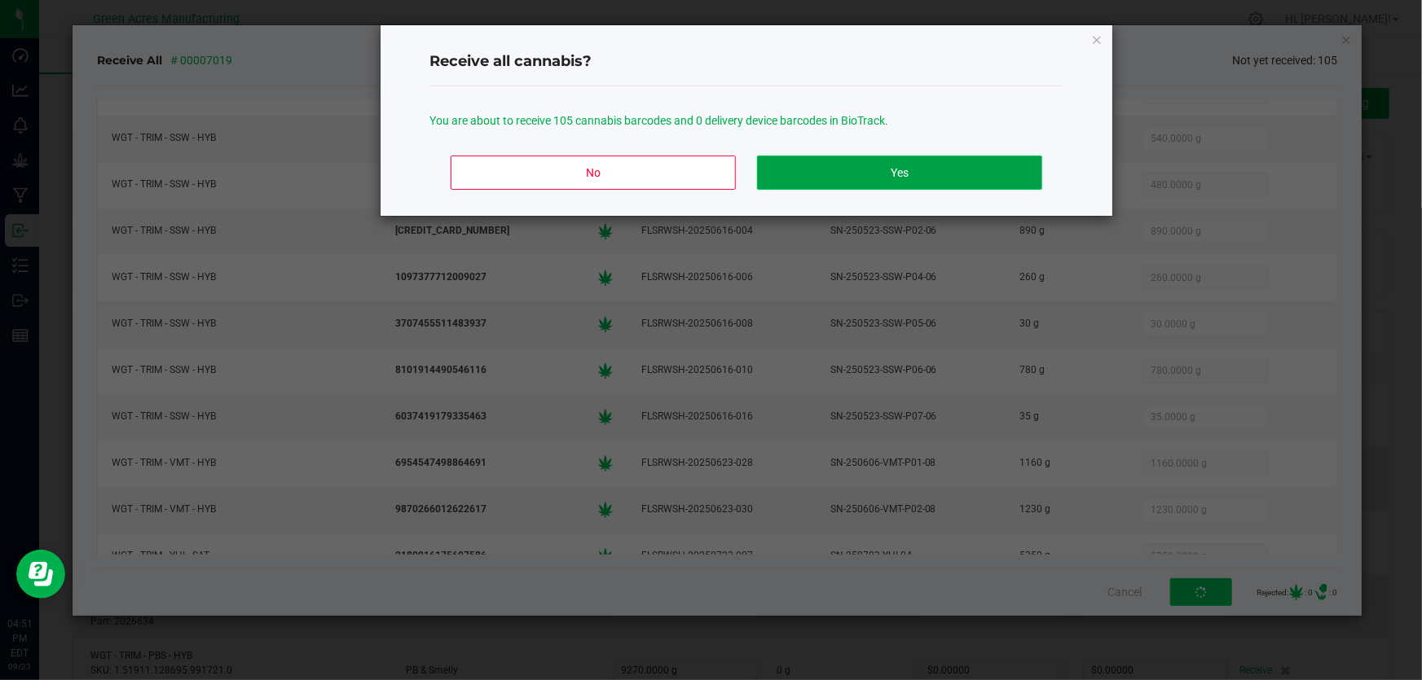
click at [942, 174] on button "Yes" at bounding box center [899, 173] width 285 height 34
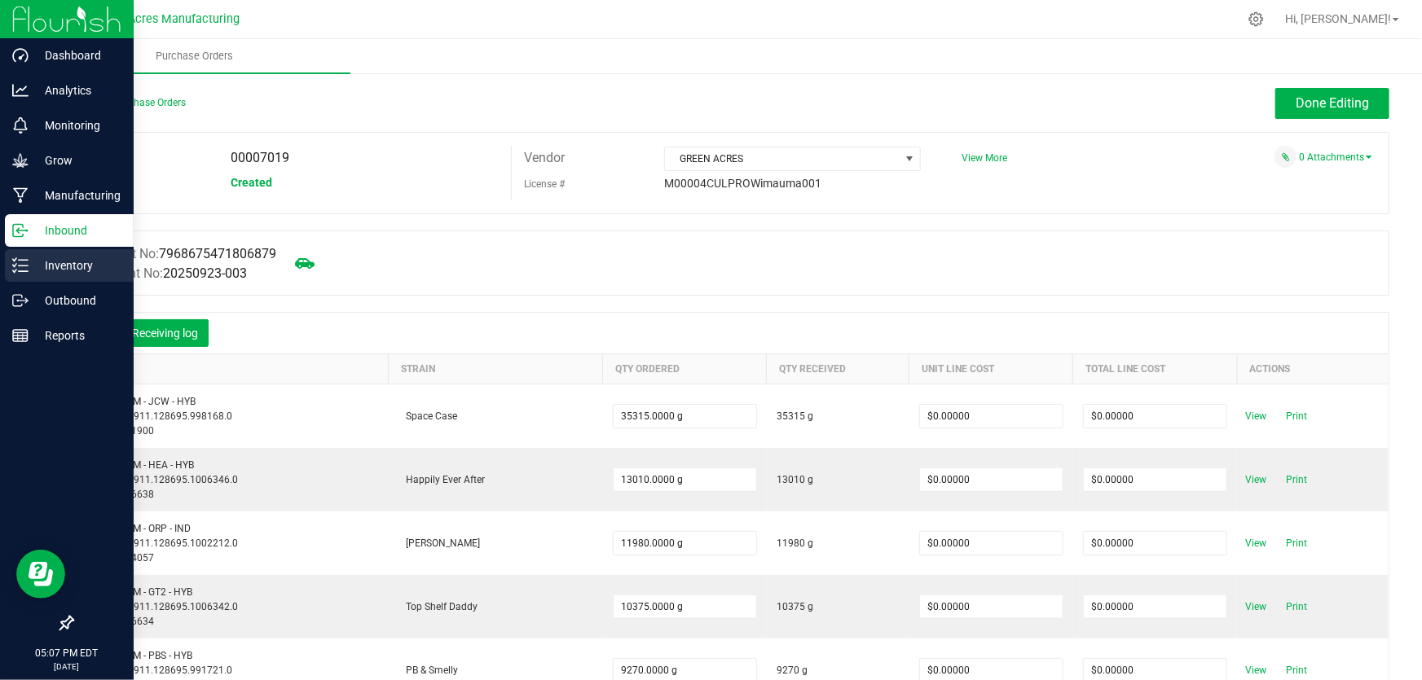
click at [16, 262] on icon at bounding box center [20, 265] width 16 height 16
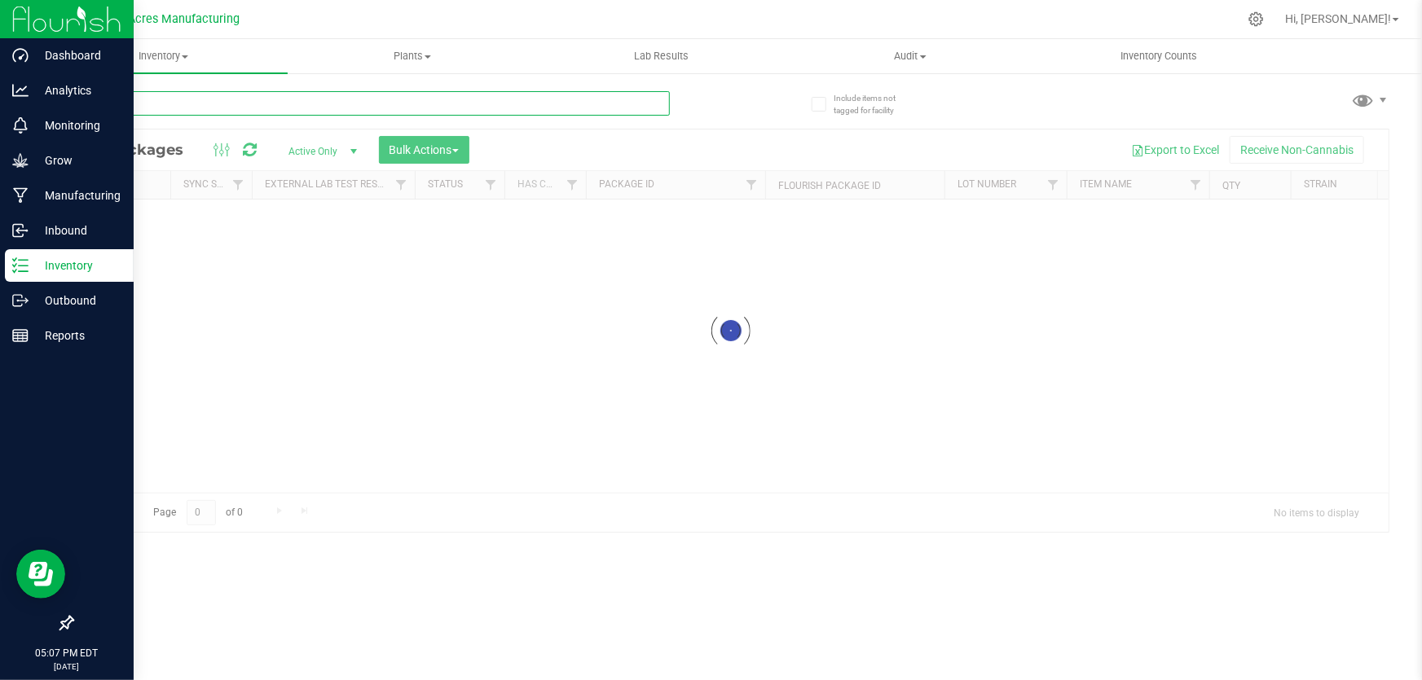
click at [464, 95] on input "text" at bounding box center [371, 103] width 598 height 24
paste input "GA-250923-EM-VKS-HYB-D-THC01"
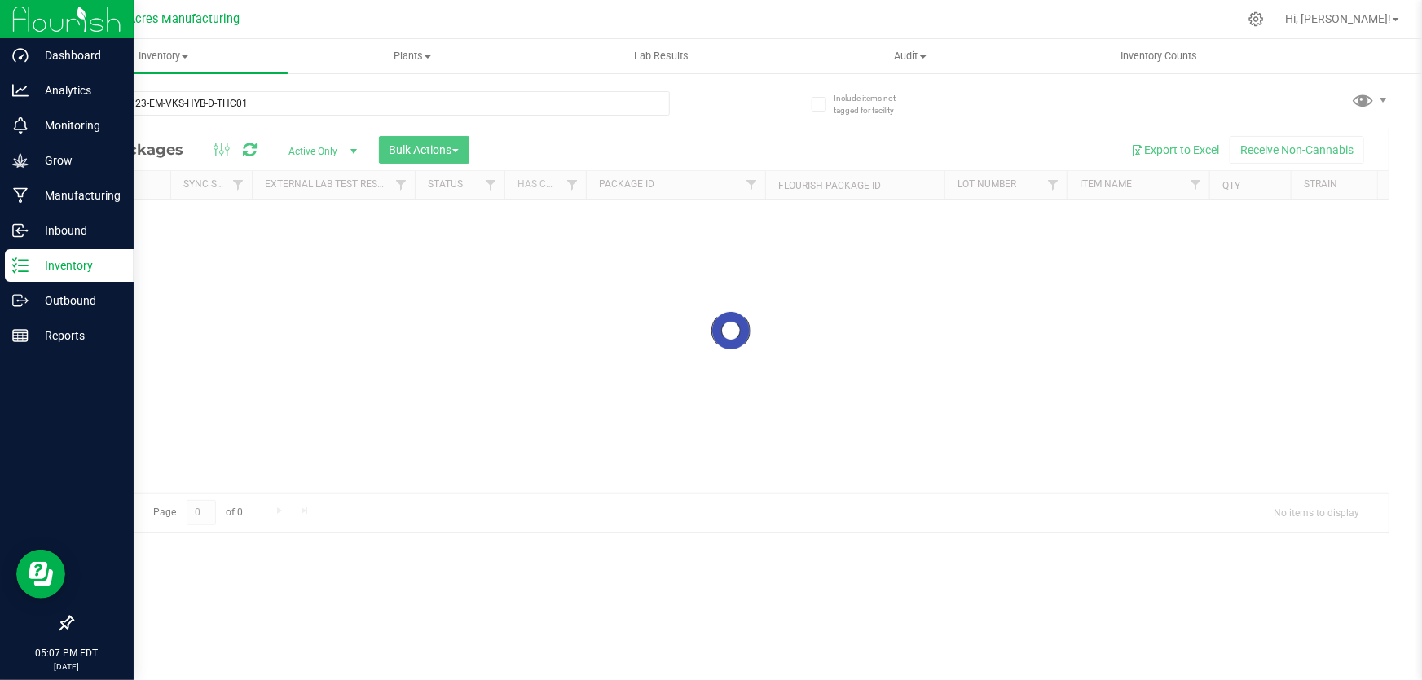
click at [622, 322] on div at bounding box center [731, 331] width 1316 height 402
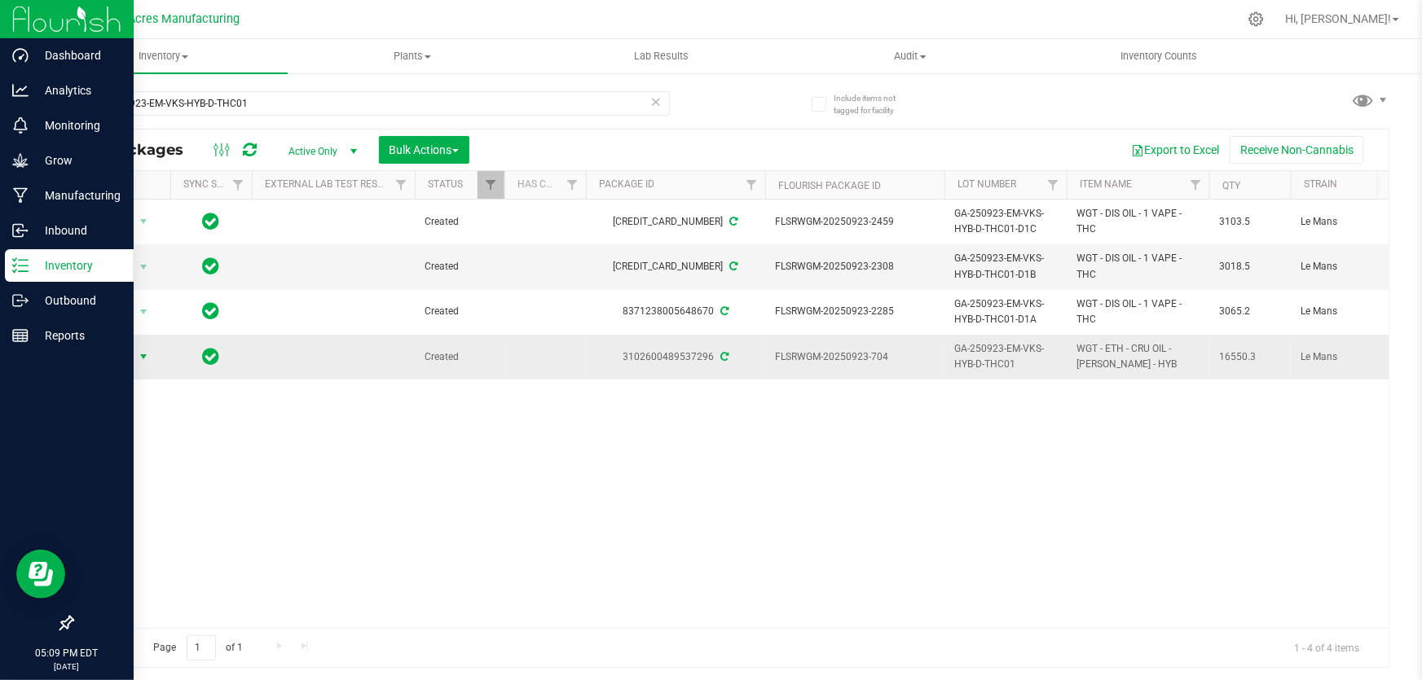
click at [130, 354] on span "Action" at bounding box center [111, 356] width 44 height 23
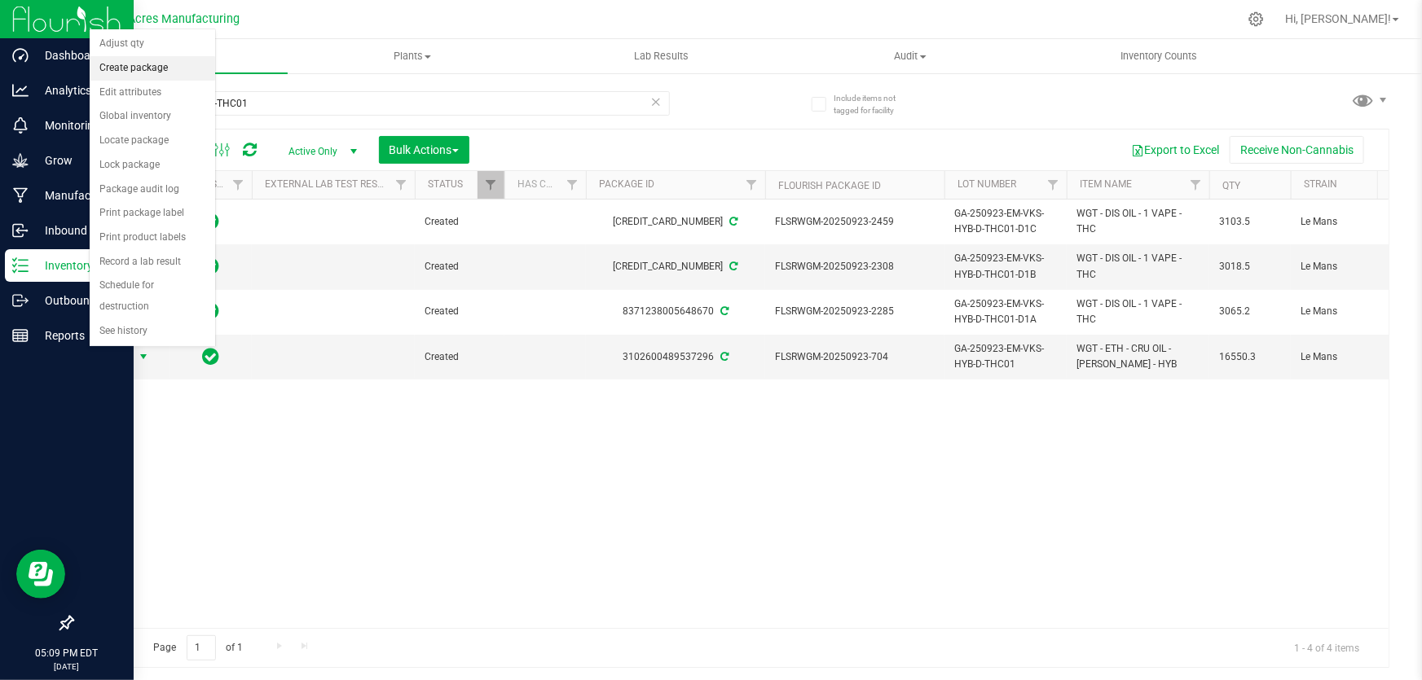
click at [165, 69] on li "Create package" at bounding box center [152, 68] width 125 height 24
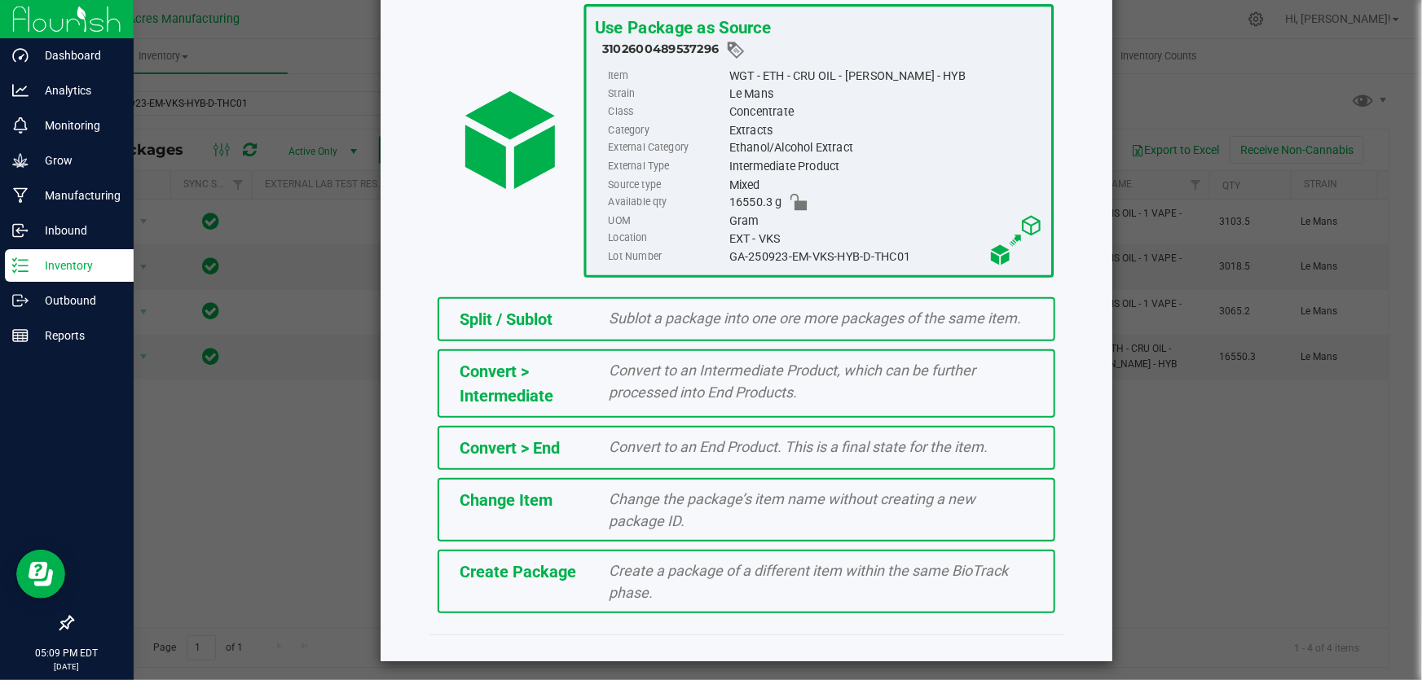
scroll to position [112, 0]
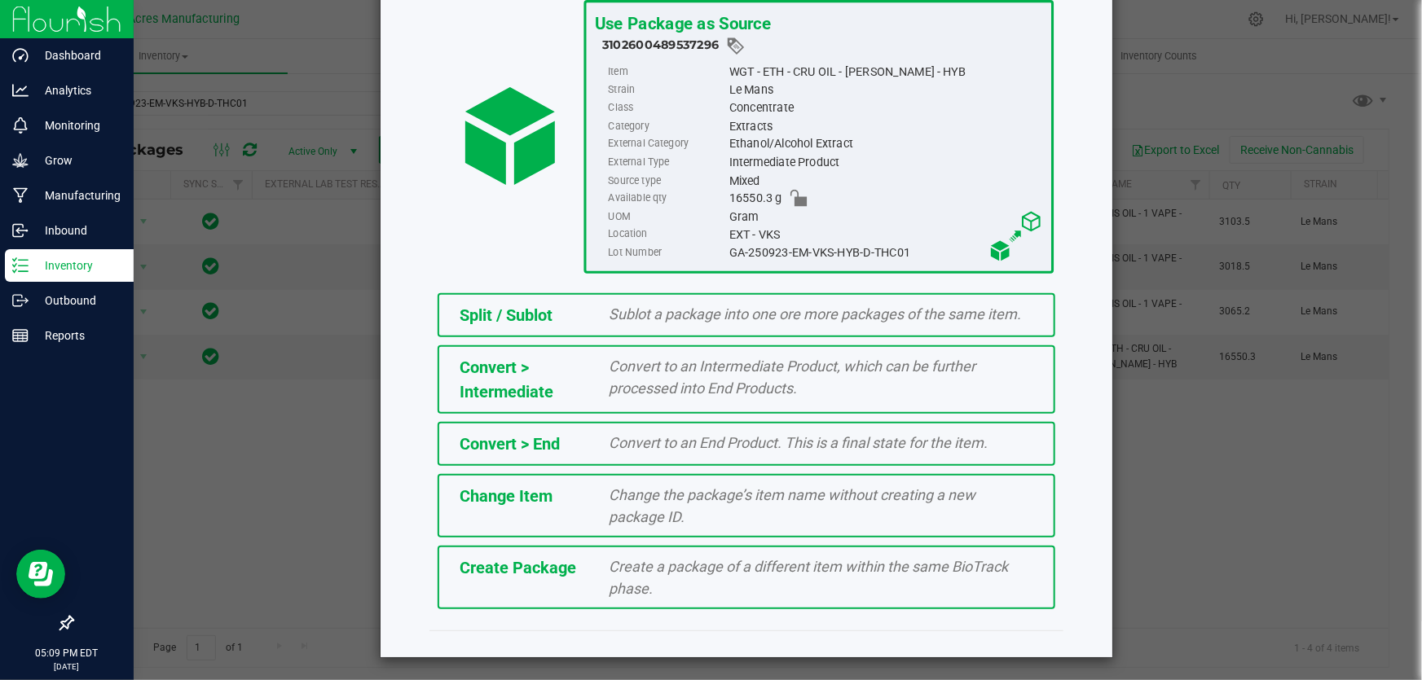
click at [880, 572] on span "Create a package of a different item within the same BioTrack phase." at bounding box center [808, 577] width 399 height 39
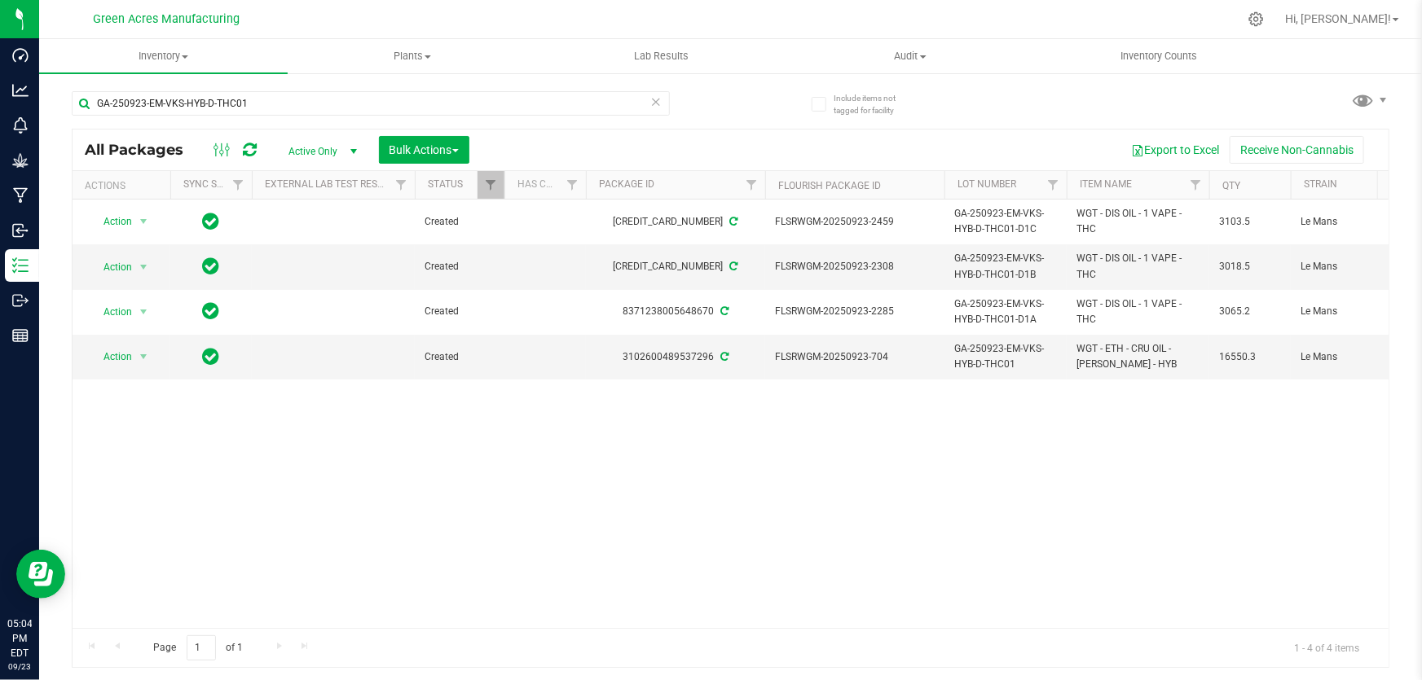
drag, startPoint x: 538, startPoint y: 453, endPoint x: 445, endPoint y: 453, distance: 92.9
click at [538, 453] on div "Action Action Adjust qty Create package Edit attributes Global inventory Locate…" at bounding box center [731, 414] width 1316 height 429
click at [128, 361] on span "Action" at bounding box center [111, 356] width 44 height 23
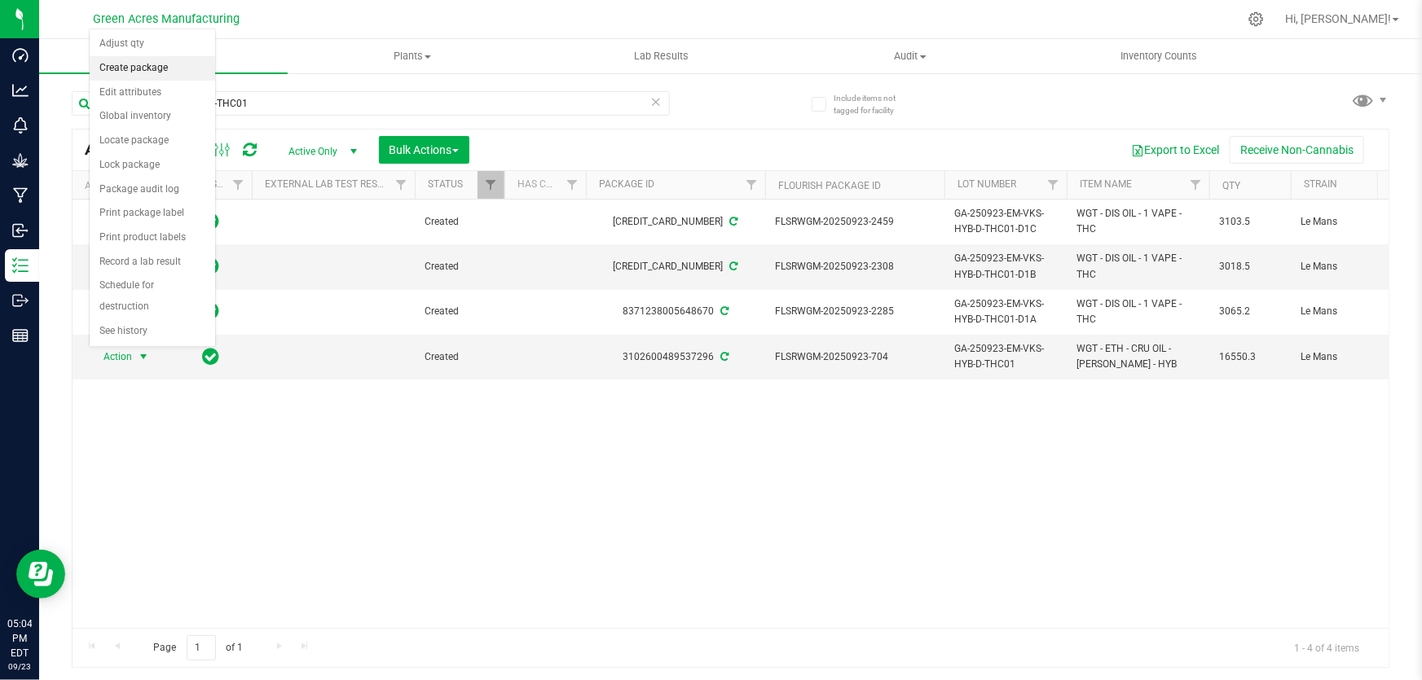
click at [148, 73] on li "Create package" at bounding box center [152, 68] width 125 height 24
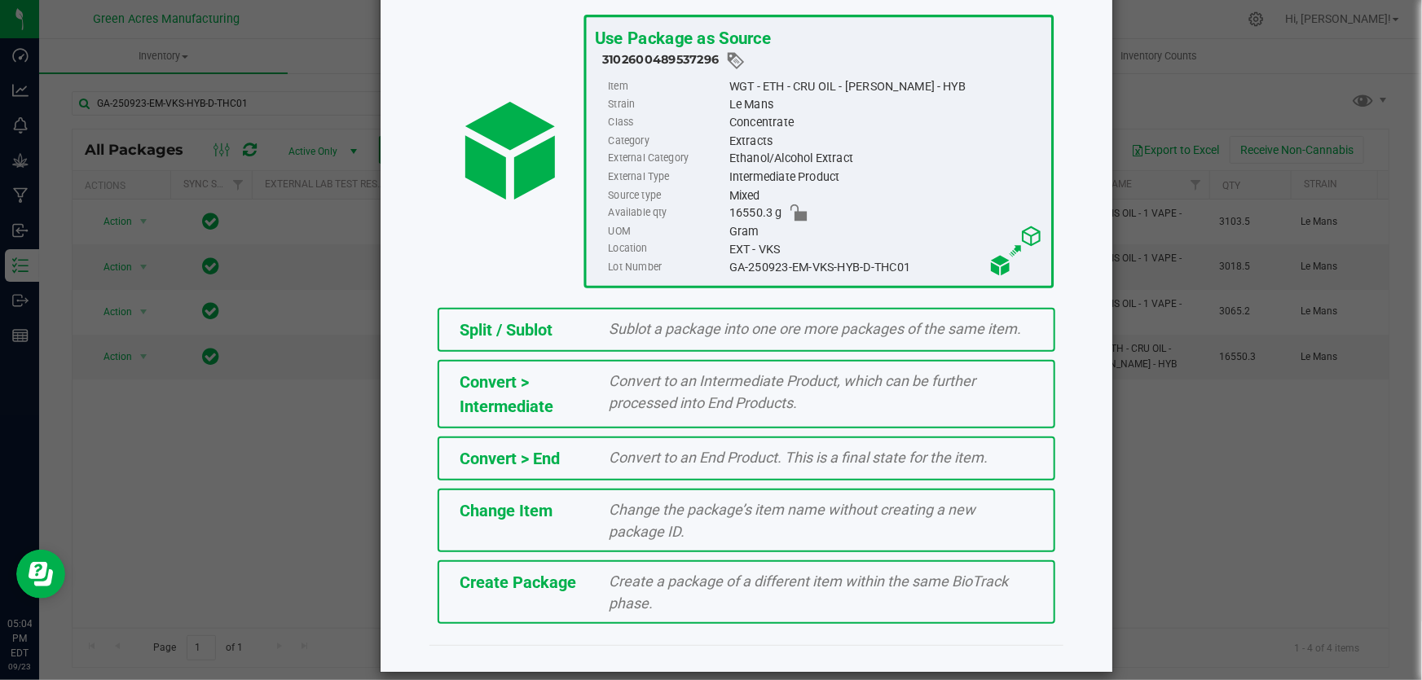
scroll to position [112, 0]
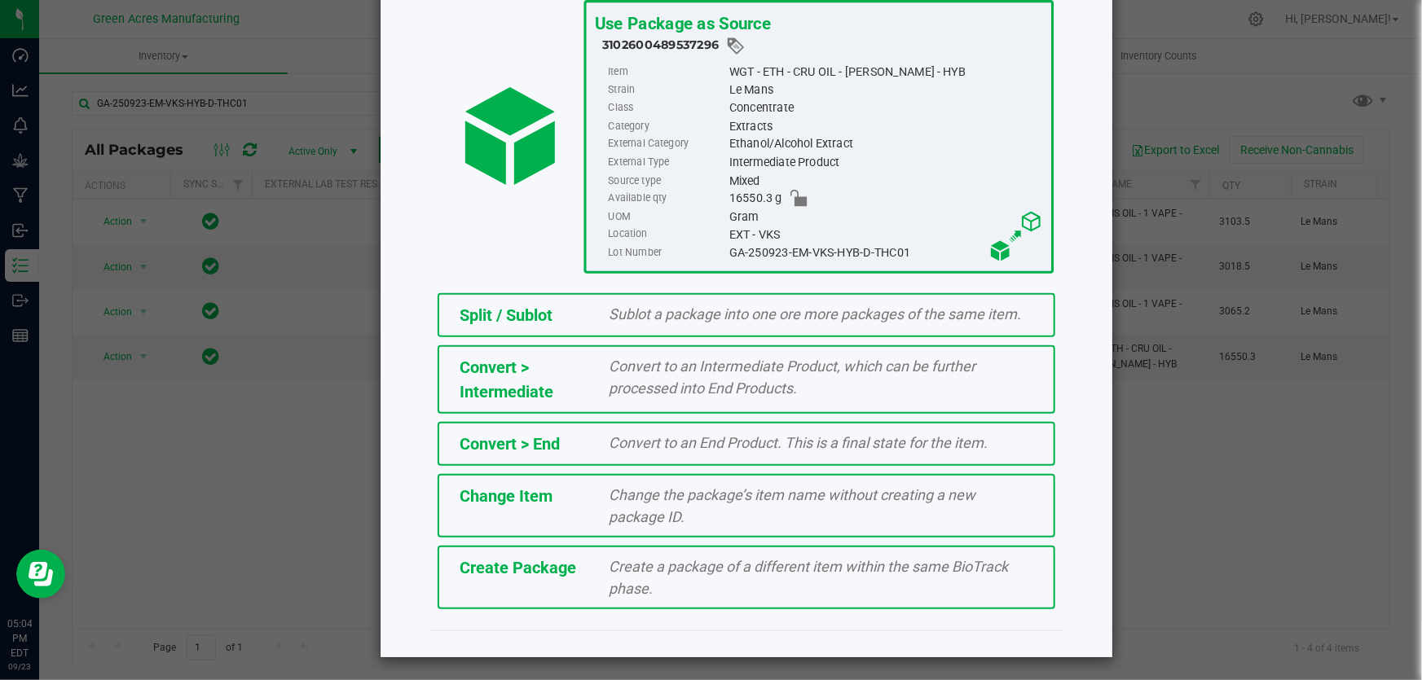
click at [736, 579] on div "Create a package of a different item within the same BioTrack phase." at bounding box center [821, 578] width 449 height 44
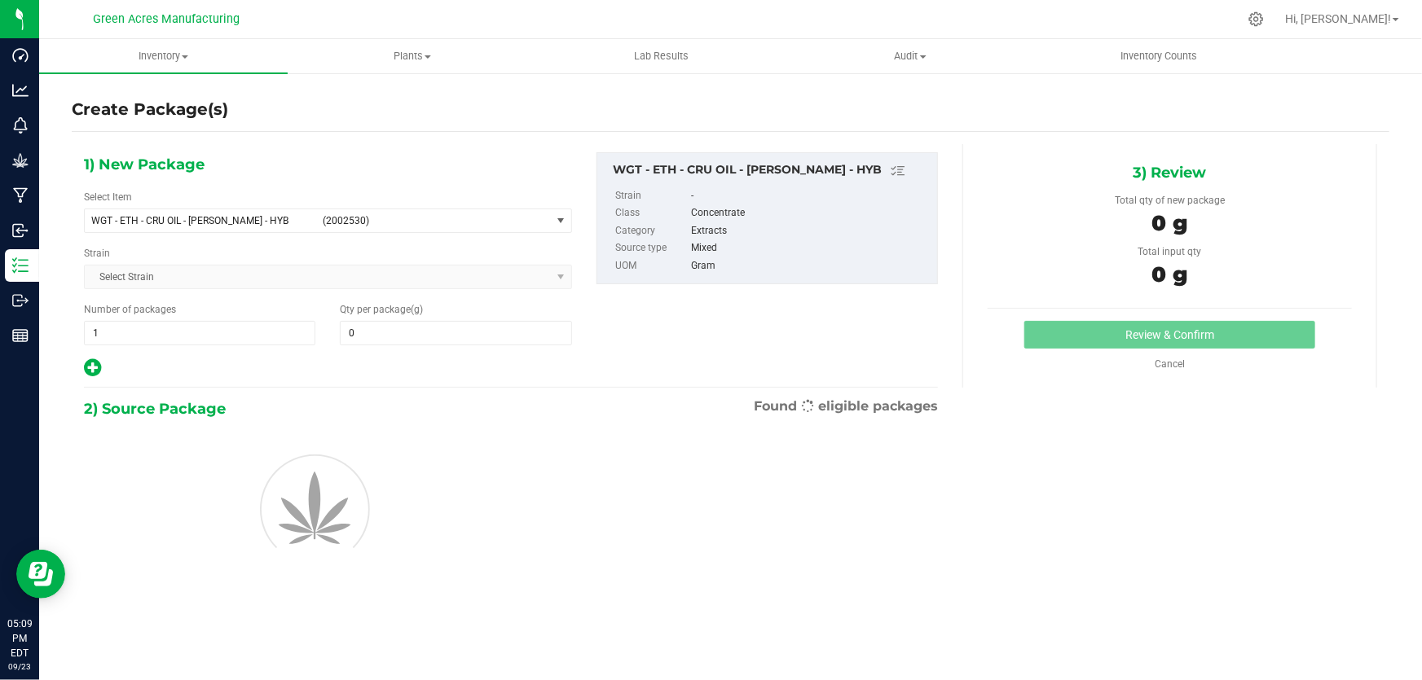
type input "0.0000"
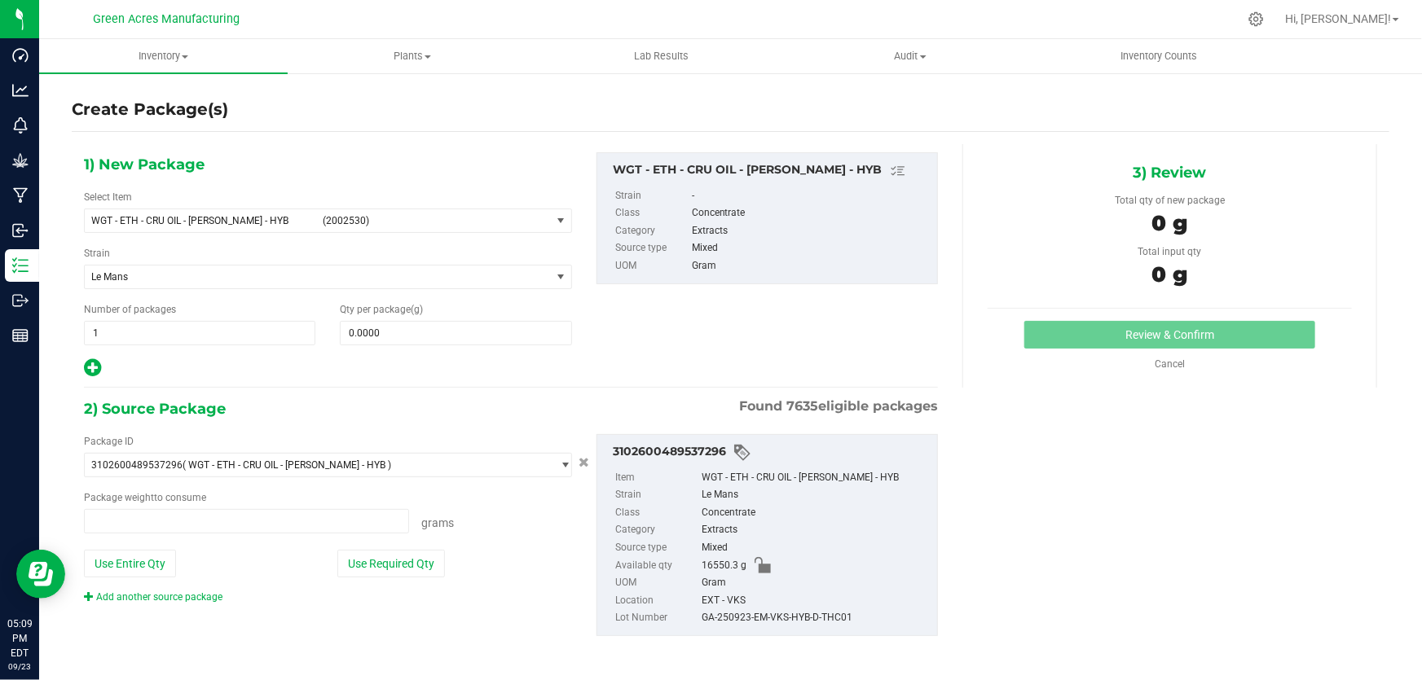
type input "0.0000 g"
click at [312, 227] on span "WGT - ETH - CRU OIL - DEVOL - HYB (2002530)" at bounding box center [318, 220] width 466 height 23
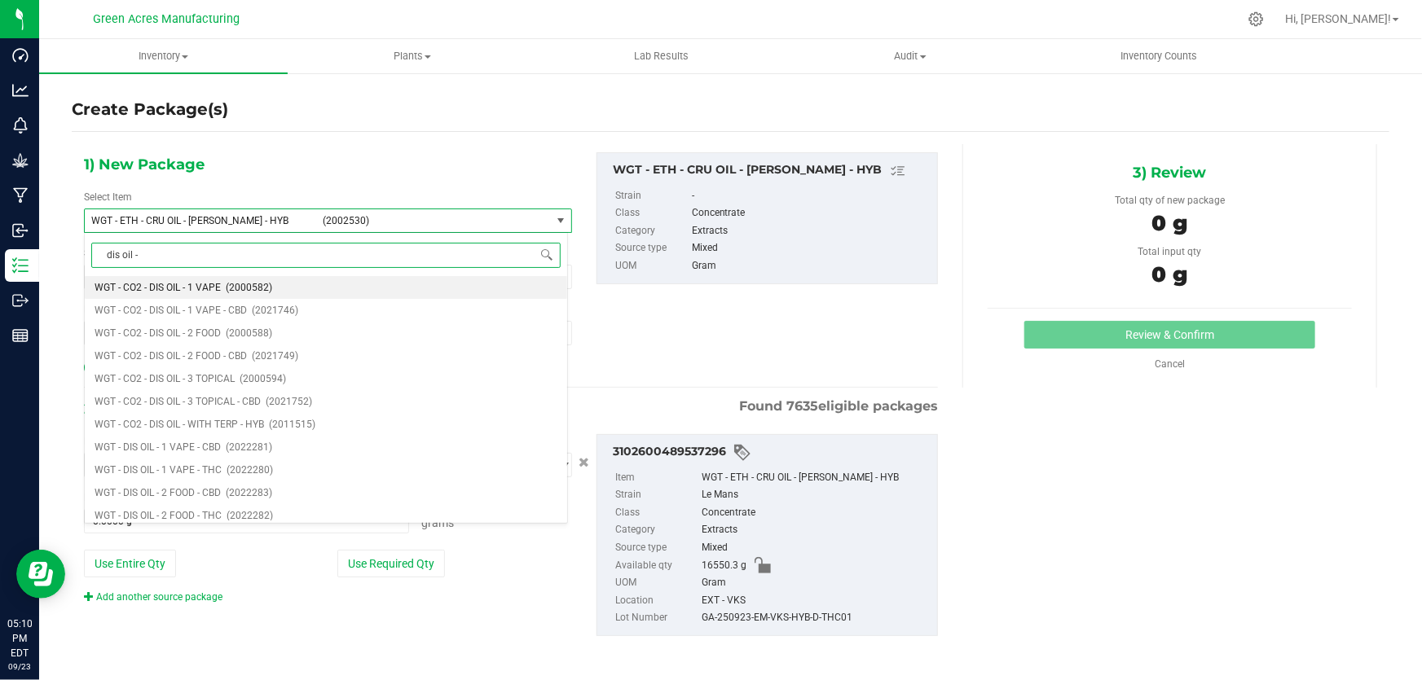
type input "dis oil - 1"
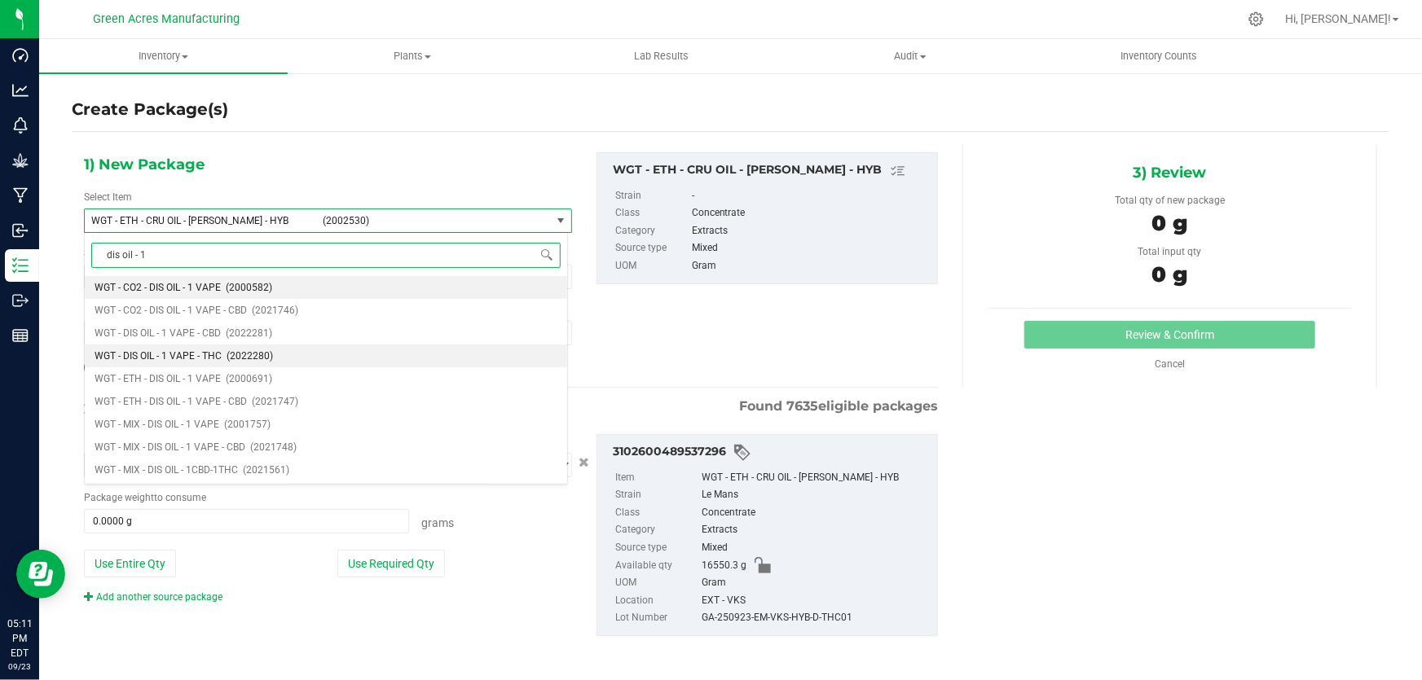
click at [204, 356] on span "WGT - DIS OIL - 1 VAPE - THC" at bounding box center [158, 355] width 127 height 11
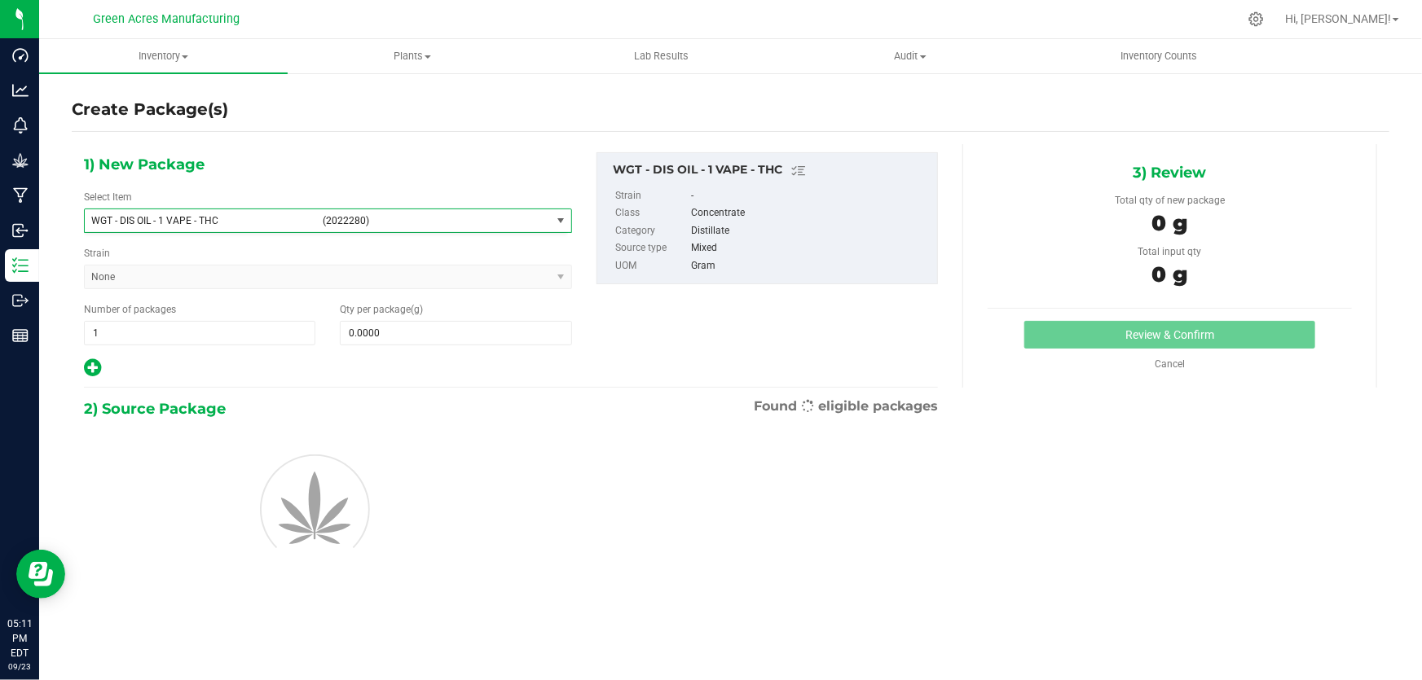
type input "0.0000"
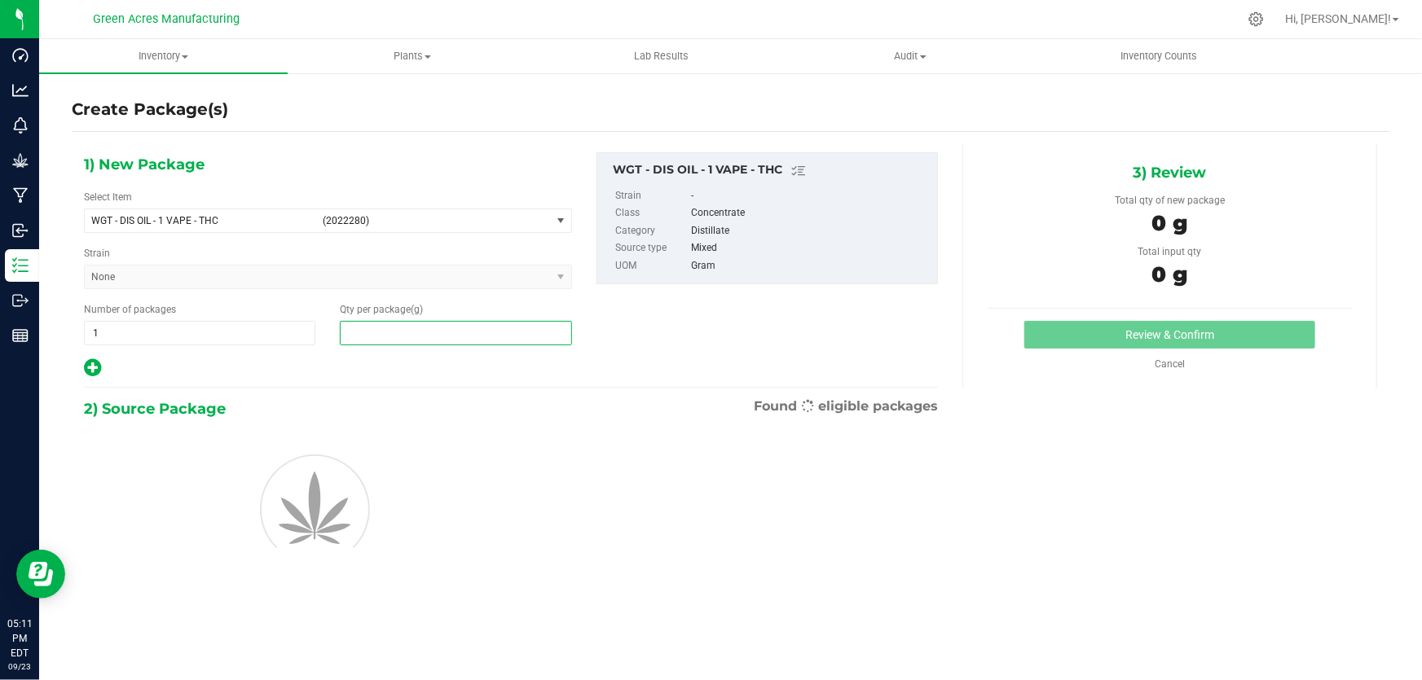
click at [432, 342] on span at bounding box center [455, 333] width 231 height 24
paste input "3087"
type input "3087"
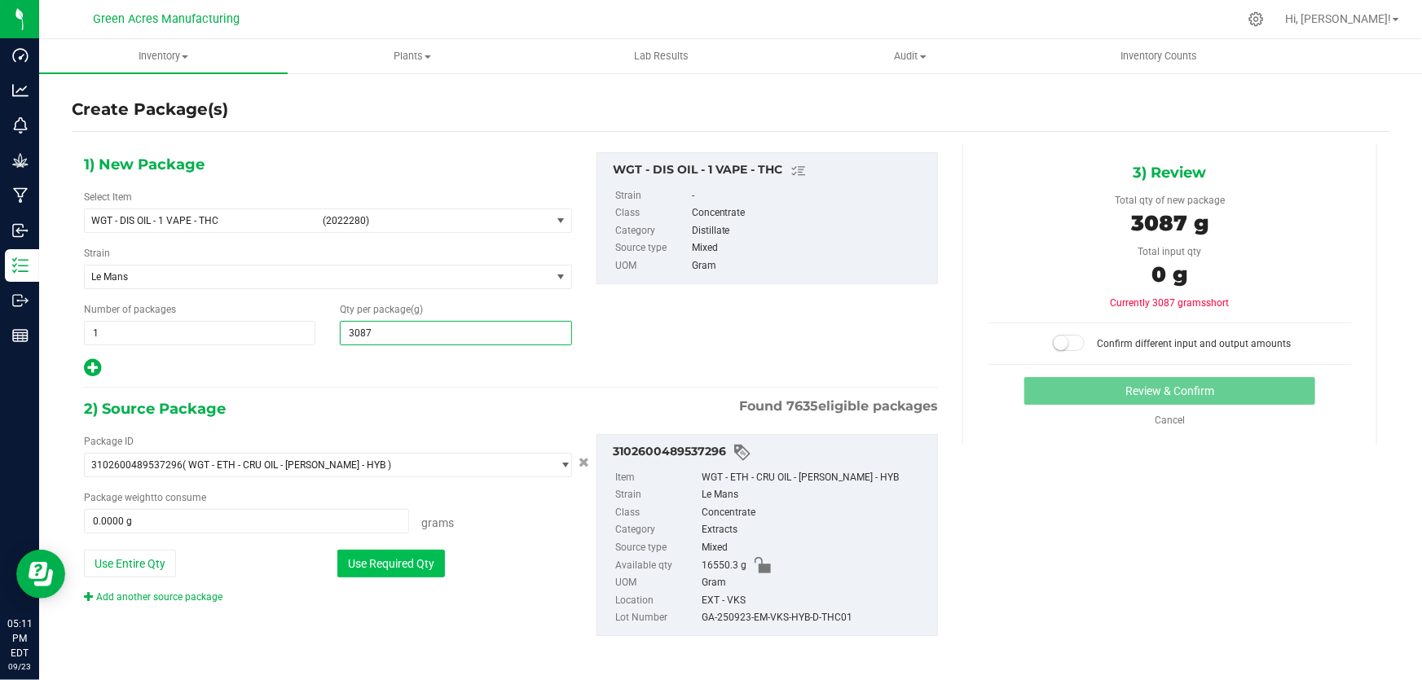
type input "3,087.0000"
drag, startPoint x: 349, startPoint y: 561, endPoint x: 659, endPoint y: 501, distance: 316.1
click at [350, 561] on button "Use Required Qty" at bounding box center [391, 564] width 108 height 28
type input "3087.0000 g"
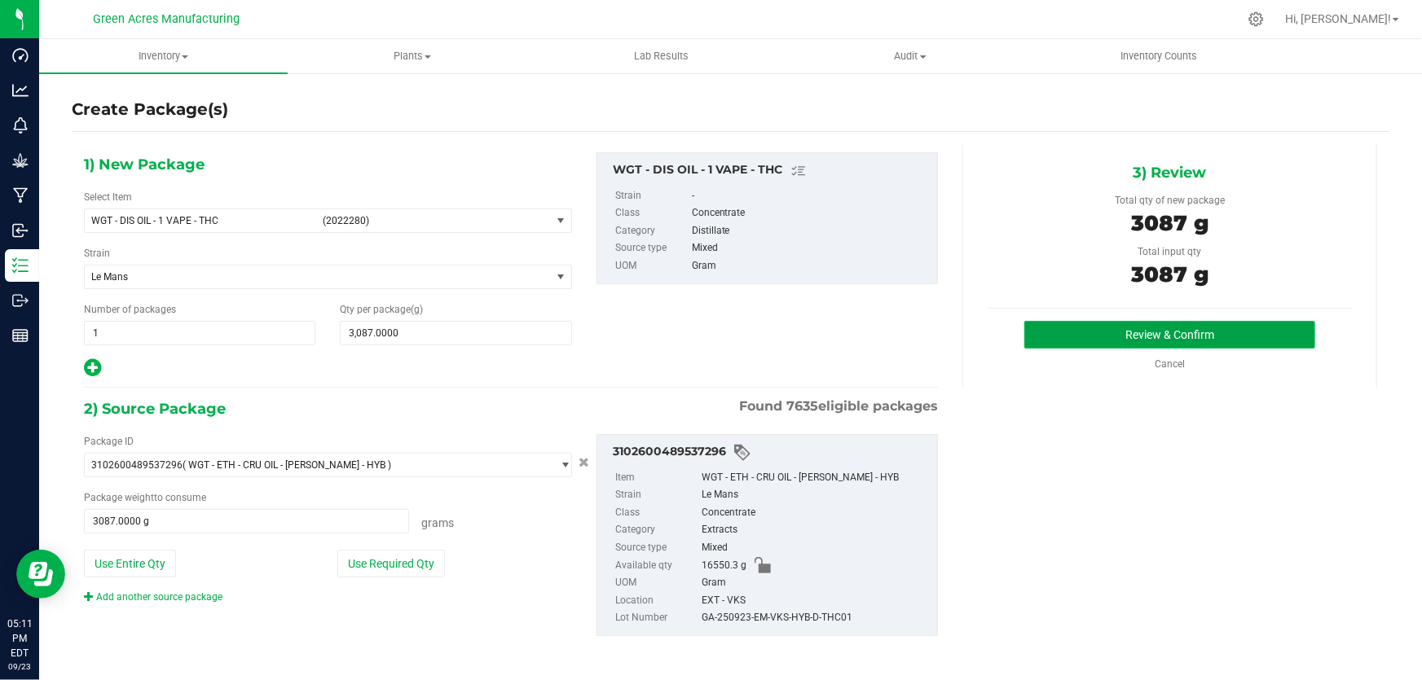
click at [1067, 326] on button "Review & Confirm" at bounding box center [1170, 335] width 292 height 28
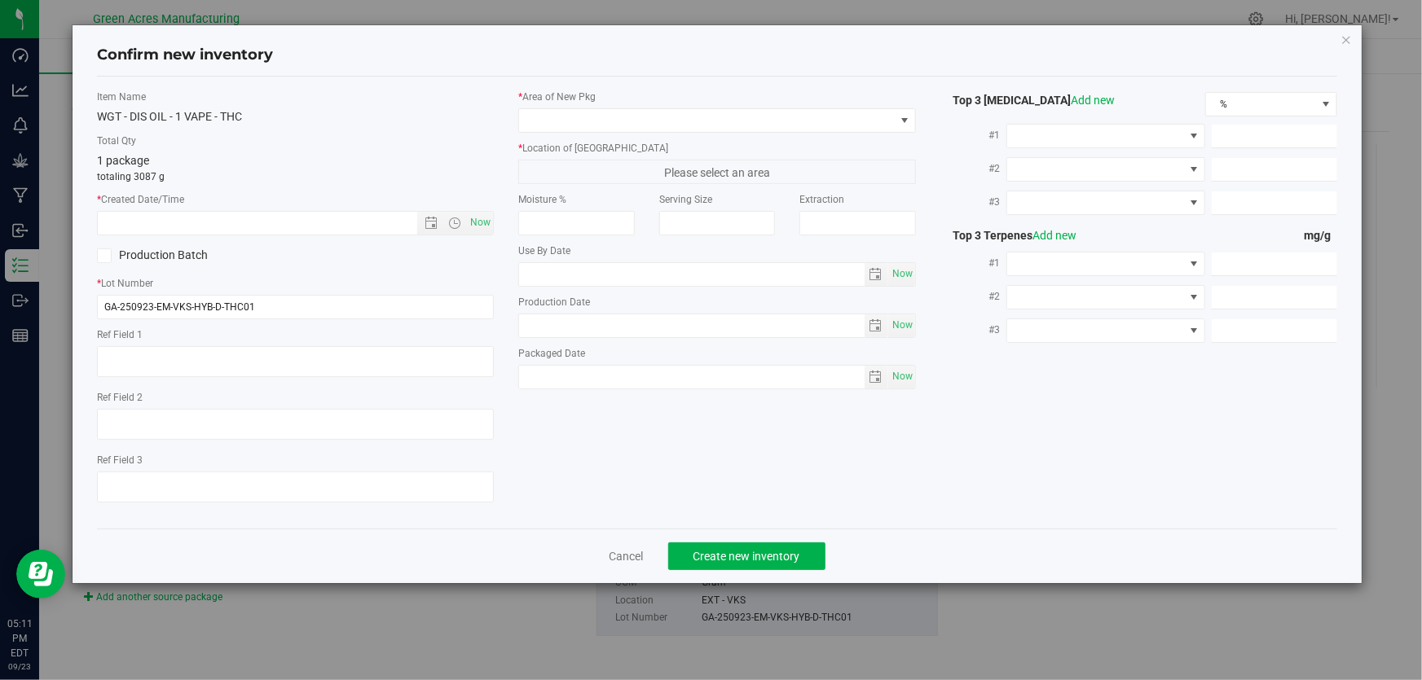
type textarea "JARS A-I"
click at [350, 310] on input "GA-250923-EM-VKS-HYB-D-THC01" at bounding box center [295, 307] width 397 height 24
type input "GA-250923-EM-VKS-HYB-D-THC01-D1D"
click at [299, 360] on textarea at bounding box center [295, 361] width 397 height 31
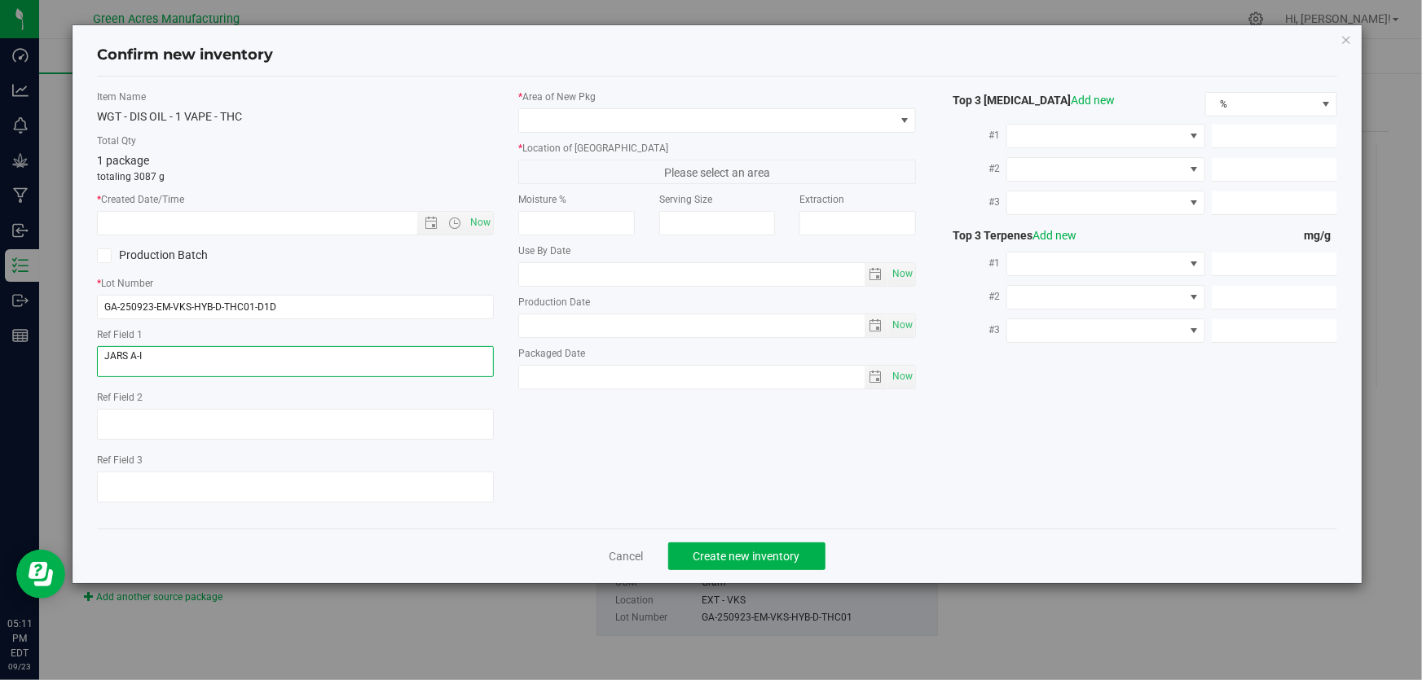
click at [299, 360] on textarea at bounding box center [295, 361] width 397 height 31
type textarea "D1D"
click at [474, 221] on span "Now" at bounding box center [481, 223] width 28 height 24
type input "9/23/2025 5:11 PM"
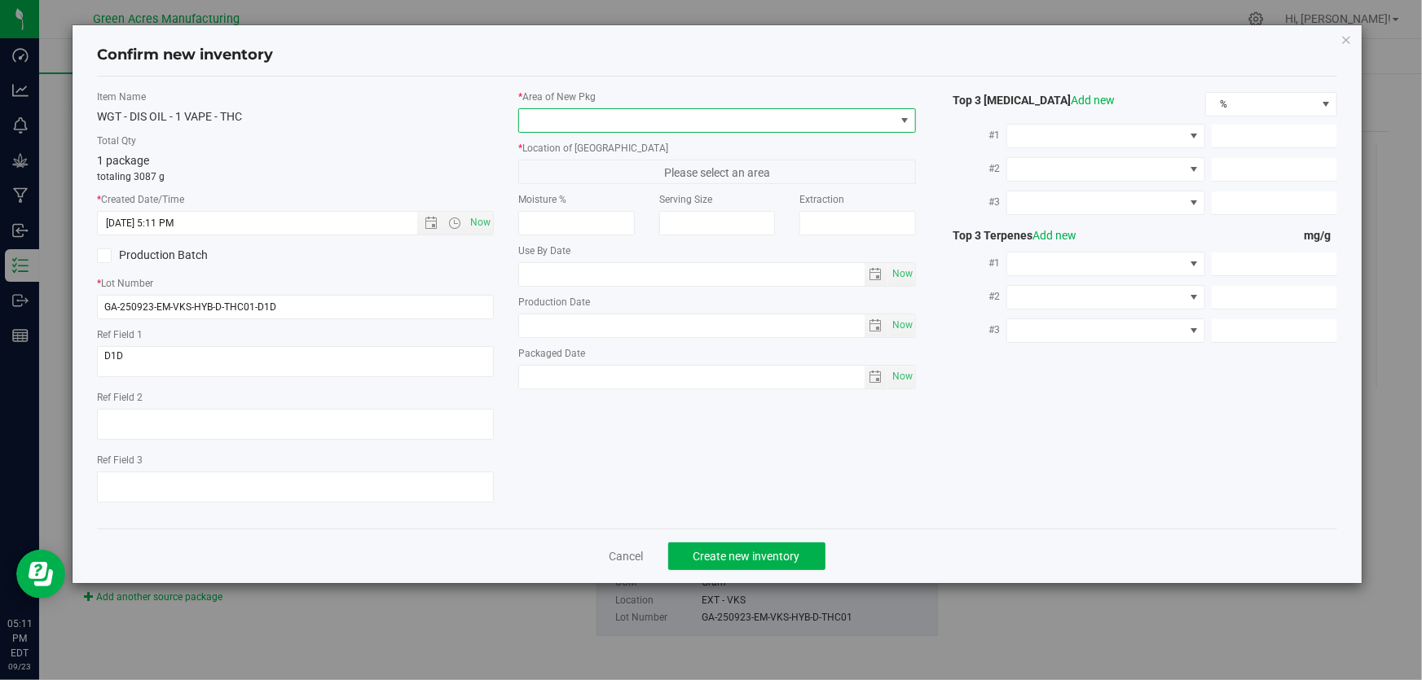
click at [521, 121] on span at bounding box center [706, 120] width 375 height 23
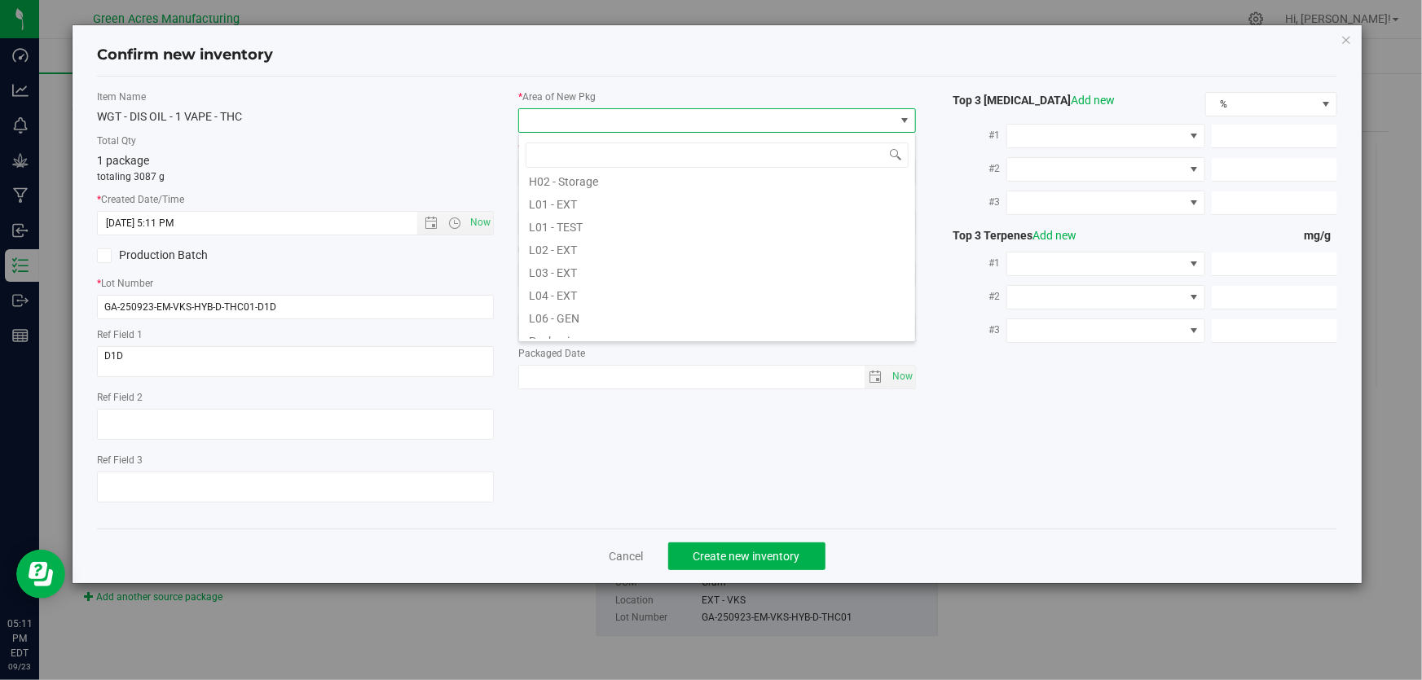
scroll to position [296, 0]
click at [578, 260] on li "L03 - EXT" at bounding box center [717, 256] width 396 height 23
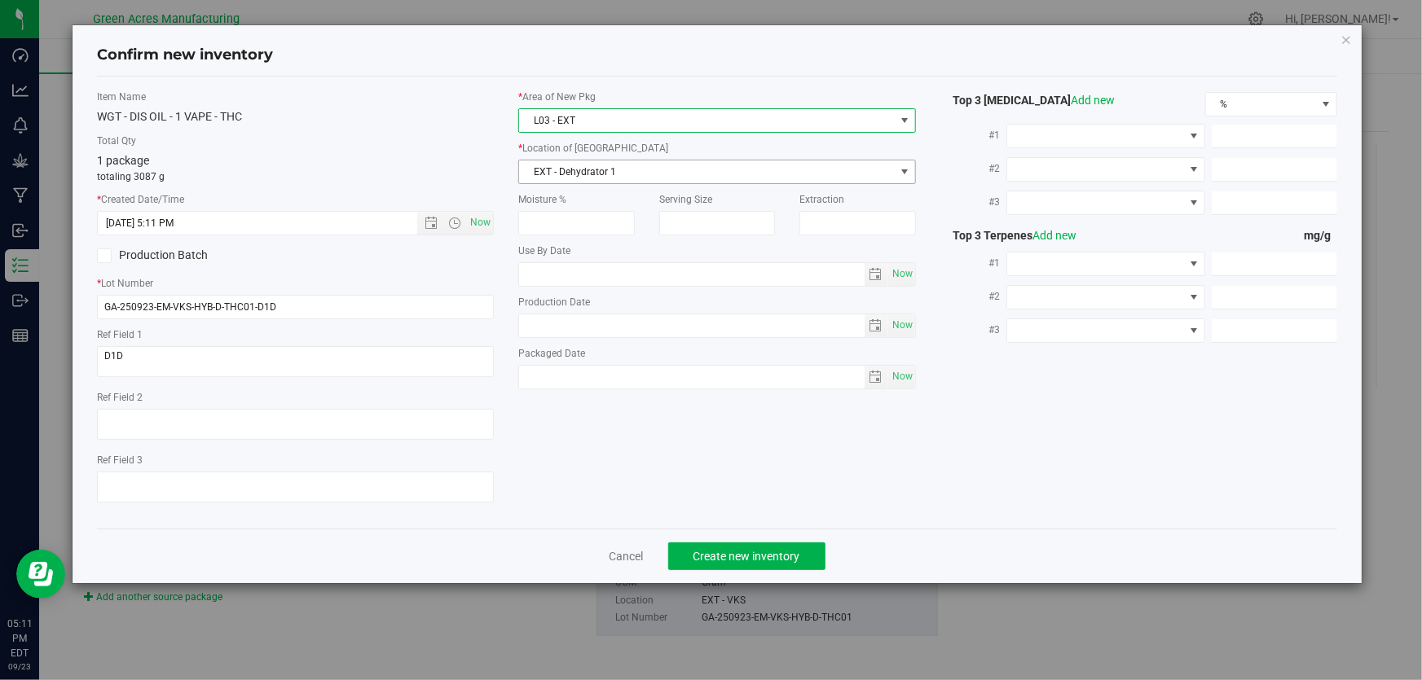
click at [610, 175] on span "EXT - Dehydrator 1" at bounding box center [706, 172] width 375 height 23
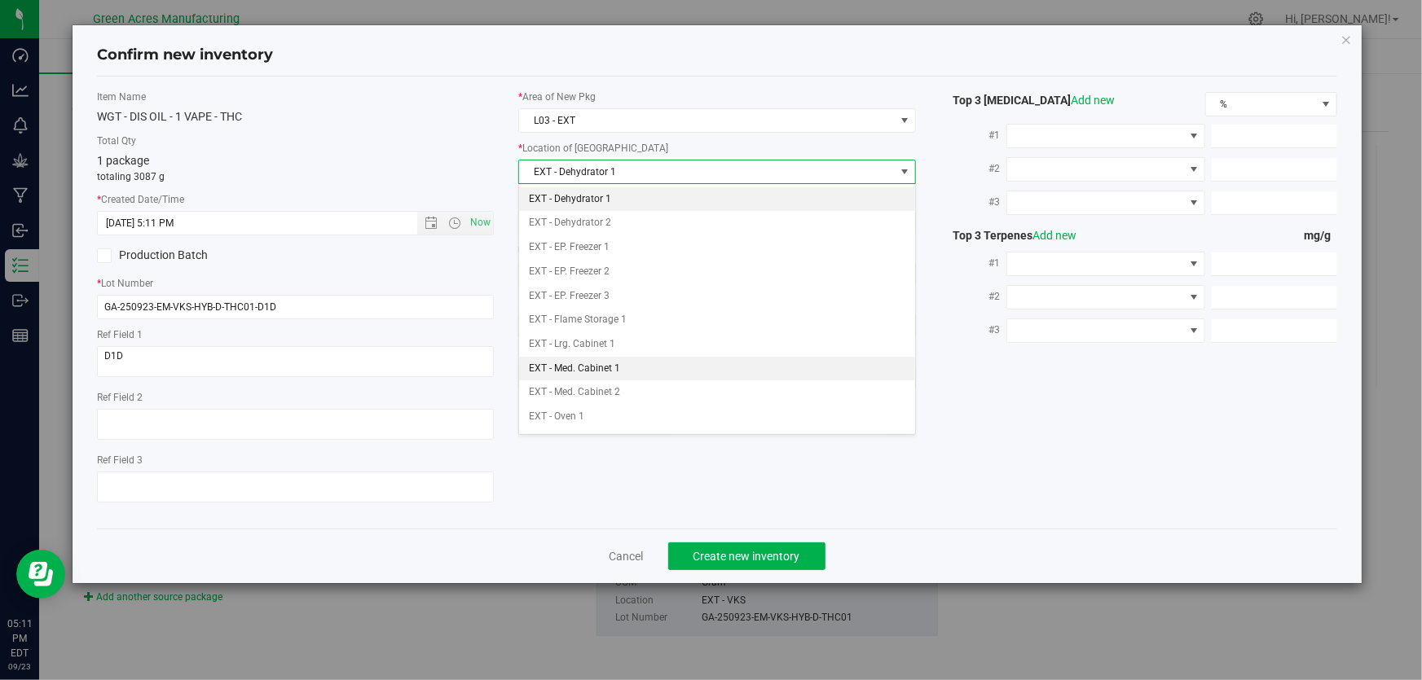
click at [607, 367] on li "EXT - Med. Cabinet 1" at bounding box center [717, 369] width 396 height 24
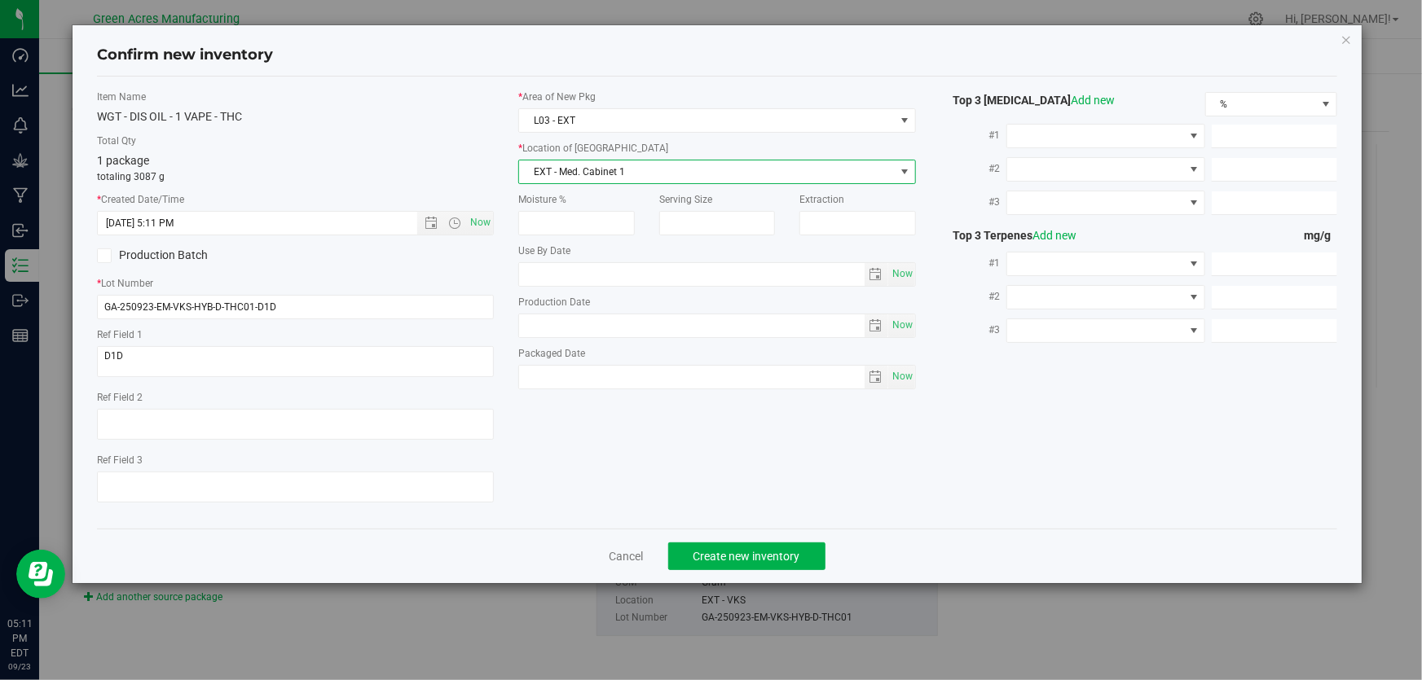
click at [439, 167] on div "1 package totaling 3087 g" at bounding box center [295, 168] width 397 height 32
drag, startPoint x: 369, startPoint y: 128, endPoint x: 412, endPoint y: 134, distance: 43.6
click at [369, 127] on div "Item Name WGT - DIS OIL - 1 VAPE - THC Total Qty 1 package totaling 3087 g * Cr…" at bounding box center [295, 303] width 421 height 426
click at [703, 551] on span "Create new inventory" at bounding box center [746, 556] width 107 height 13
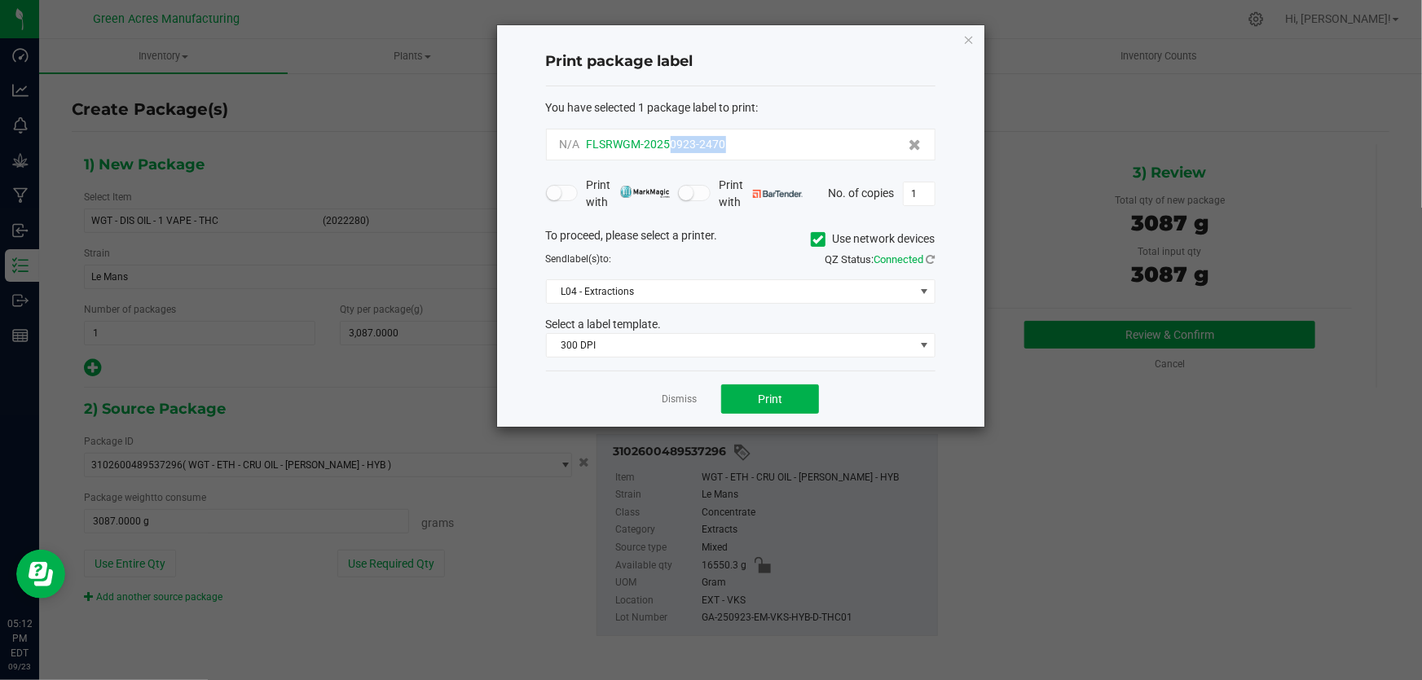
drag, startPoint x: 749, startPoint y: 139, endPoint x: 668, endPoint y: 137, distance: 80.7
click at [668, 137] on div "N/A FLSRWGM-20250923-2470" at bounding box center [741, 144] width 362 height 17
copy span "0923-2470"
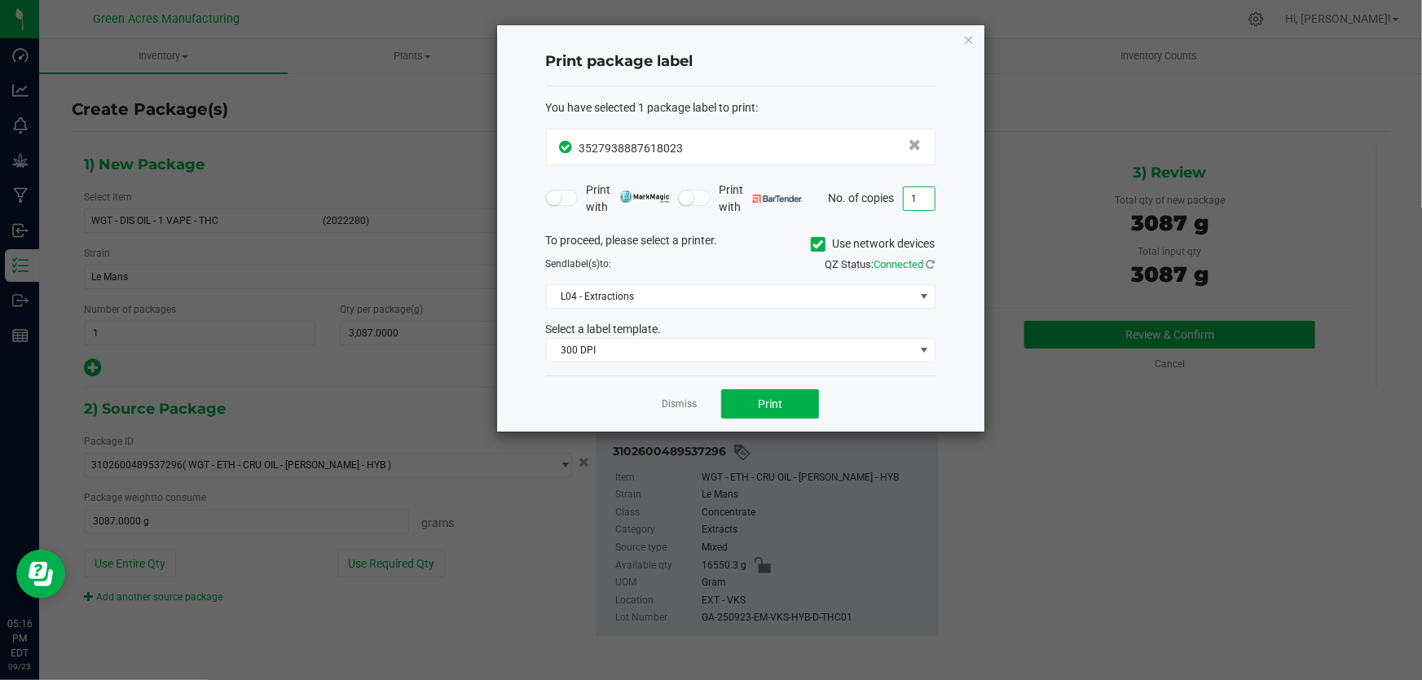
click at [913, 203] on input "1" at bounding box center [919, 198] width 31 height 23
type input "4"
click at [784, 398] on button "Print" at bounding box center [770, 403] width 98 height 29
